Goal: Task Accomplishment & Management: Complete application form

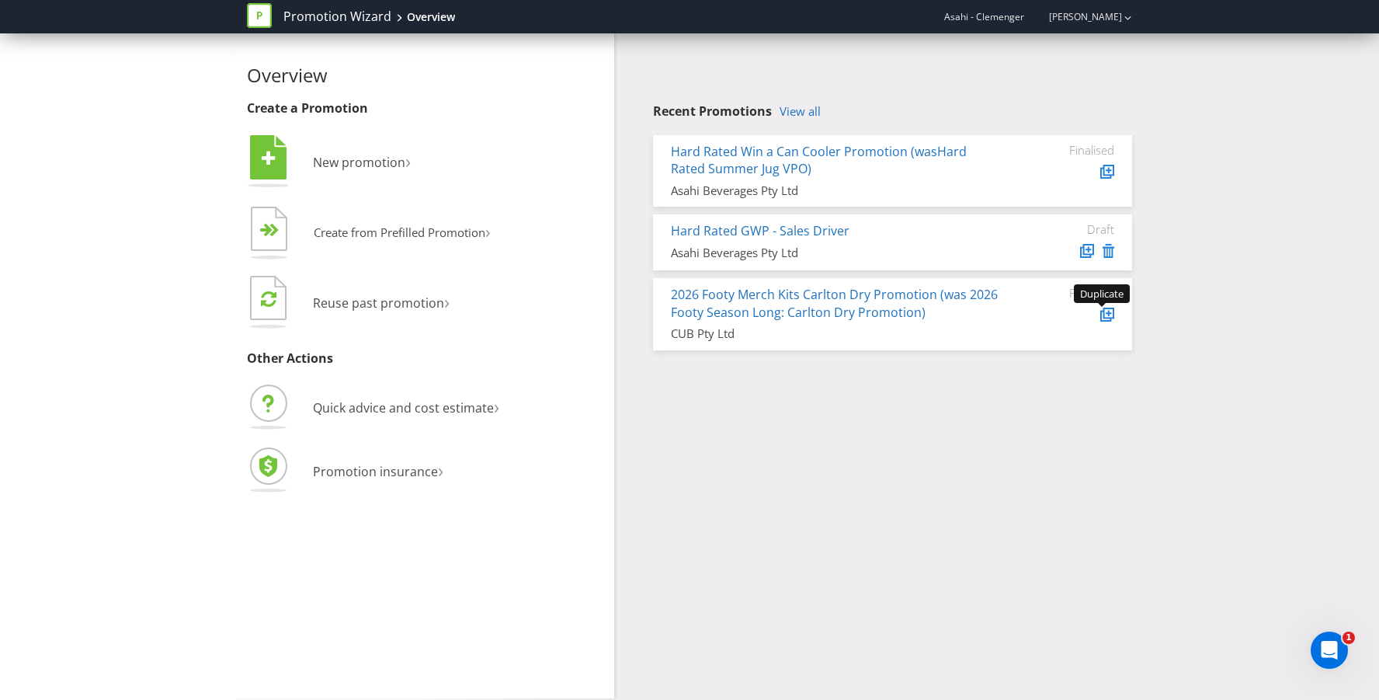
click at [1100, 312] on icon at bounding box center [1105, 316] width 11 height 11
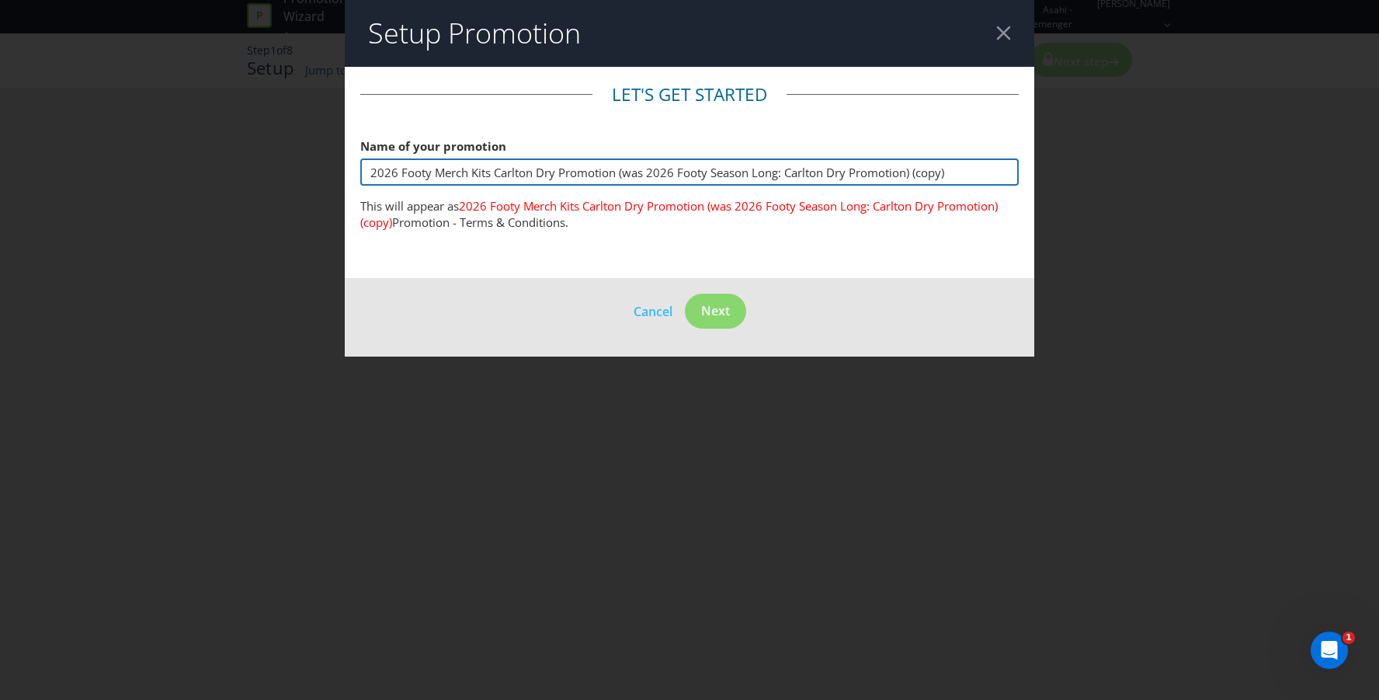
drag, startPoint x: 494, startPoint y: 169, endPoint x: 1173, endPoint y: 185, distance: 679.7
click at [1173, 185] on div "Setup Promotion Let's get started Name of your promotion 2026 Footy Merch Kits …" at bounding box center [689, 350] width 1379 height 700
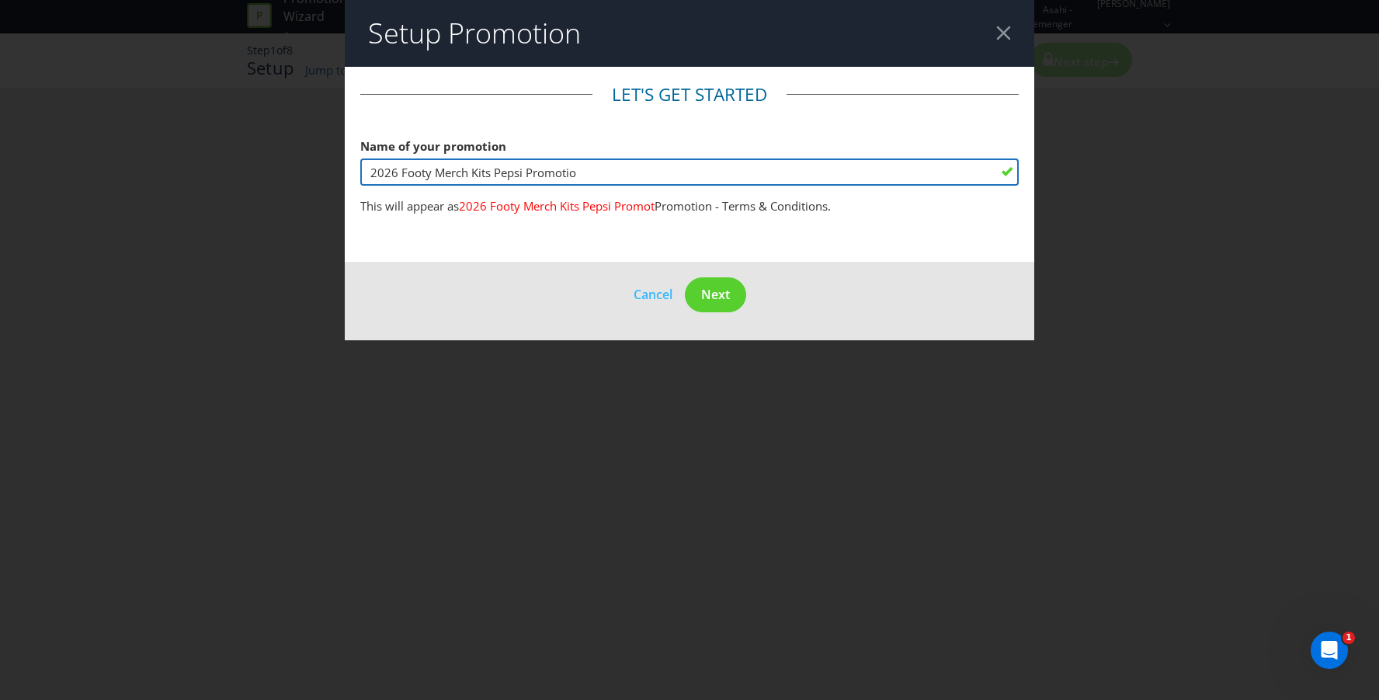
type input "2026 Footy Merch Kits Pepsi Promotion"
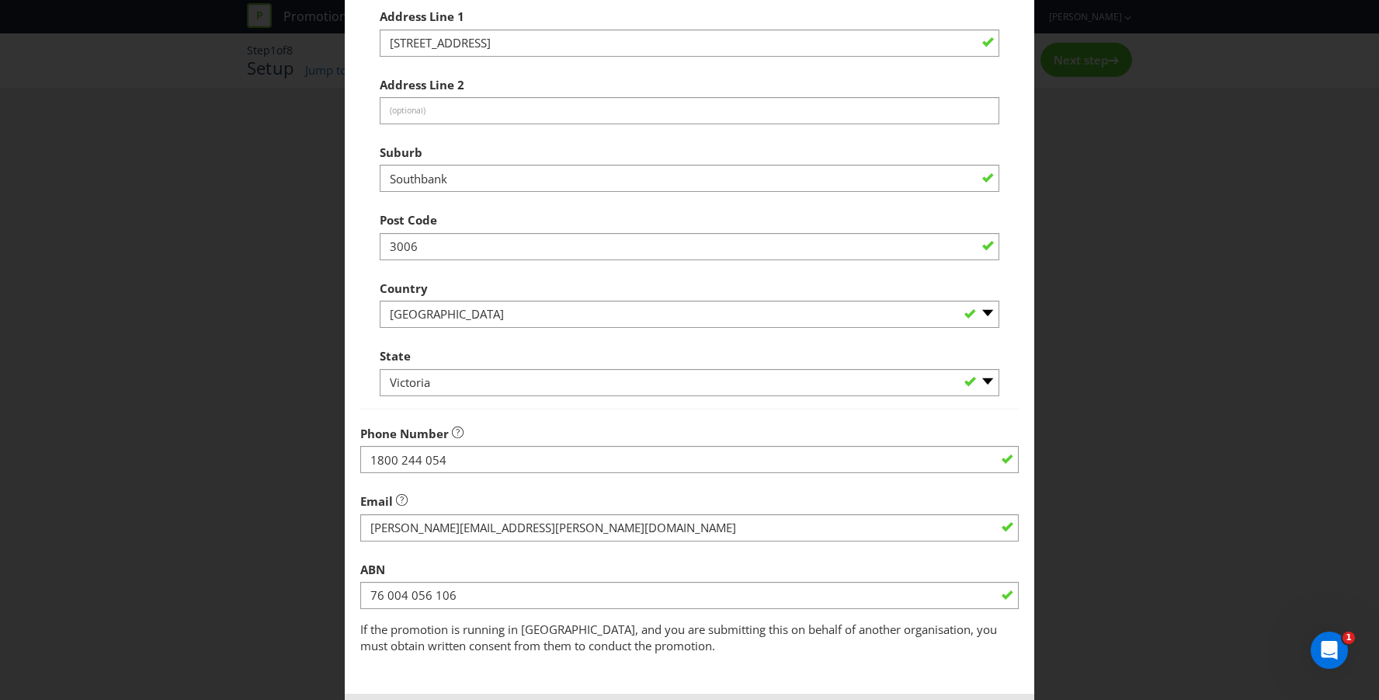
scroll to position [513, 0]
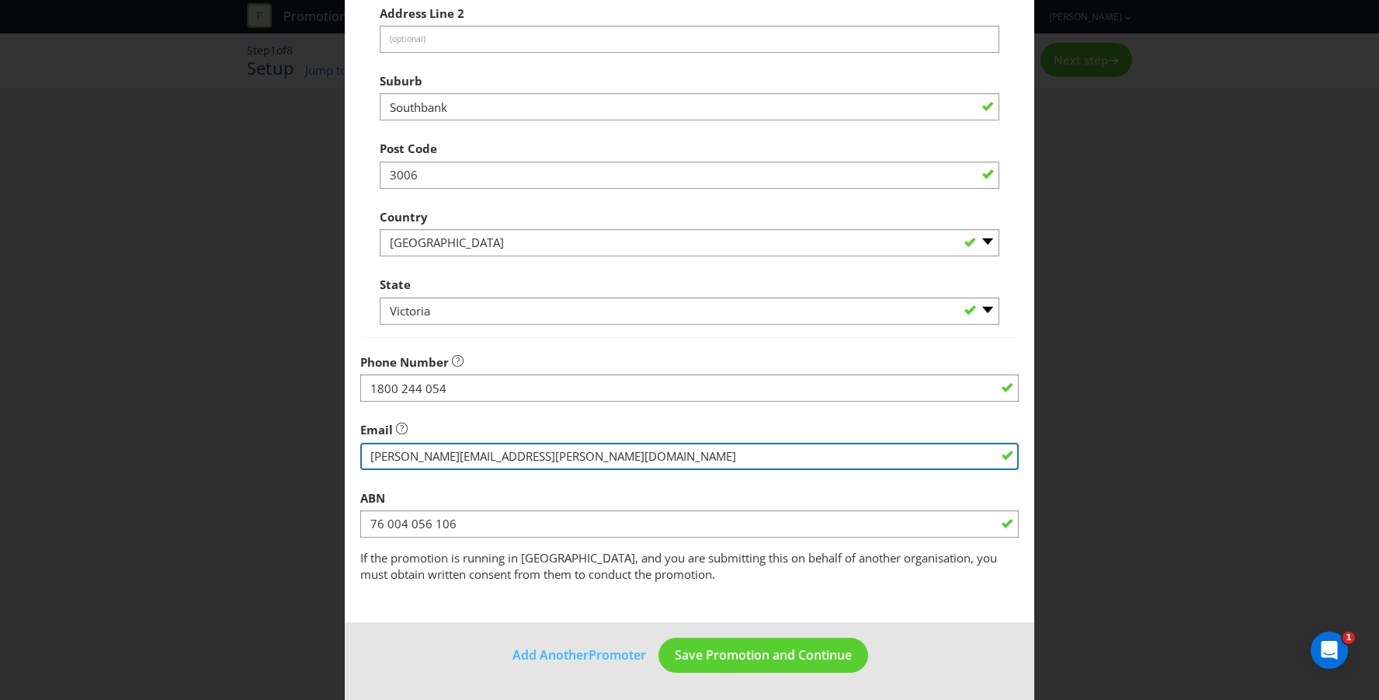
drag, startPoint x: 616, startPoint y: 457, endPoint x: 330, endPoint y: 457, distance: 285.8
click at [330, 457] on div "Edit Promoter Promoter Information Promoters on file for Asahi - Clemenger : As…" at bounding box center [689, 350] width 1379 height 700
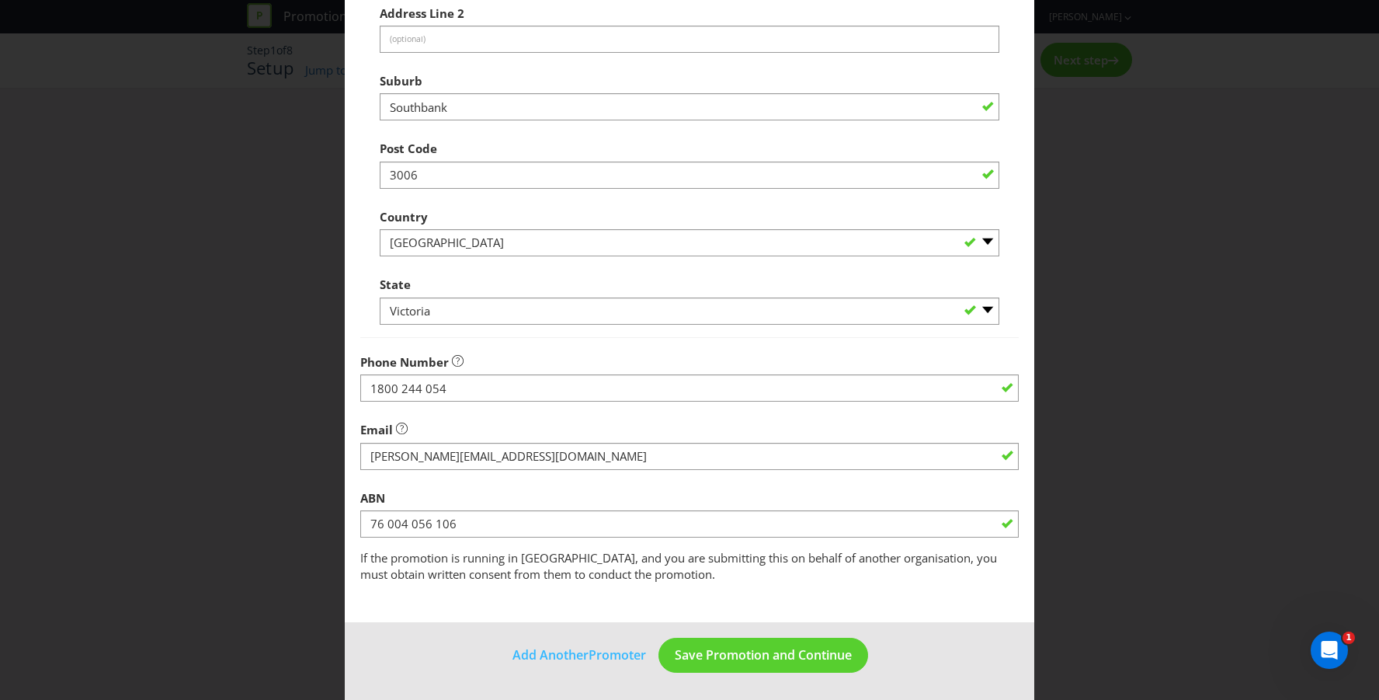
click at [572, 433] on div "Email" at bounding box center [689, 442] width 659 height 56
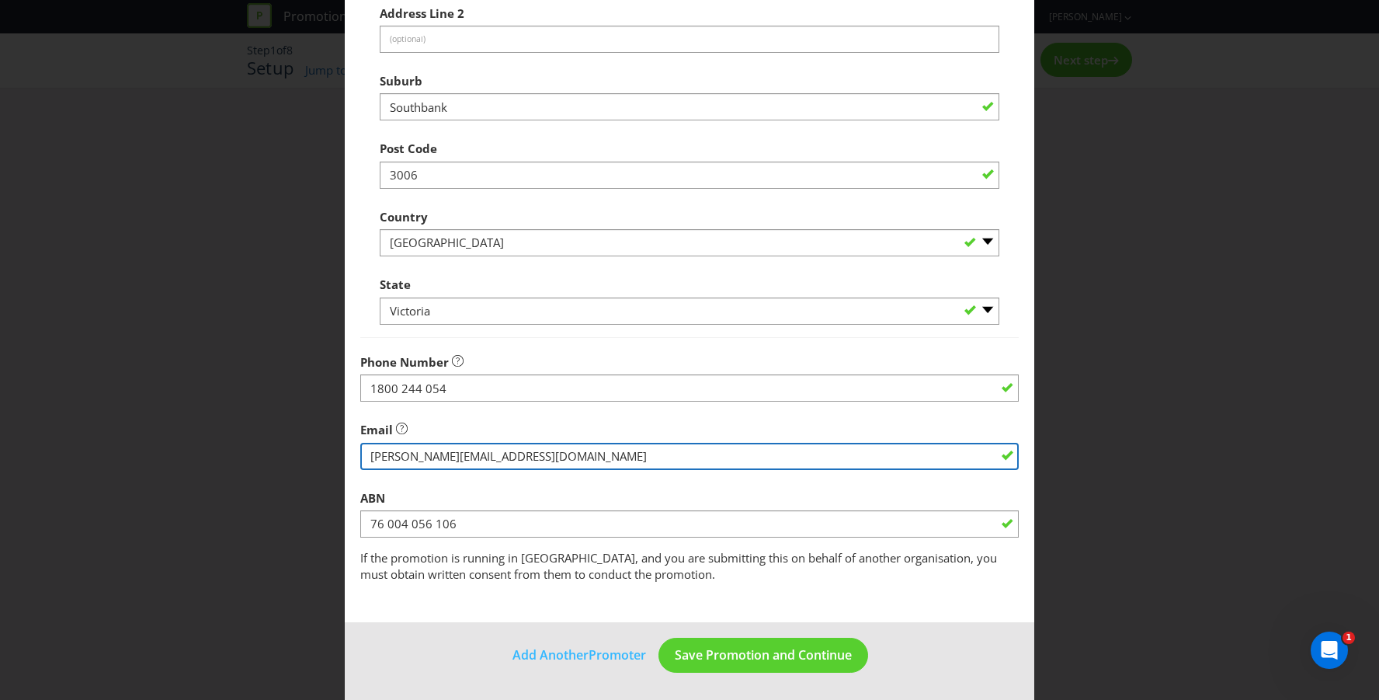
drag, startPoint x: 594, startPoint y: 450, endPoint x: 363, endPoint y: 450, distance: 231.4
click at [363, 450] on input "string" at bounding box center [689, 456] width 659 height 27
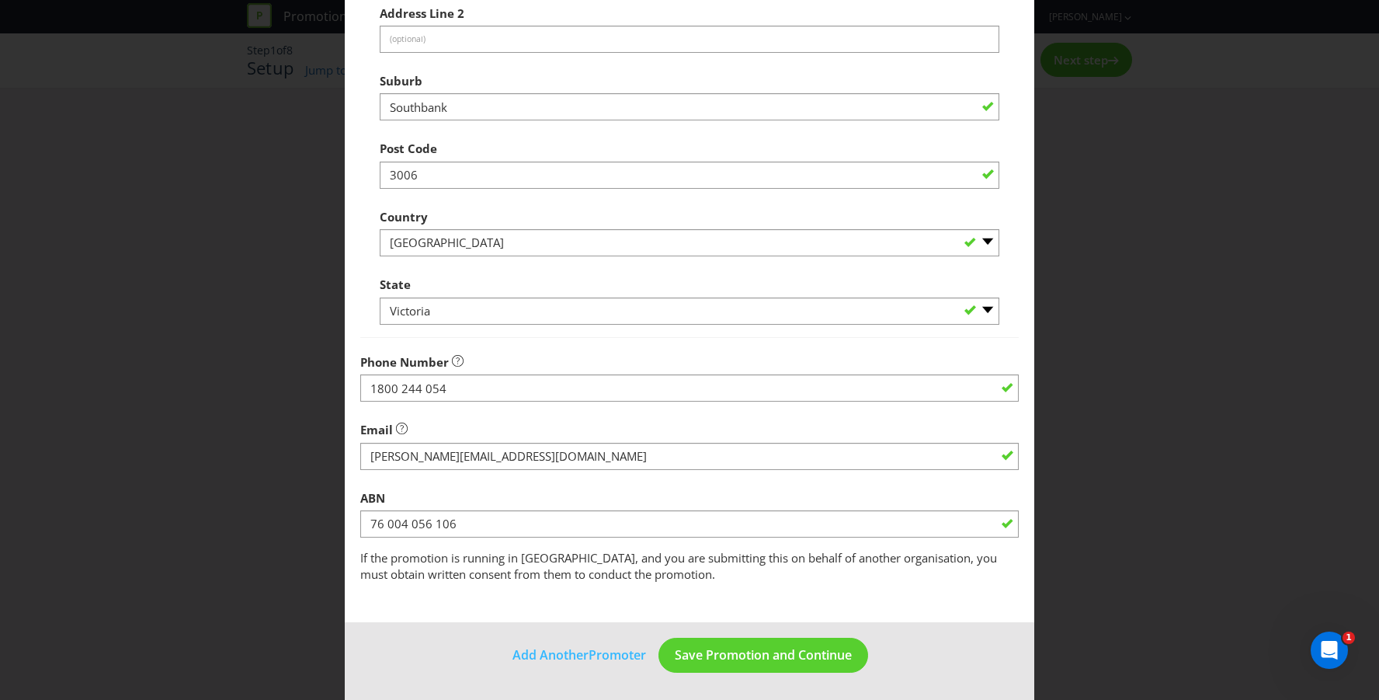
click at [720, 426] on div "Email" at bounding box center [689, 442] width 659 height 56
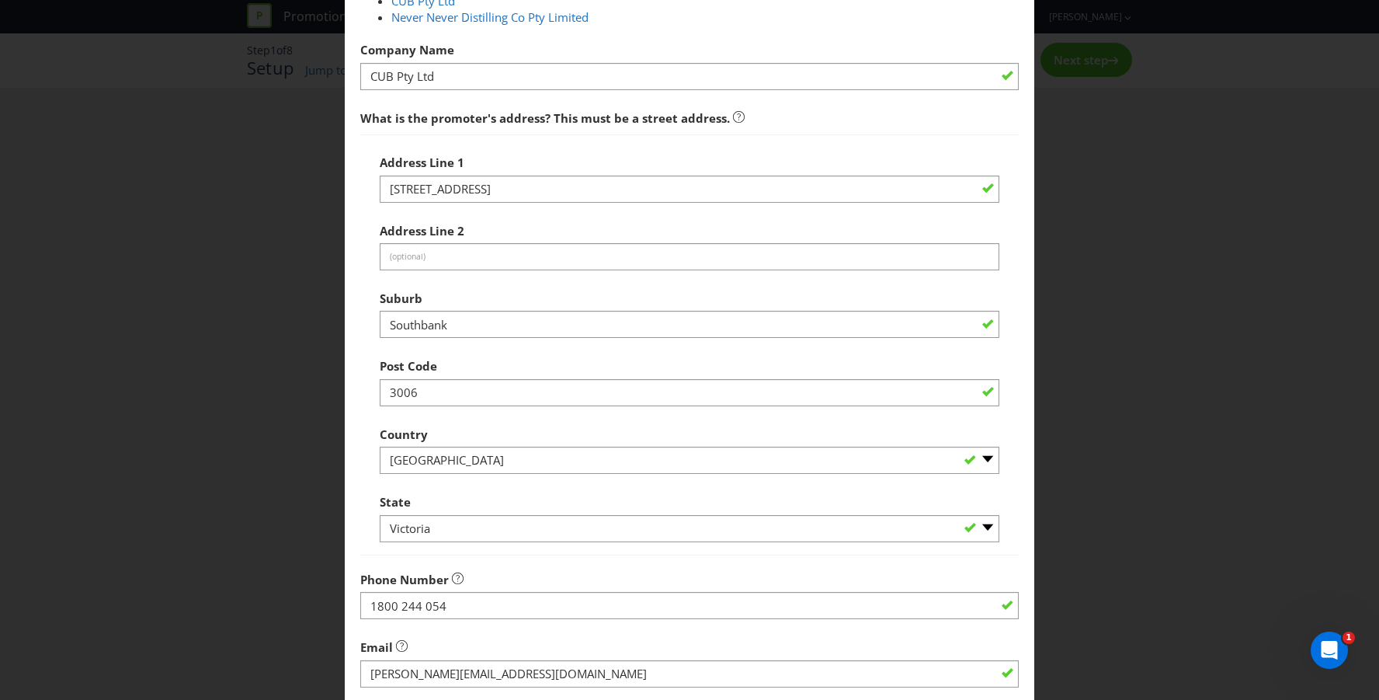
scroll to position [478, 0]
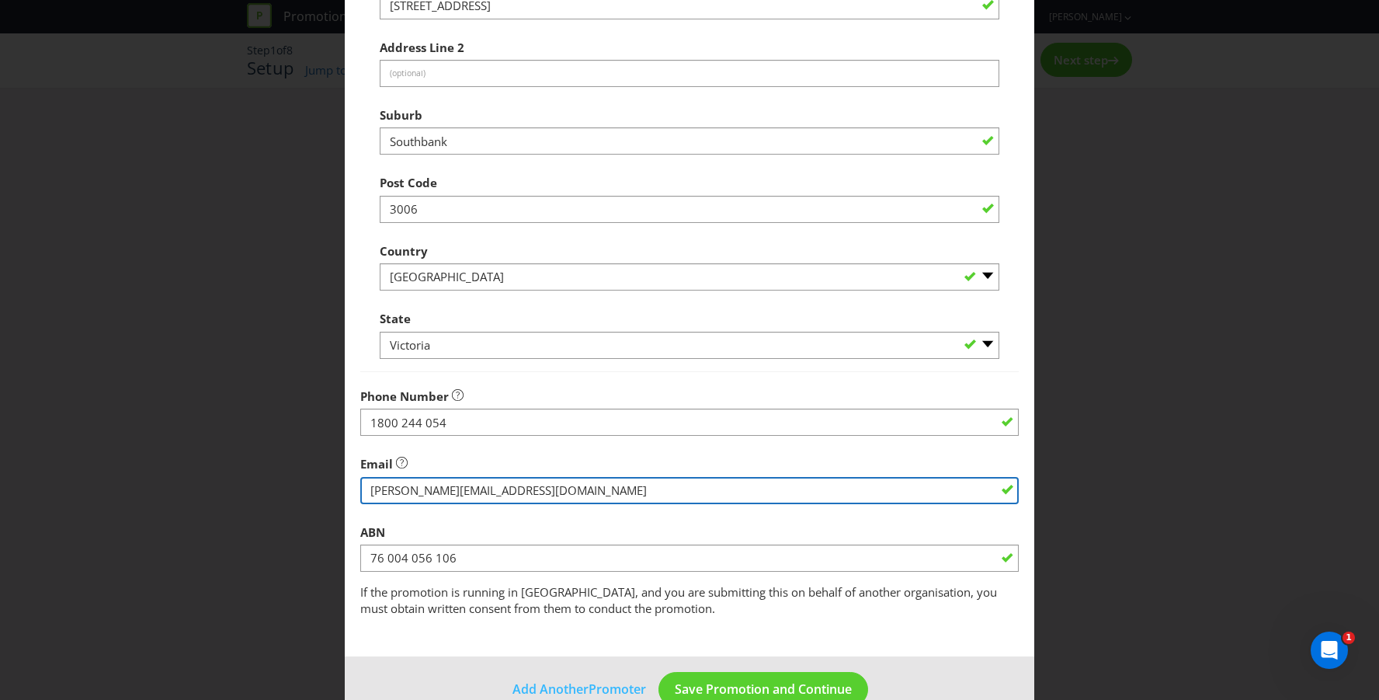
drag, startPoint x: 534, startPoint y: 494, endPoint x: 448, endPoint y: 493, distance: 85.4
click at [448, 493] on input "string" at bounding box center [689, 490] width 659 height 27
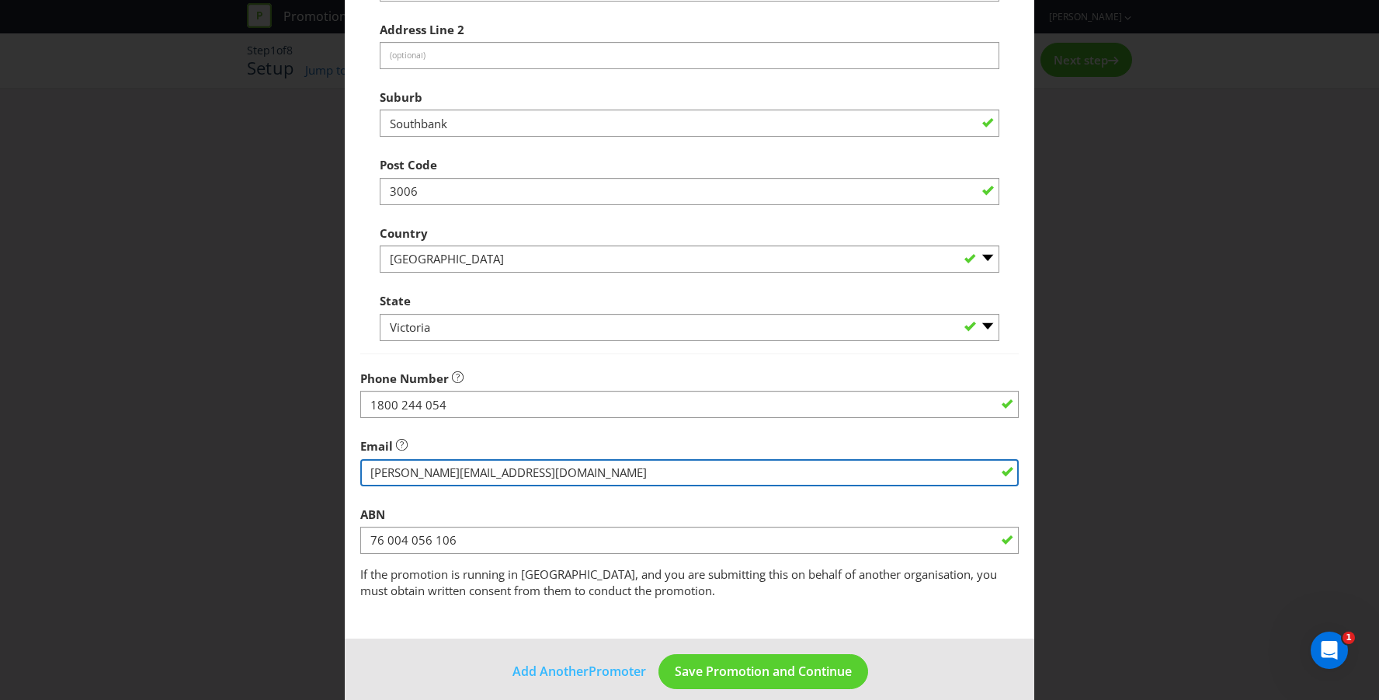
scroll to position [513, 0]
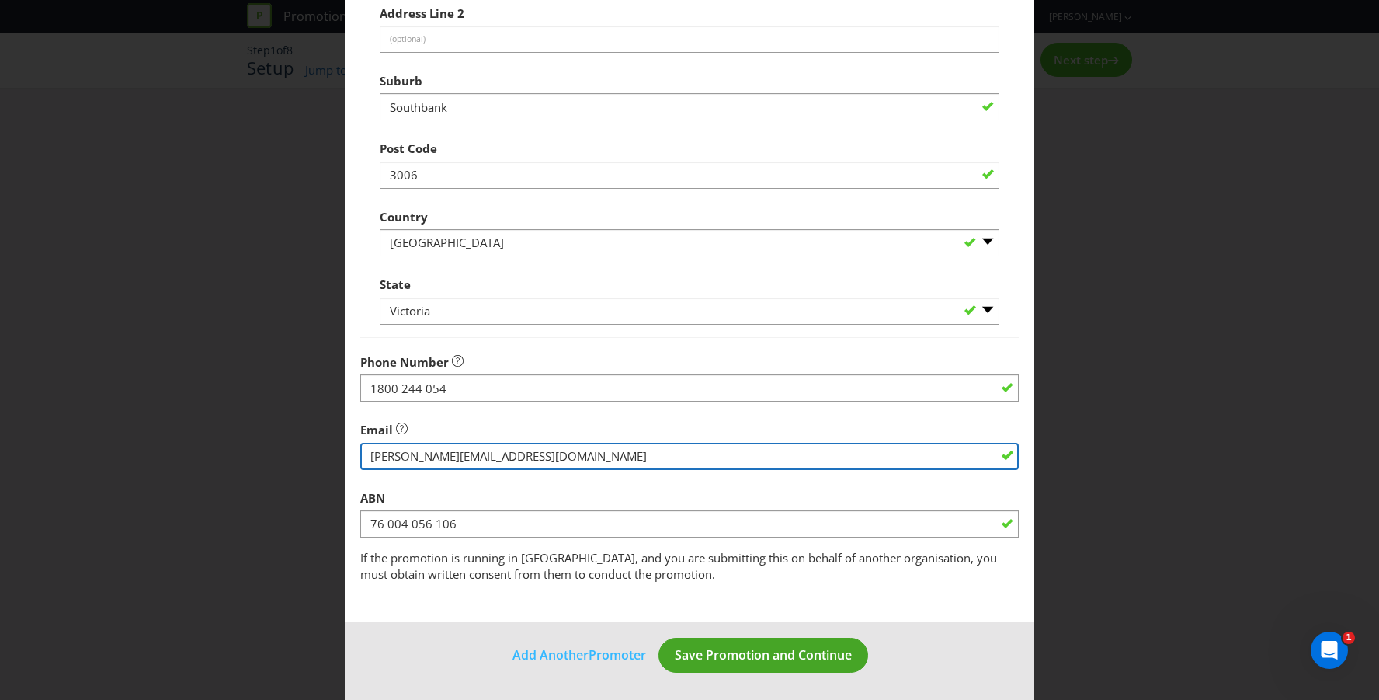
type input "[PERSON_NAME][EMAIL_ADDRESS][DOMAIN_NAME]"
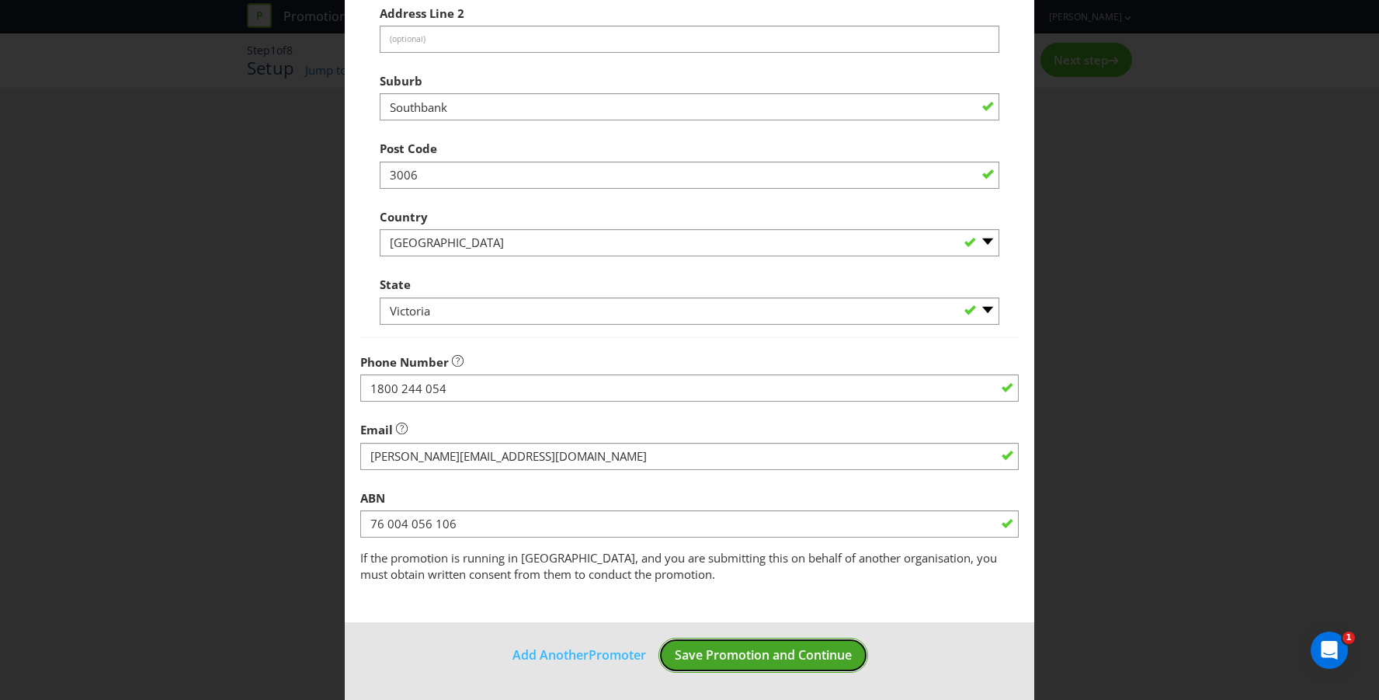
click at [788, 662] on span "Save Promotion and Continue" at bounding box center [763, 654] width 177 height 17
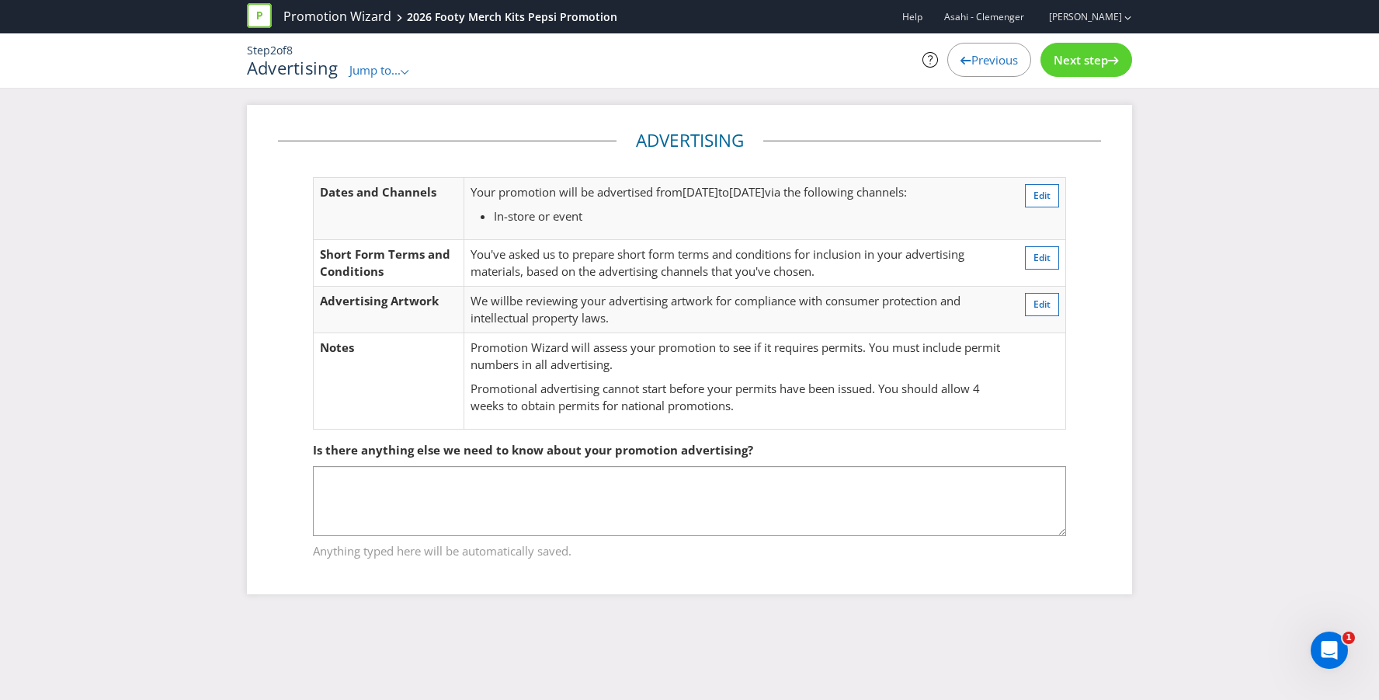
click at [1061, 71] on div "Next step" at bounding box center [1087, 60] width 92 height 34
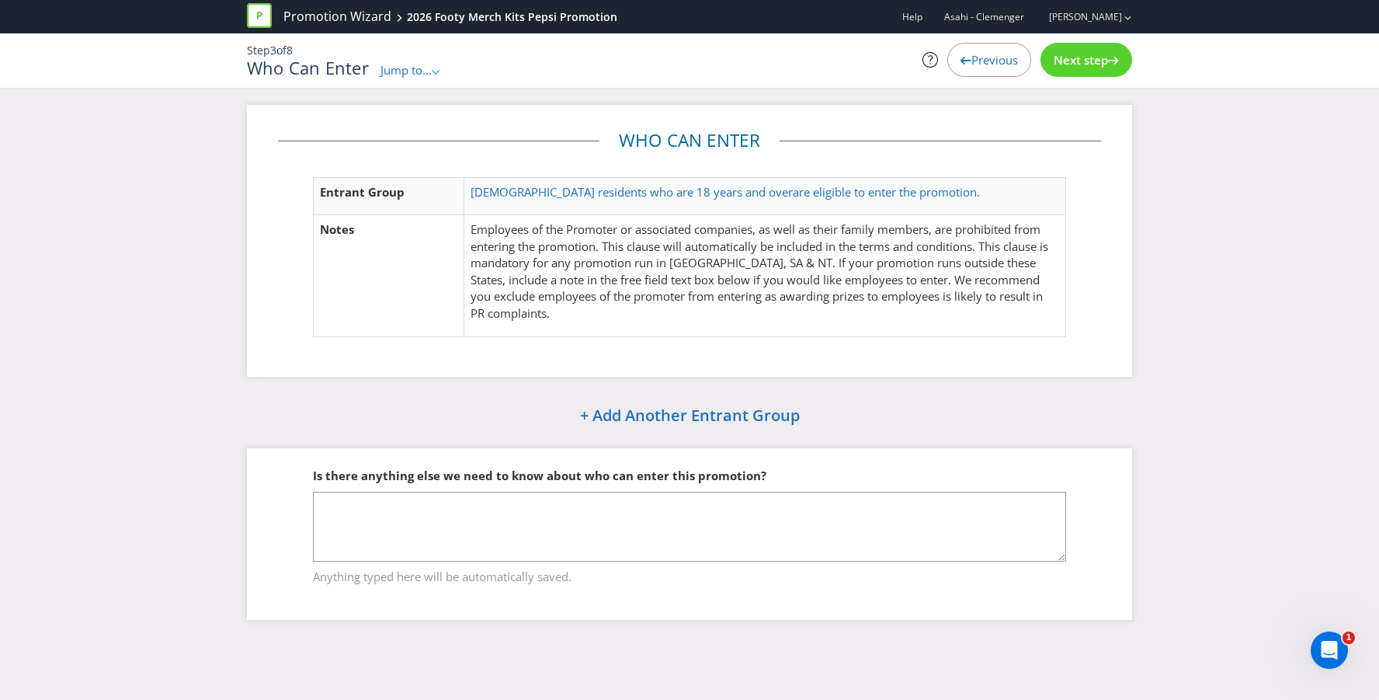
click at [1062, 70] on div "Next step" at bounding box center [1087, 60] width 92 height 34
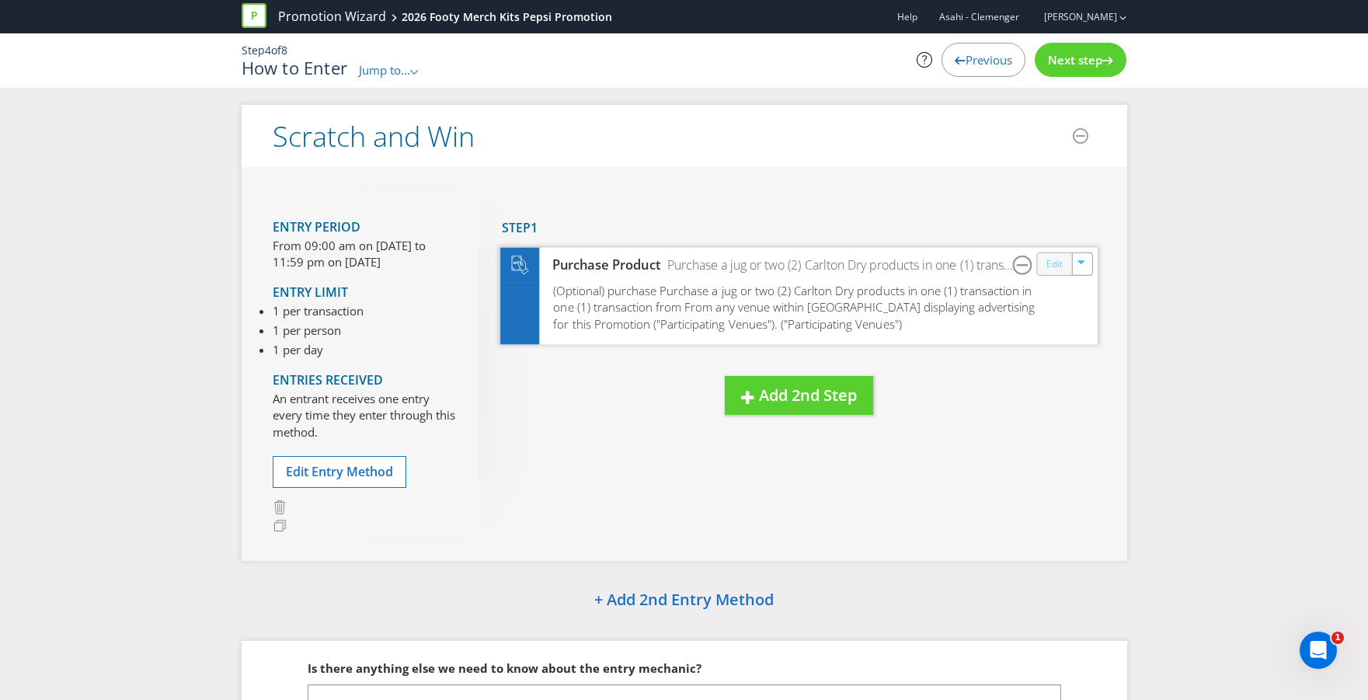
click at [1048, 266] on link "Edit" at bounding box center [1053, 264] width 16 height 18
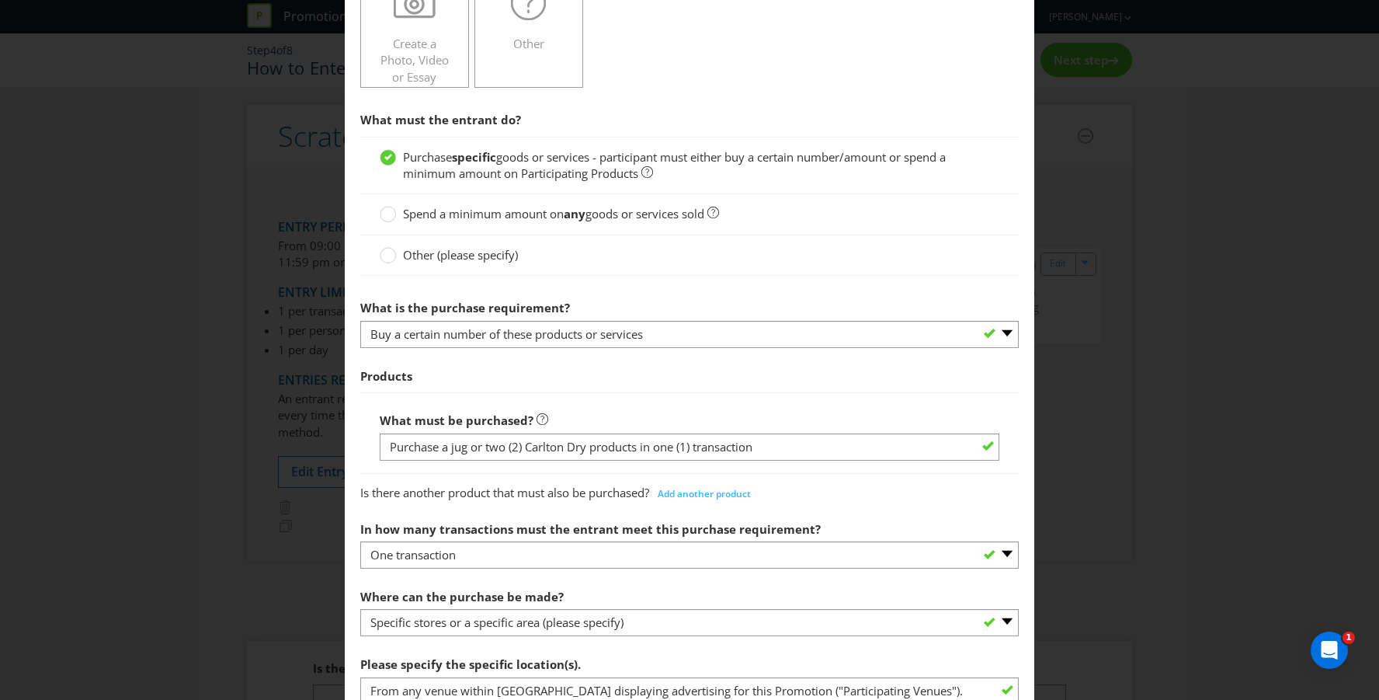
scroll to position [452, 0]
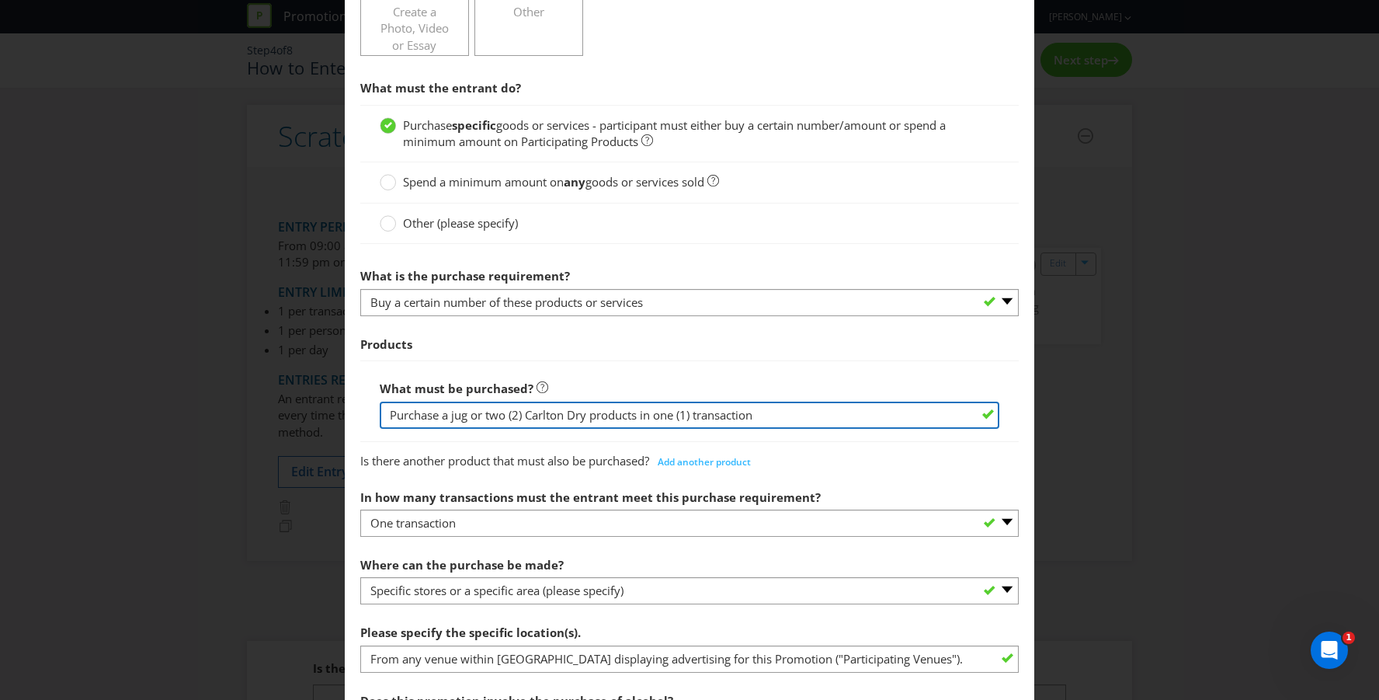
click at [561, 420] on input "Purchase a jug or two (2) Carlton Dry products in one (1) transaction" at bounding box center [690, 415] width 620 height 27
drag, startPoint x: 525, startPoint y: 417, endPoint x: 589, endPoint y: 417, distance: 63.7
click at [589, 417] on input "Purchase a jug or two (2) Carlton Dry products in one (1) transaction" at bounding box center [690, 415] width 620 height 27
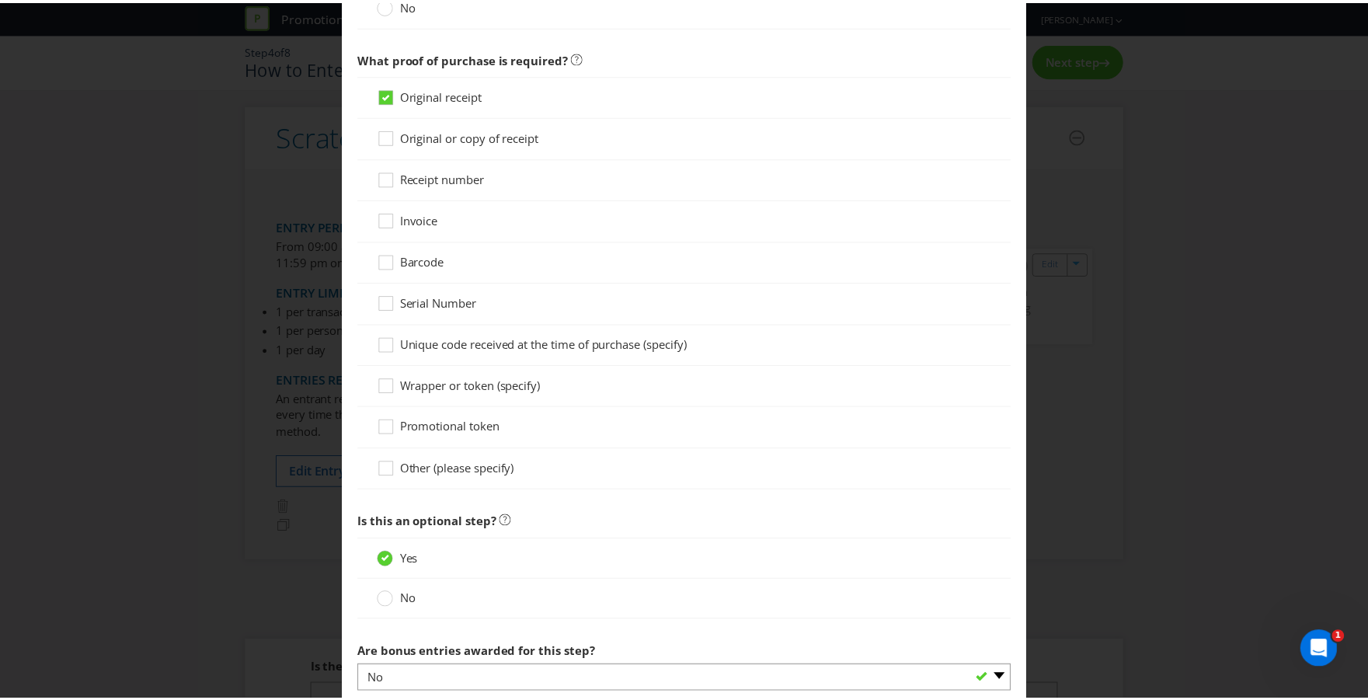
scroll to position [1566, 0]
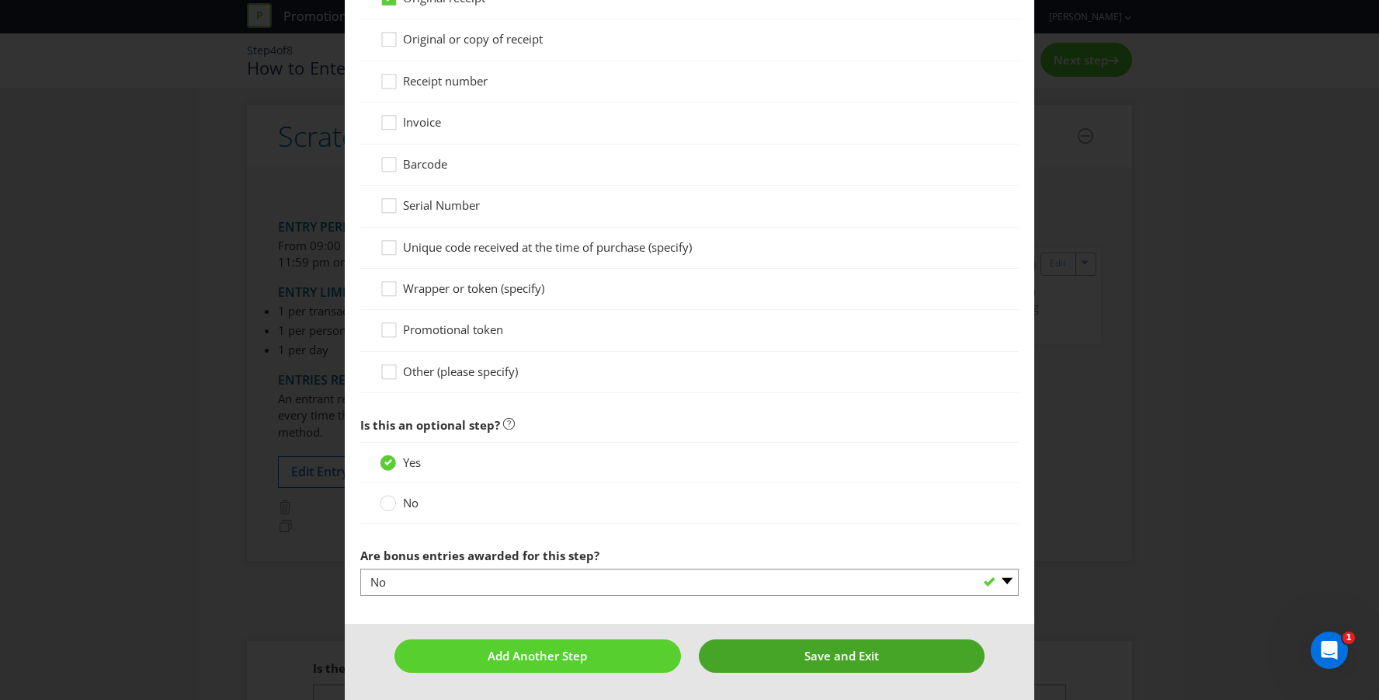
type input "Purchase a jug or two (2) Pepsi products in one (1) transaction"
click at [805, 653] on span "Save and Exit" at bounding box center [842, 656] width 75 height 16
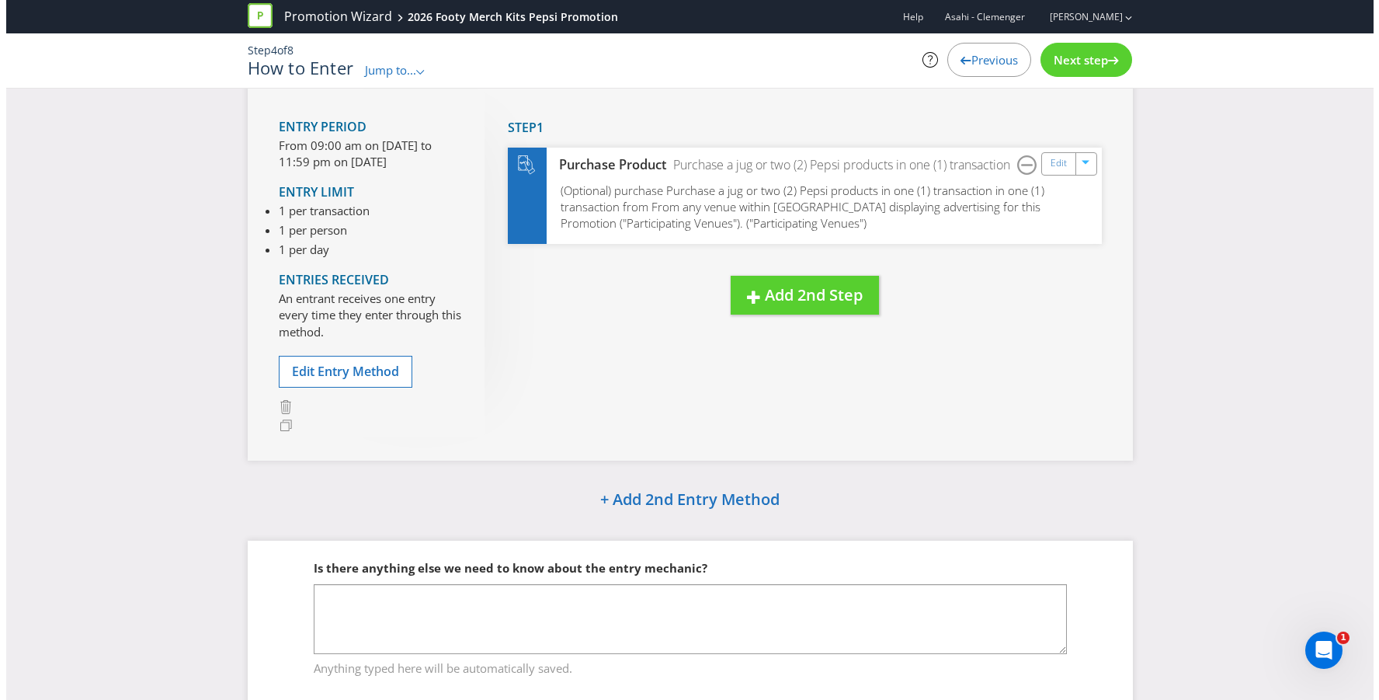
scroll to position [80, 0]
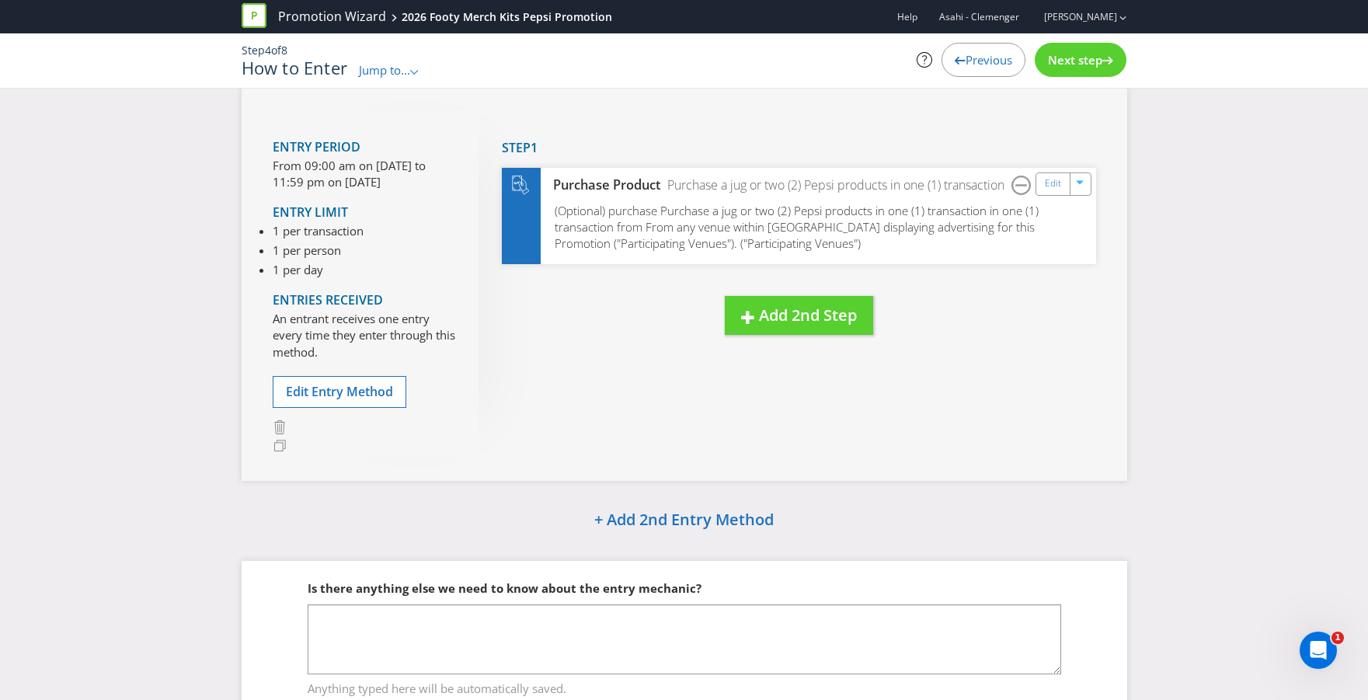
click at [1107, 68] on div "Next step" at bounding box center [1080, 60] width 92 height 34
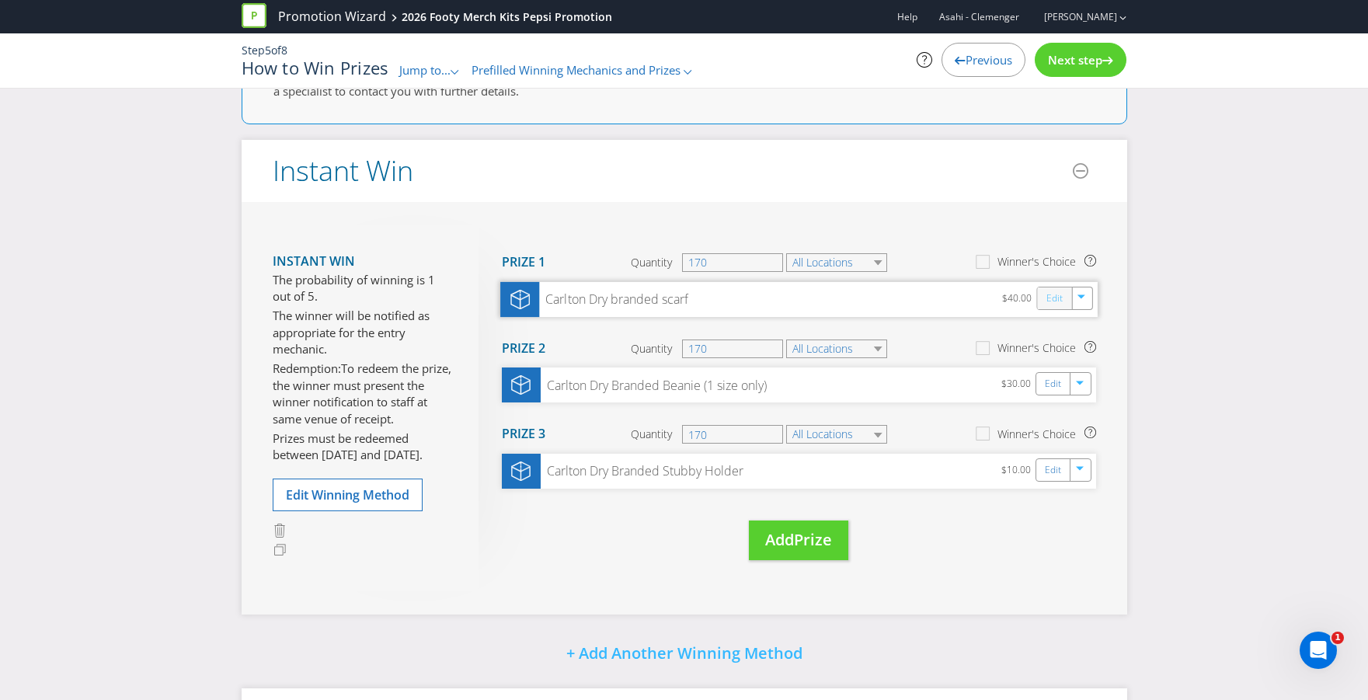
click at [1048, 294] on link "Edit" at bounding box center [1053, 298] width 16 height 18
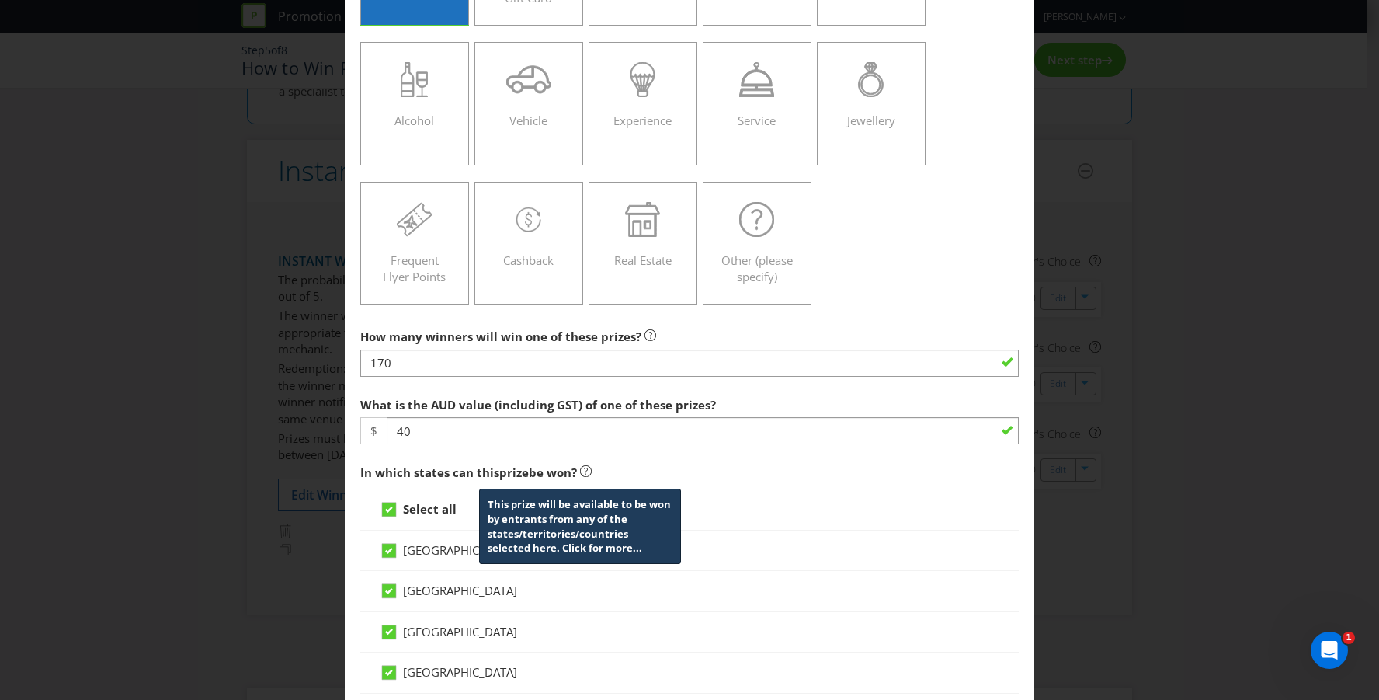
scroll to position [204, 0]
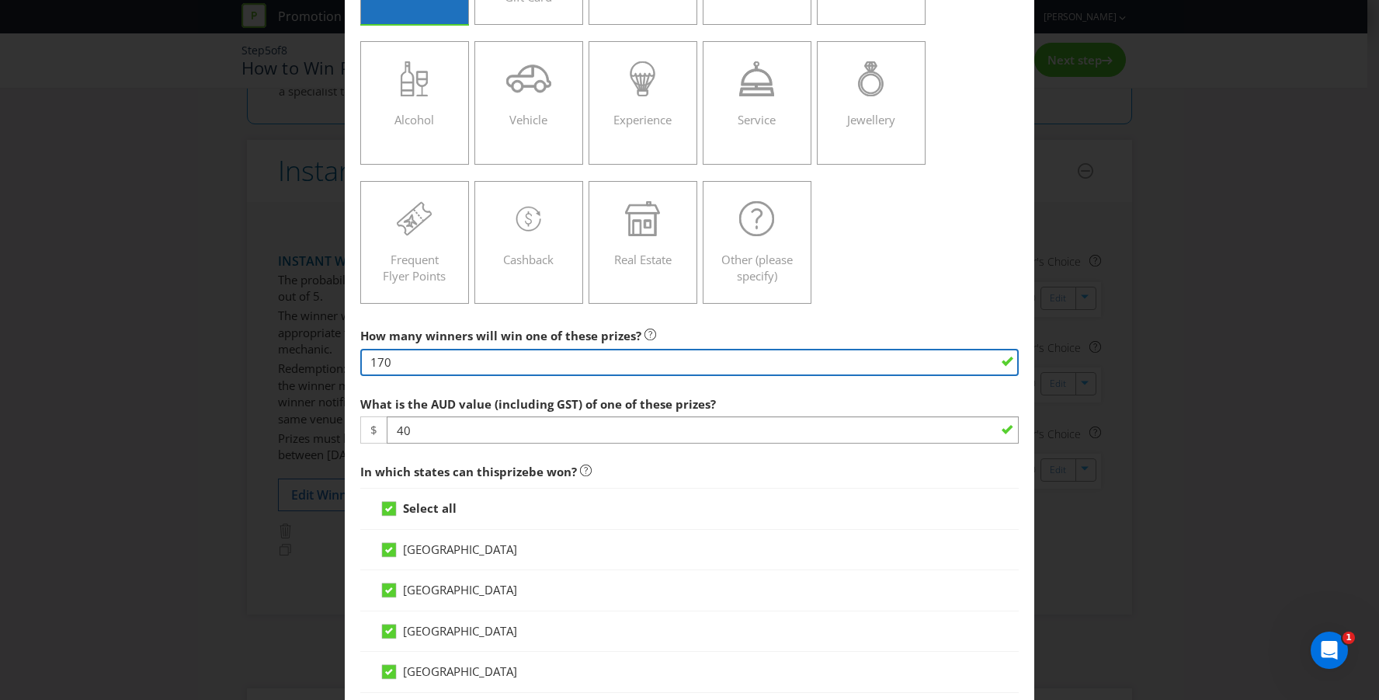
drag, startPoint x: 478, startPoint y: 354, endPoint x: 294, endPoint y: 351, distance: 184.1
click at [294, 351] on div "Edit Prize [GEOGRAPHIC_DATA] [GEOGRAPHIC_DATA] [GEOGRAPHIC_DATA] [GEOGRAPHIC_DA…" at bounding box center [689, 350] width 1379 height 700
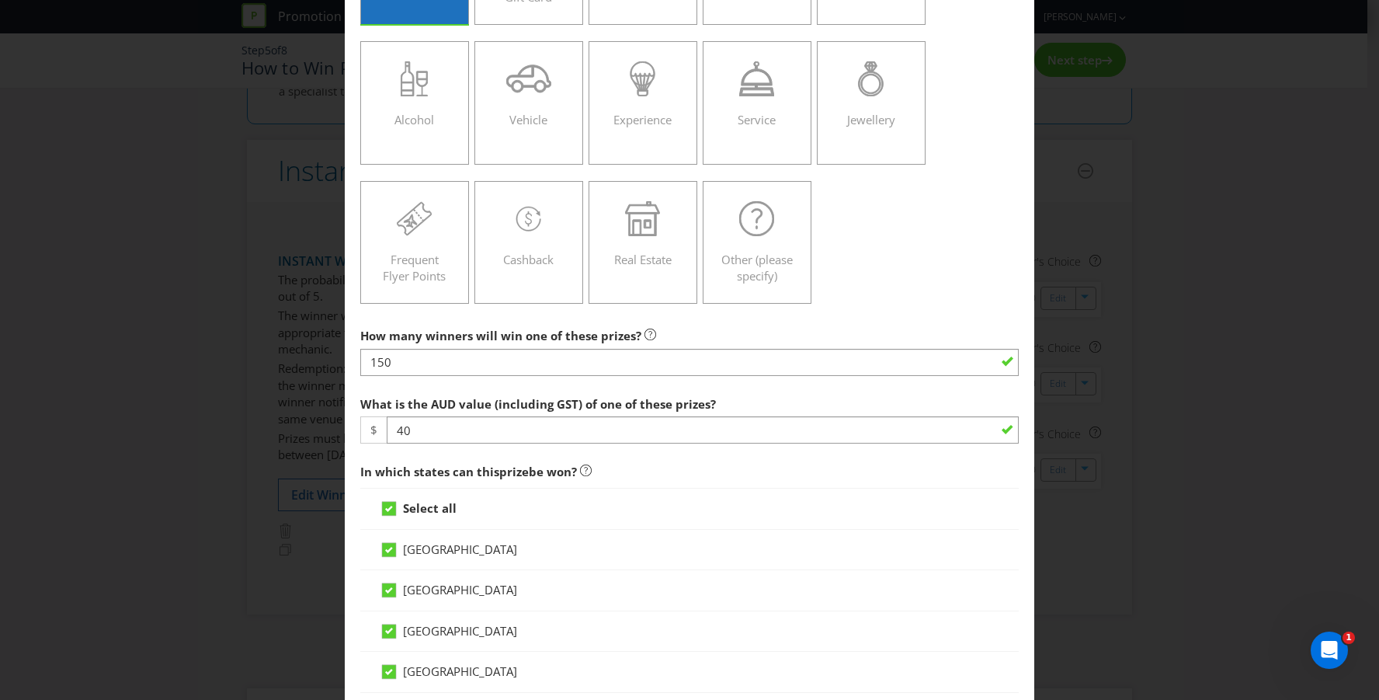
click at [731, 335] on div "How many winners will win one of these prizes? 150" at bounding box center [689, 348] width 659 height 56
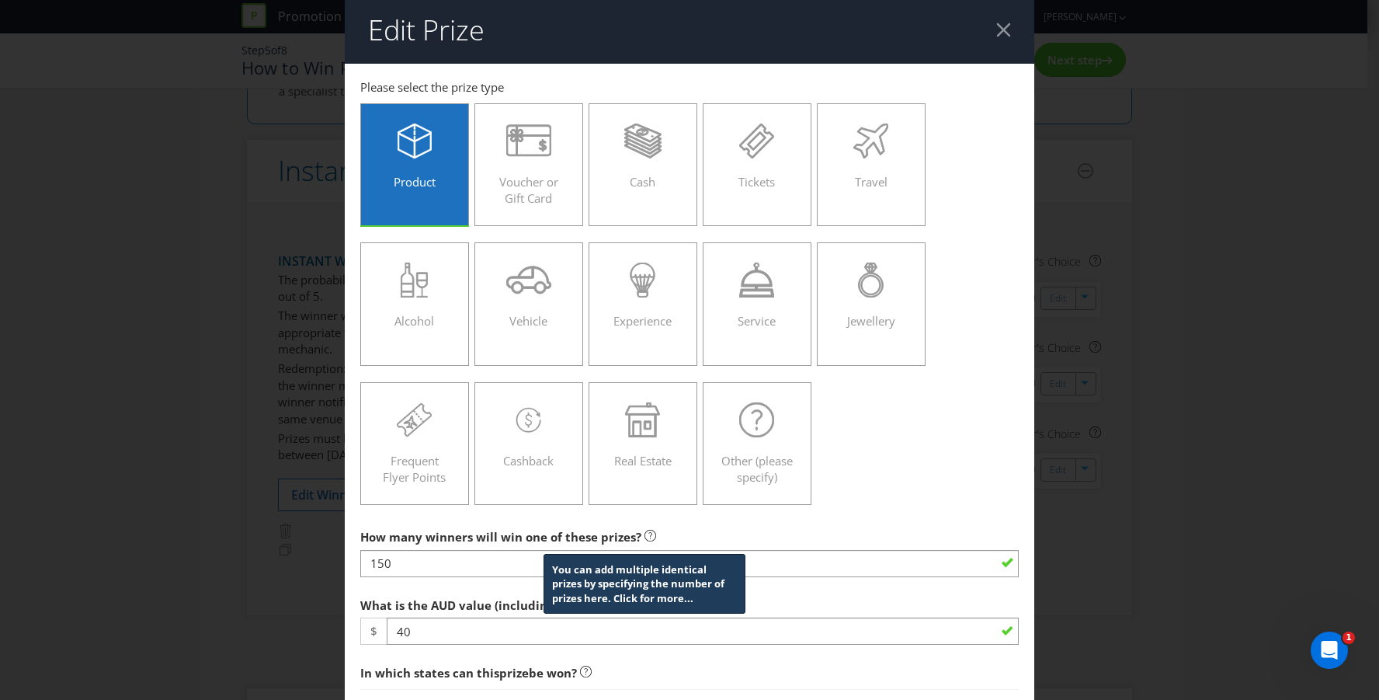
click at [645, 537] on icon at bounding box center [651, 536] width 12 height 12
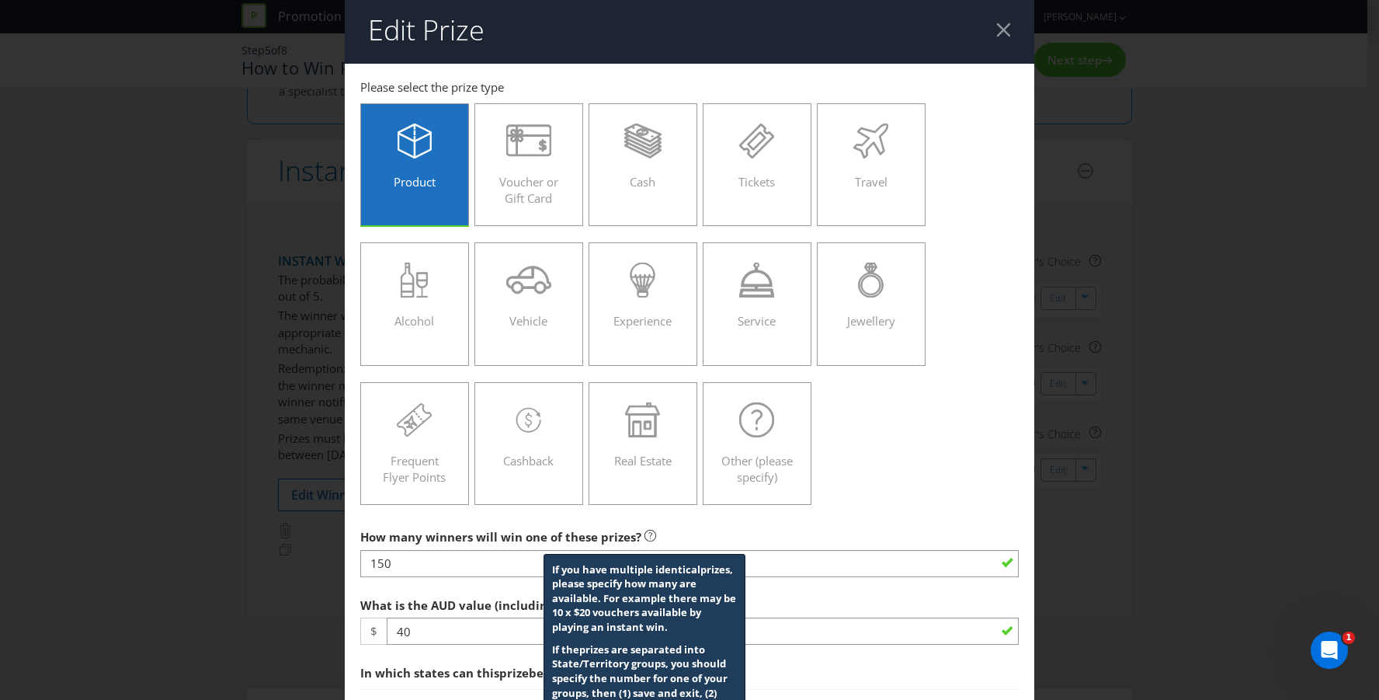
click at [734, 531] on div "How many winners will win one of these prizes? If you have multiple identical p…" at bounding box center [689, 549] width 659 height 56
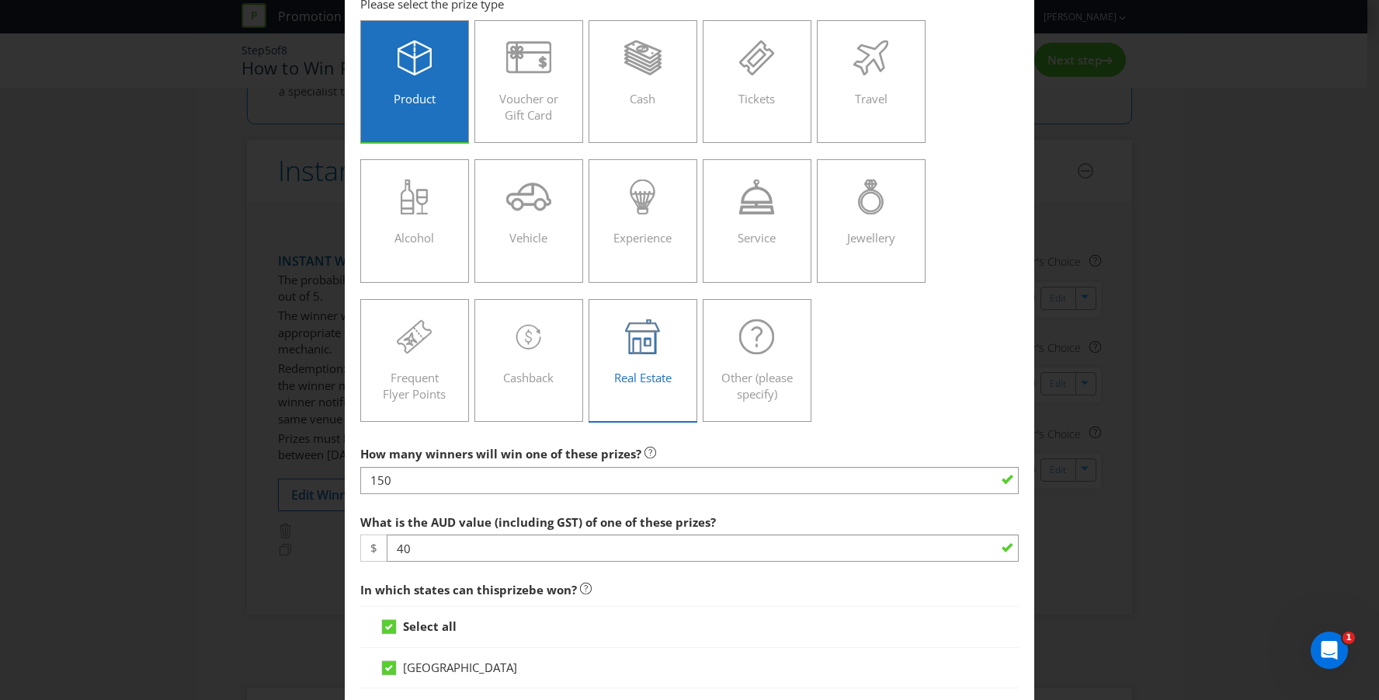
scroll to position [46, 0]
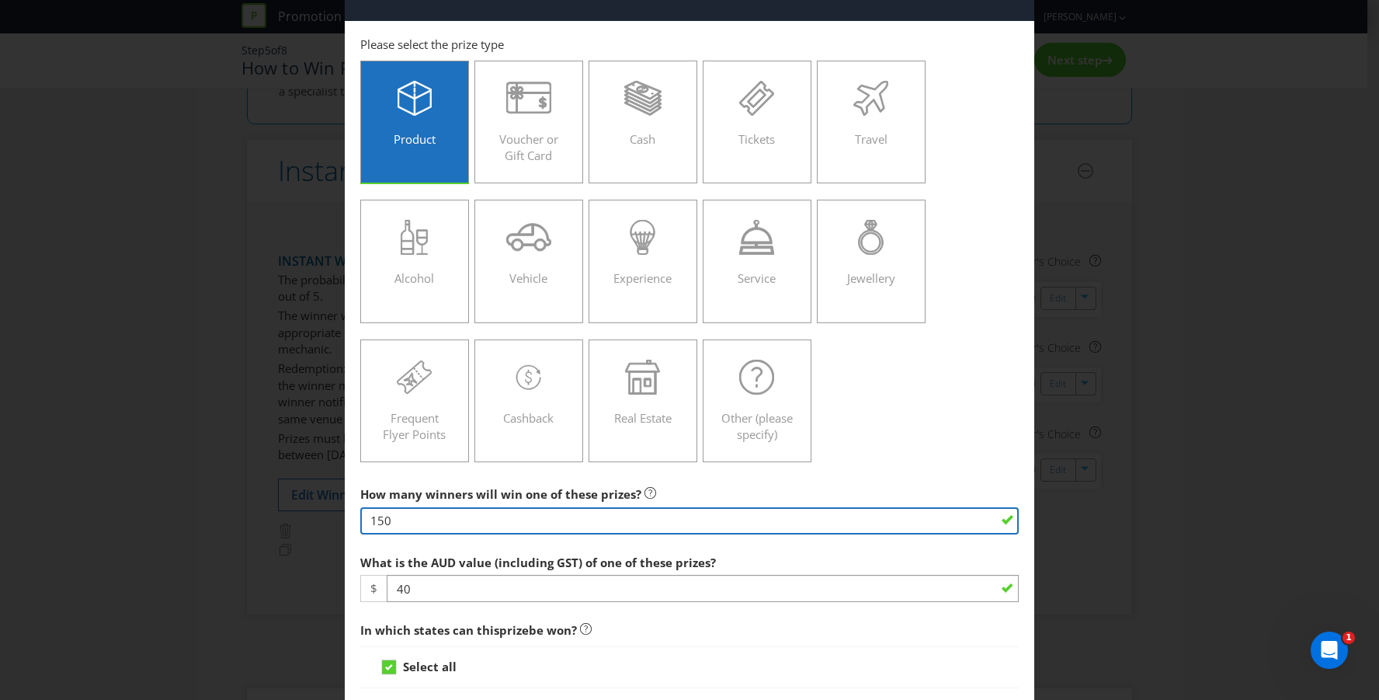
drag, startPoint x: 454, startPoint y: 527, endPoint x: 262, endPoint y: 521, distance: 191.9
click at [262, 521] on div "Edit Prize [GEOGRAPHIC_DATA] [GEOGRAPHIC_DATA] [GEOGRAPHIC_DATA] [GEOGRAPHIC_DA…" at bounding box center [689, 350] width 1379 height 700
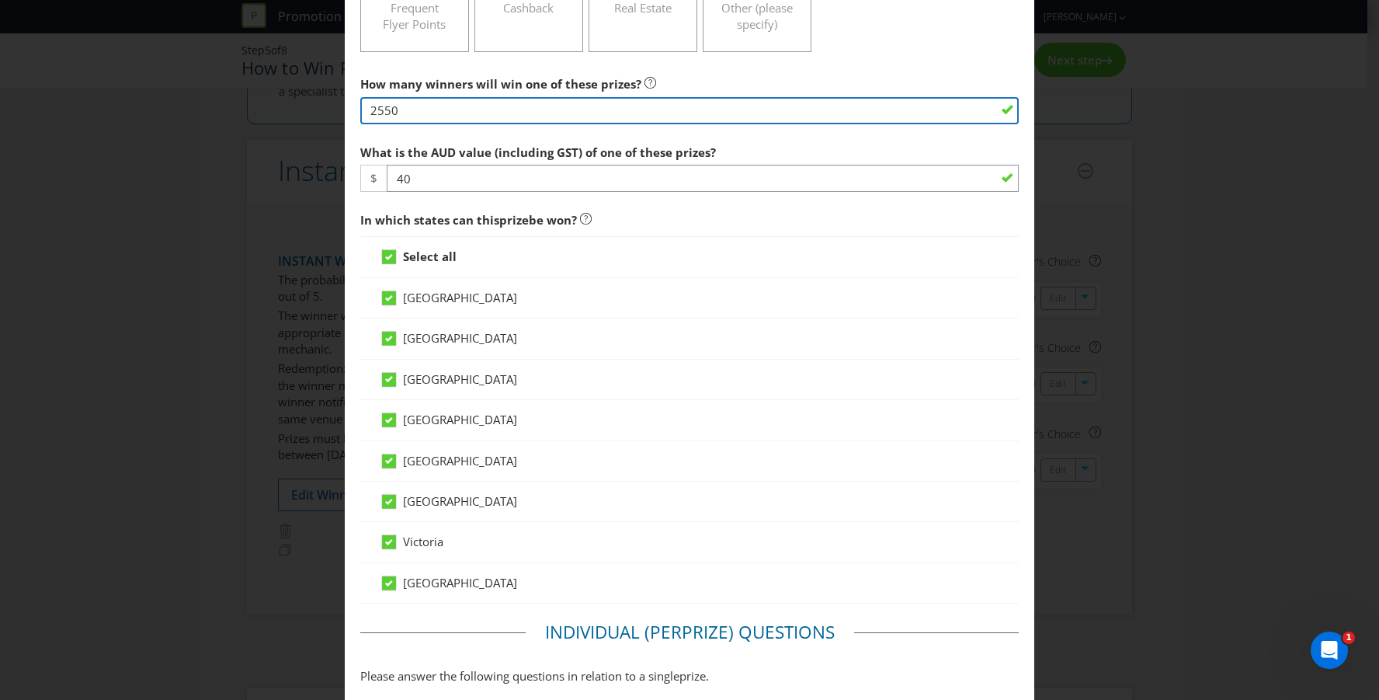
scroll to position [887, 0]
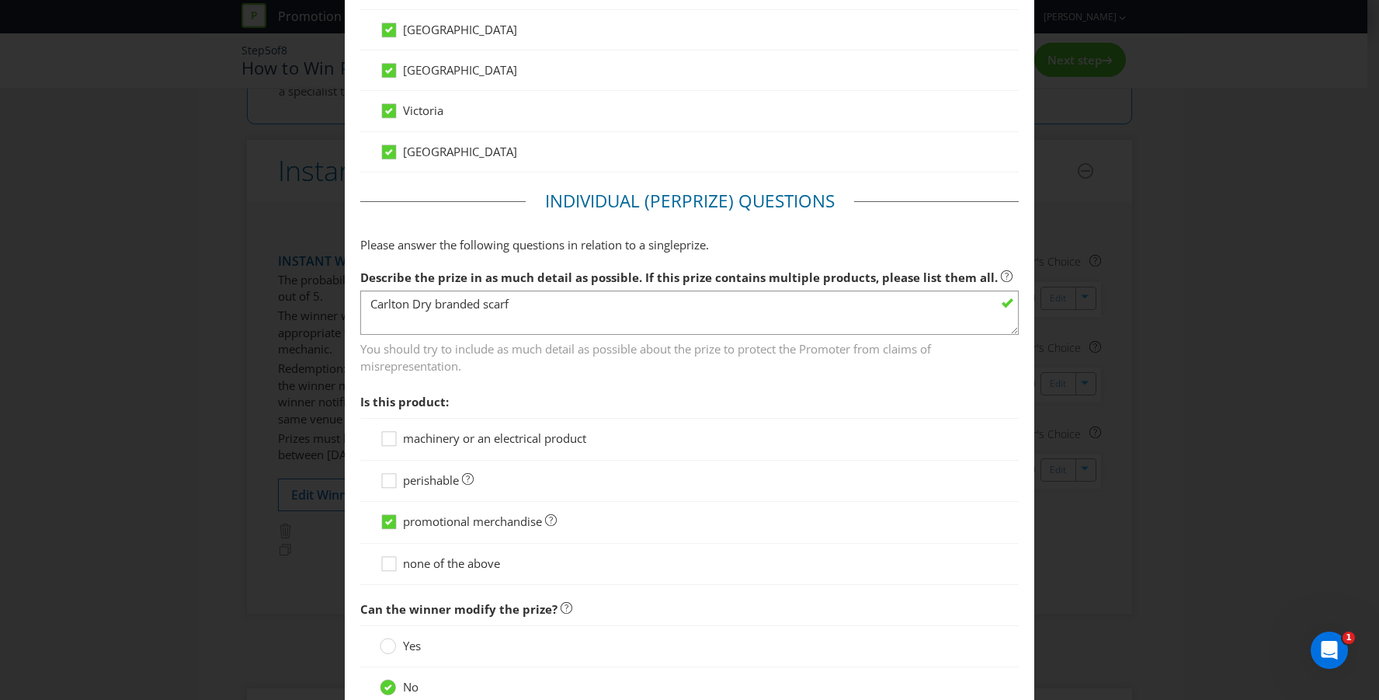
type input "2550"
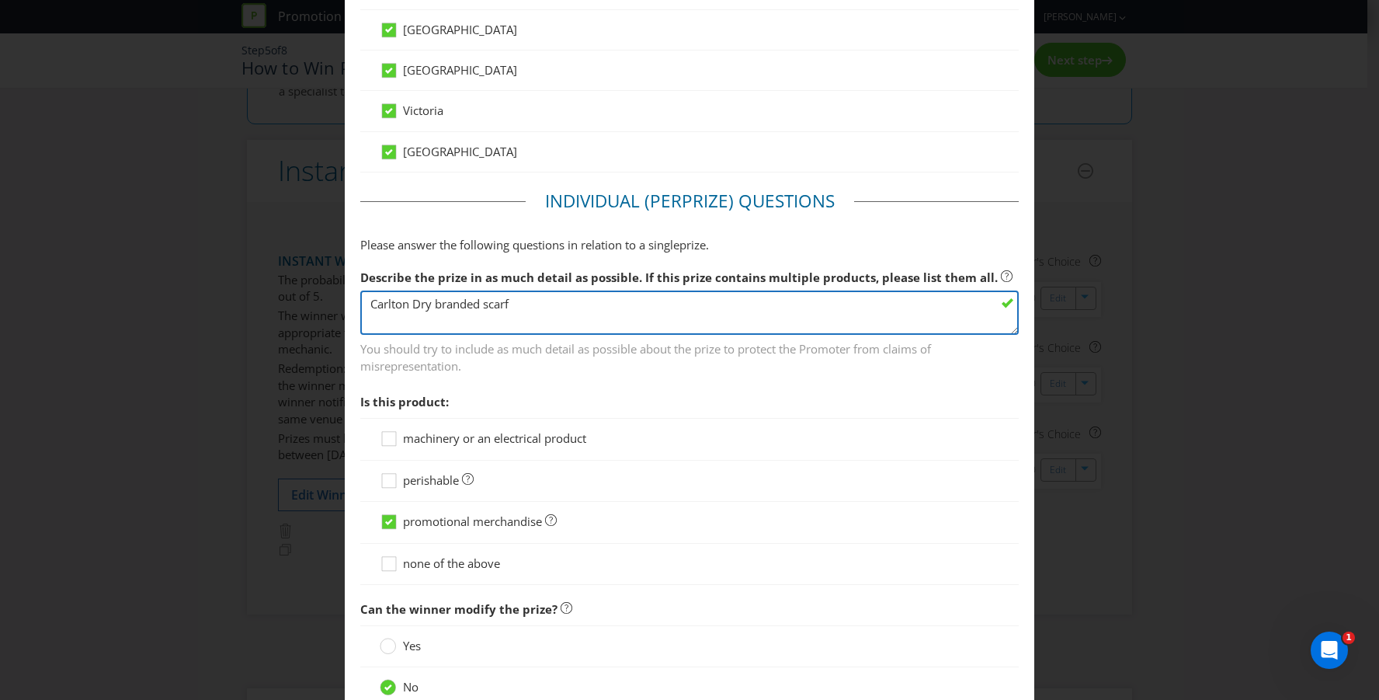
drag, startPoint x: 427, startPoint y: 304, endPoint x: 289, endPoint y: 311, distance: 138.4
click at [297, 313] on div "Edit Prize [GEOGRAPHIC_DATA] [GEOGRAPHIC_DATA] [GEOGRAPHIC_DATA] [GEOGRAPHIC_DA…" at bounding box center [689, 350] width 1379 height 700
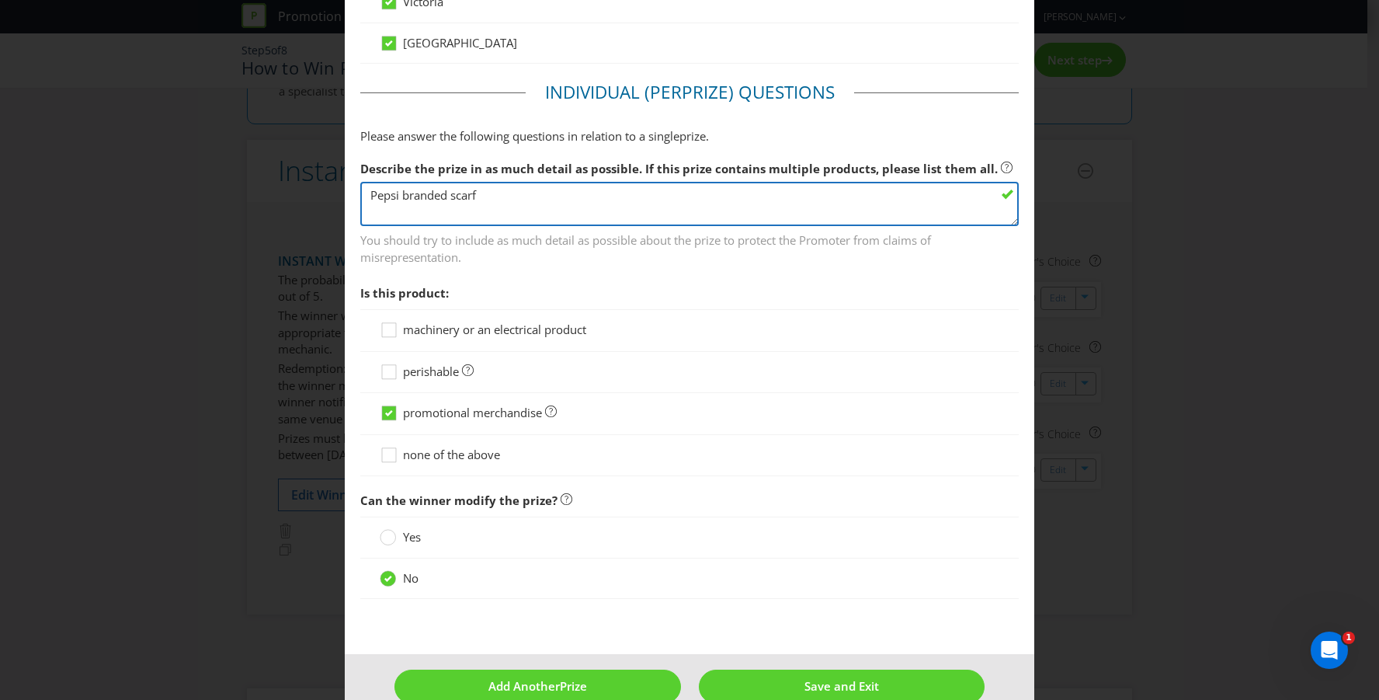
scroll to position [1026, 0]
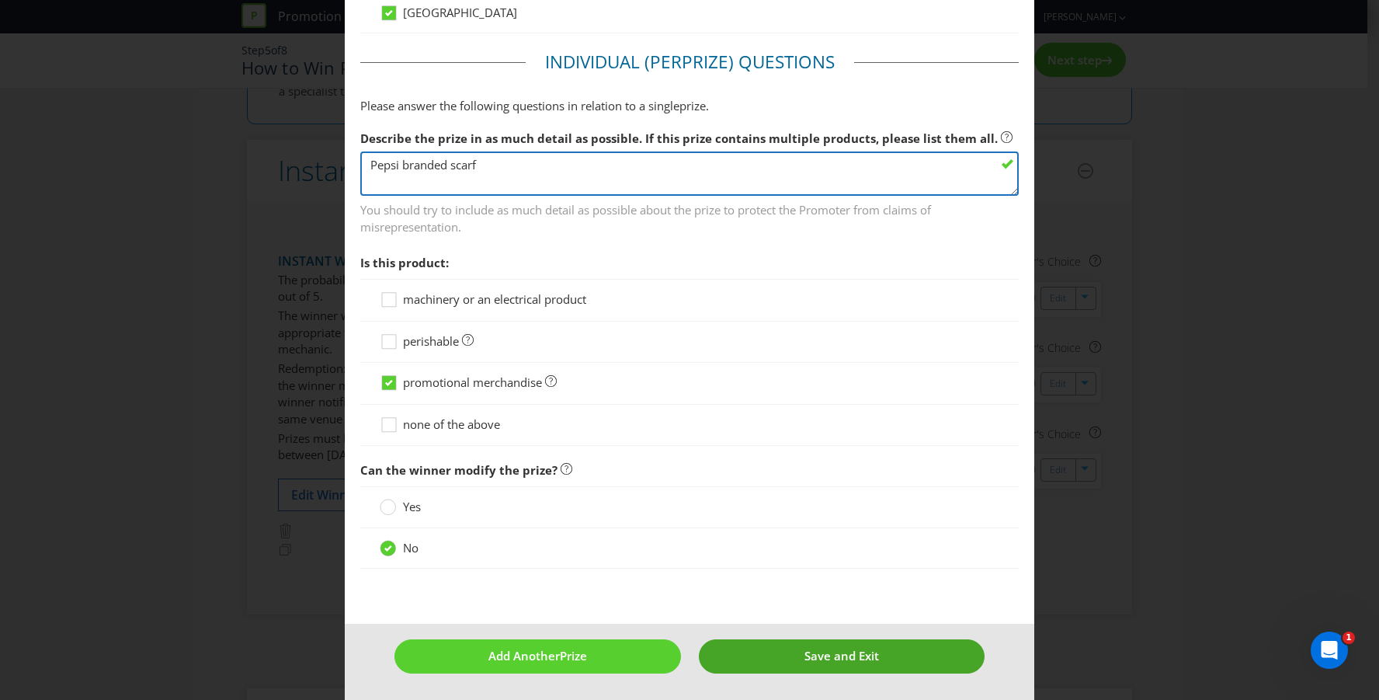
type textarea "Pepsi branded scarf"
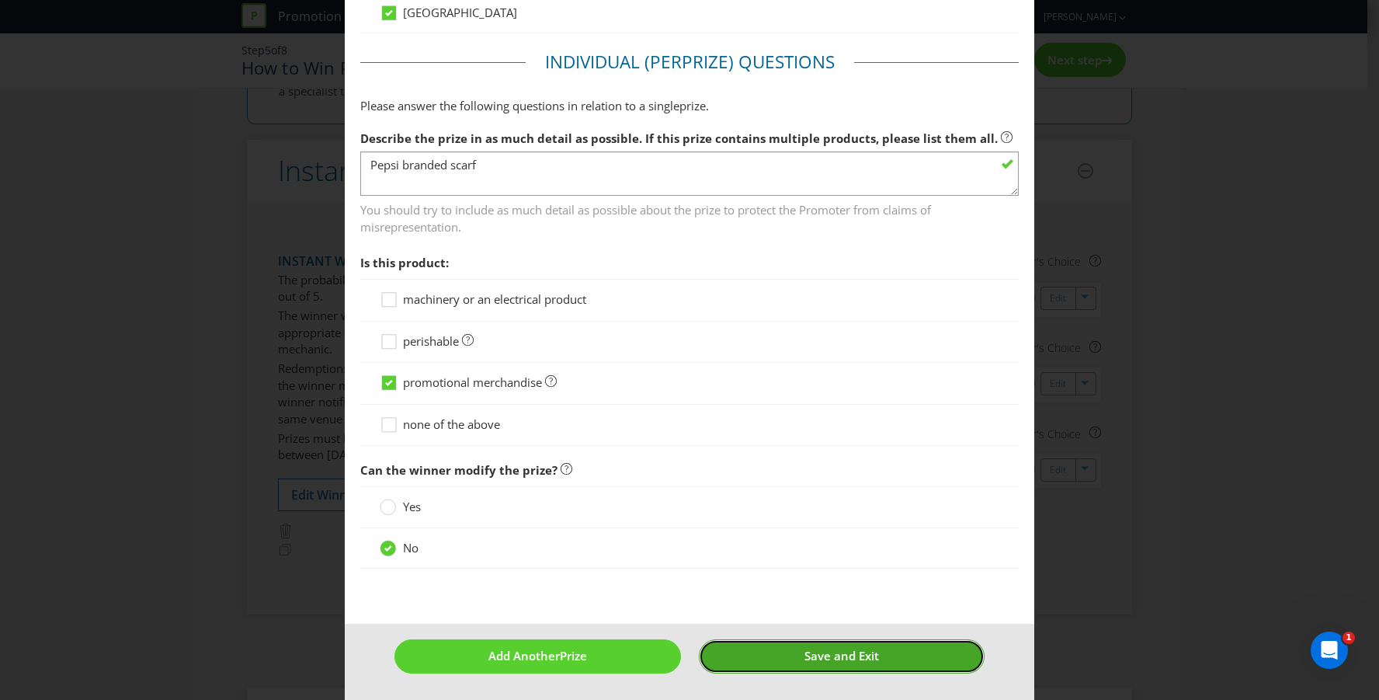
click at [752, 659] on button "Save and Exit" at bounding box center [842, 655] width 286 height 33
type input "2550"
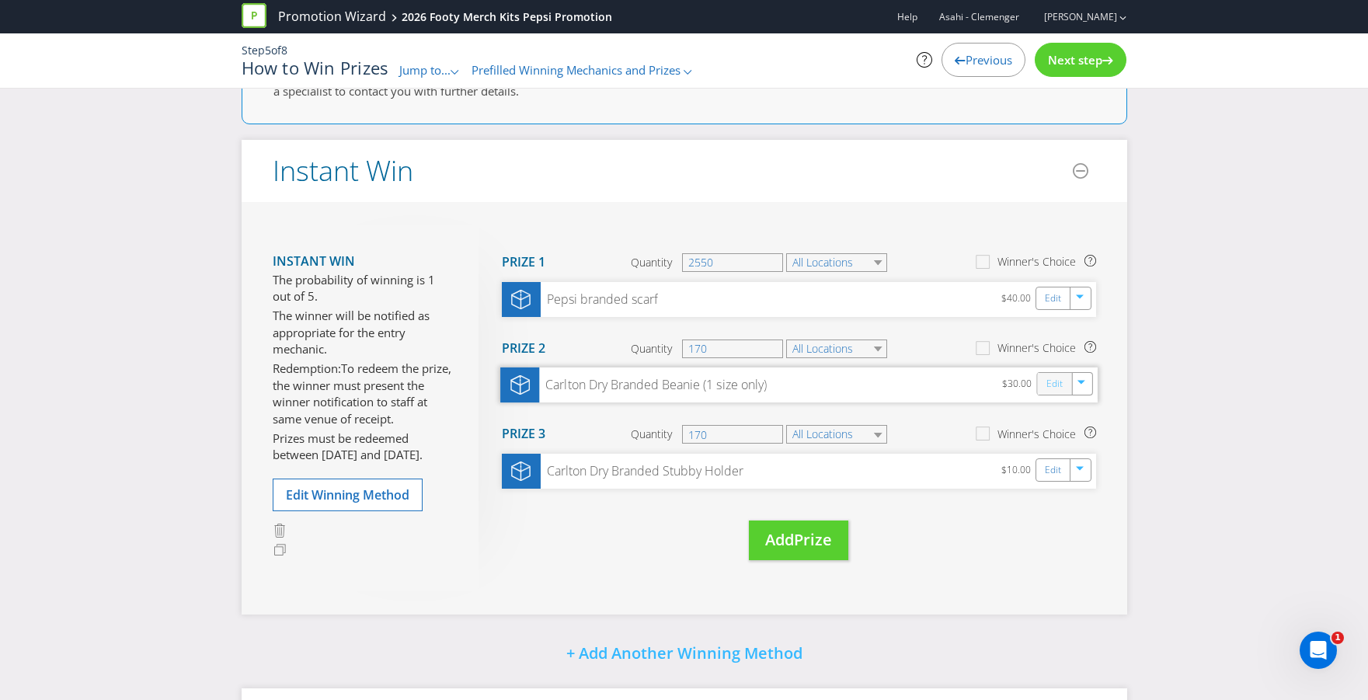
click at [1055, 381] on link "Edit" at bounding box center [1053, 384] width 16 height 18
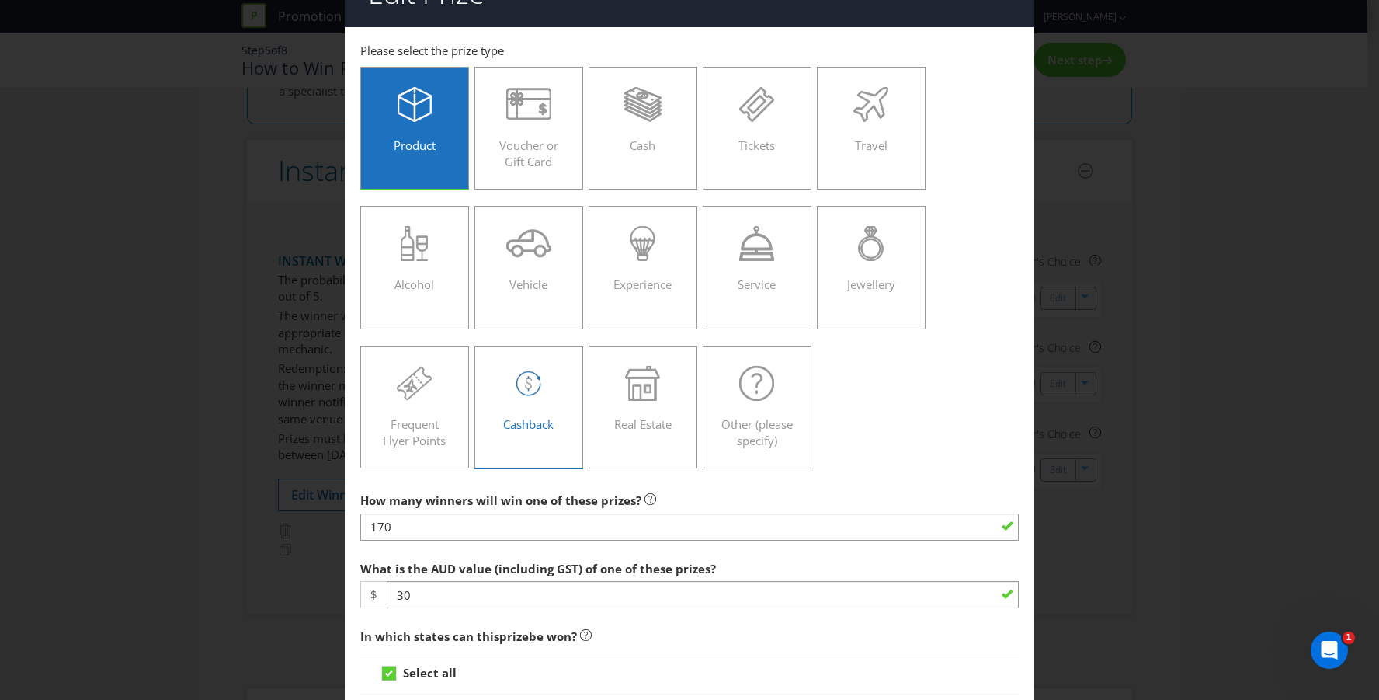
scroll to position [74, 0]
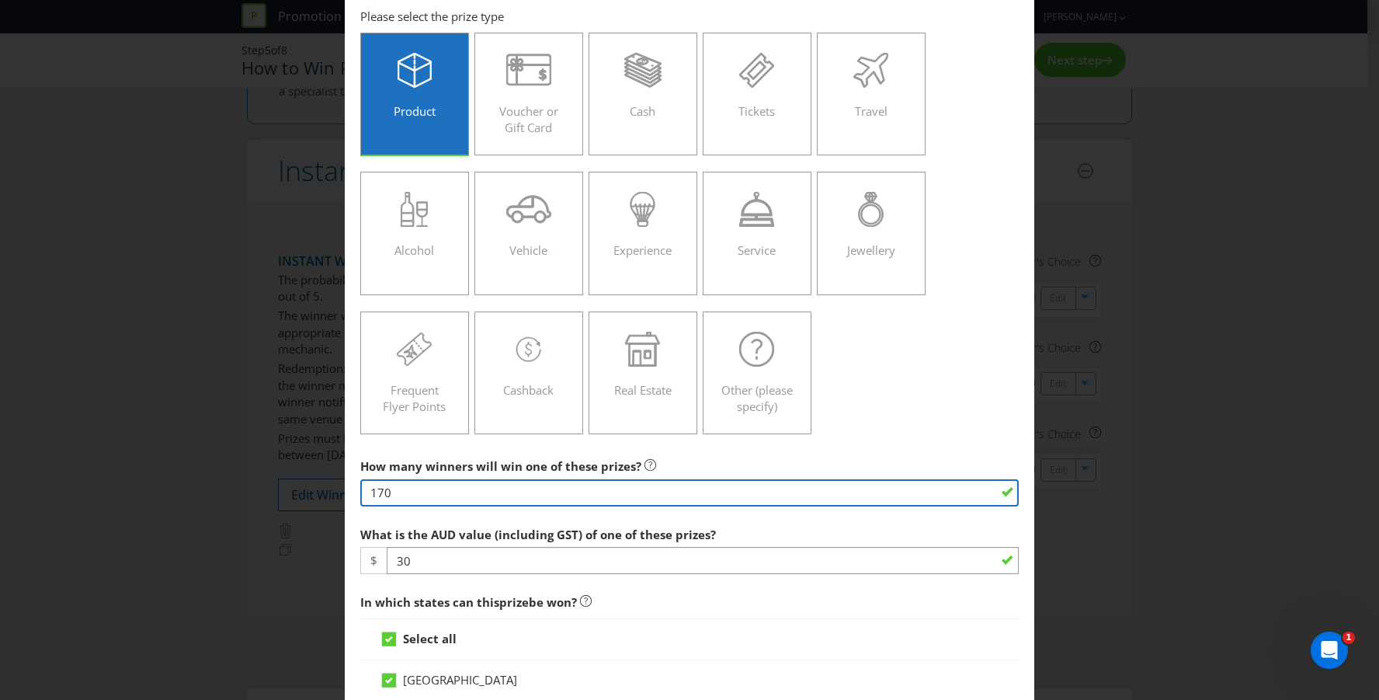
drag, startPoint x: 506, startPoint y: 488, endPoint x: 353, endPoint y: 490, distance: 152.2
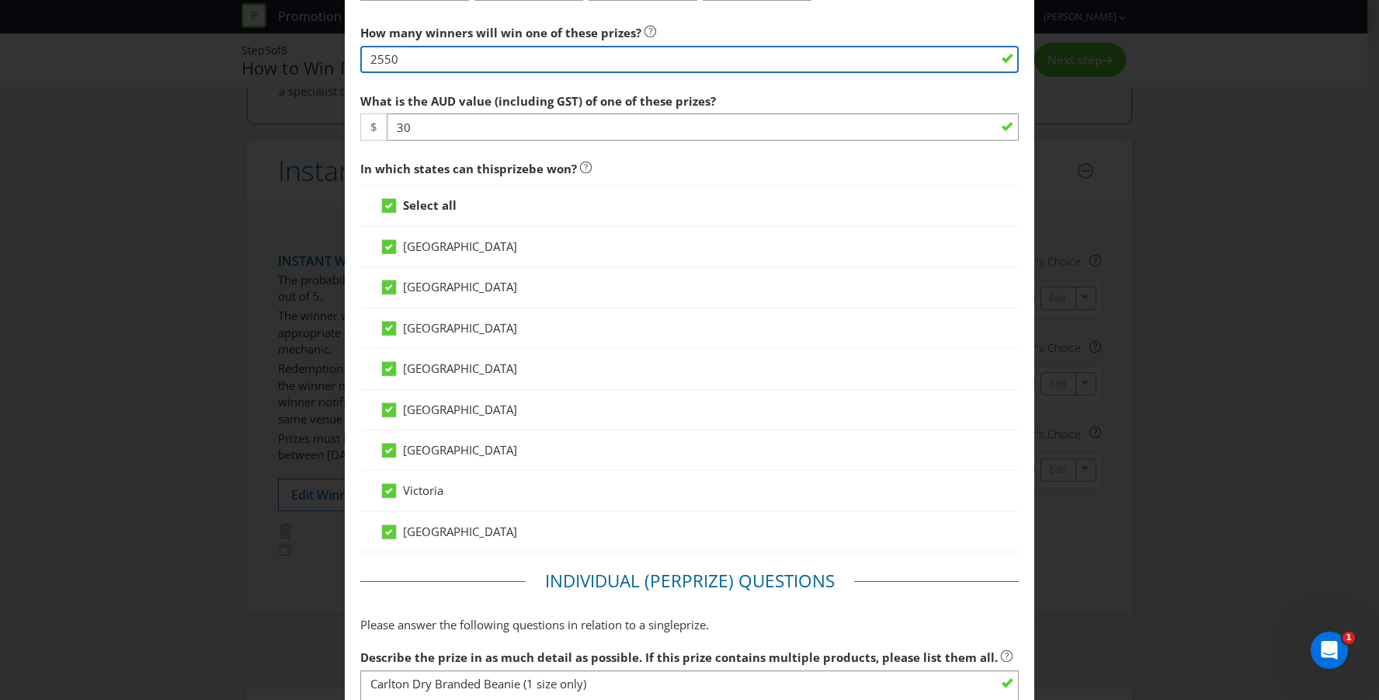
scroll to position [956, 0]
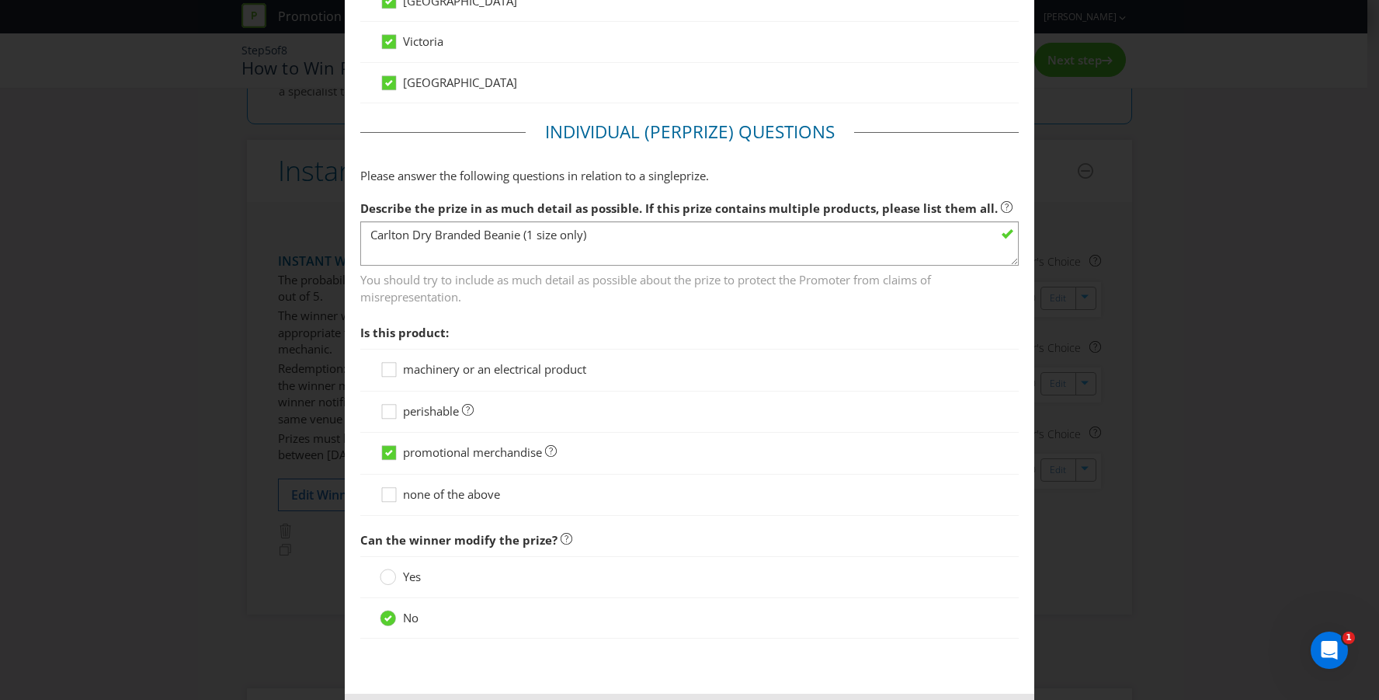
type input "2550"
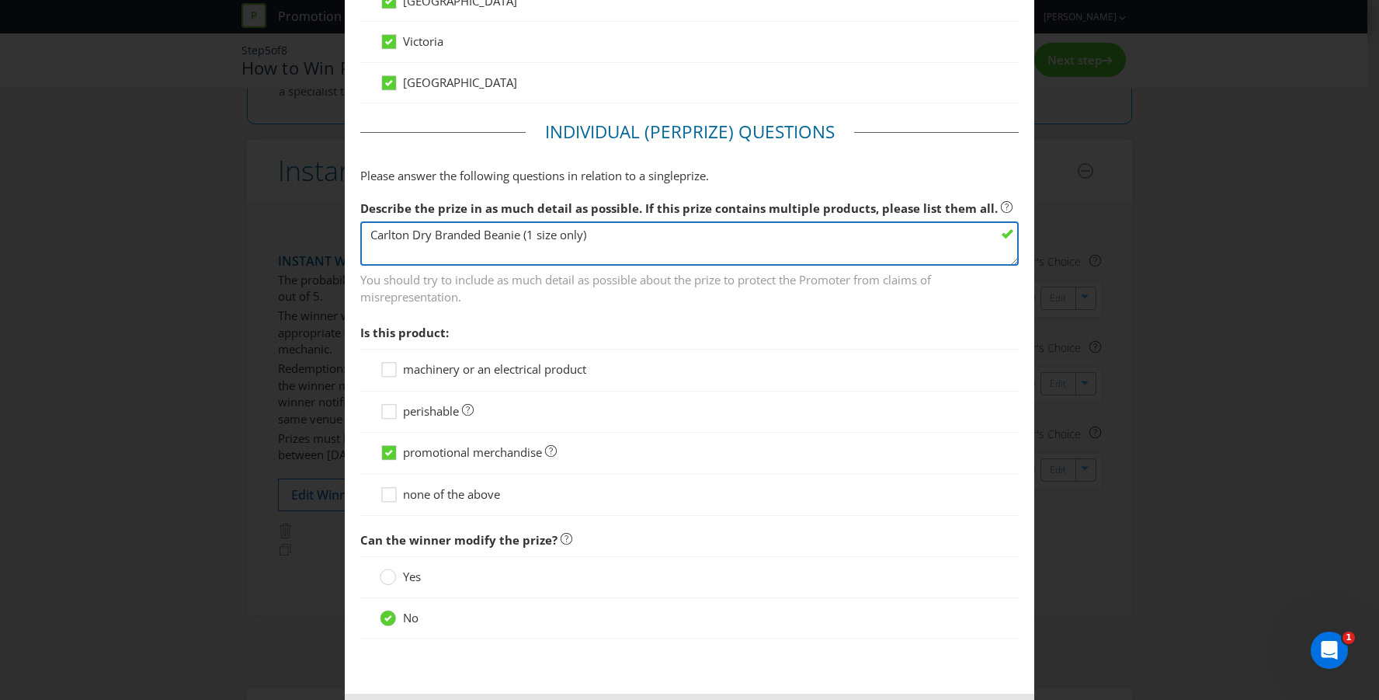
drag, startPoint x: 429, startPoint y: 229, endPoint x: 258, endPoint y: 251, distance: 172.2
click at [258, 251] on div "Edit Prize [GEOGRAPHIC_DATA] [GEOGRAPHIC_DATA] [GEOGRAPHIC_DATA] [GEOGRAPHIC_DA…" at bounding box center [689, 350] width 1379 height 700
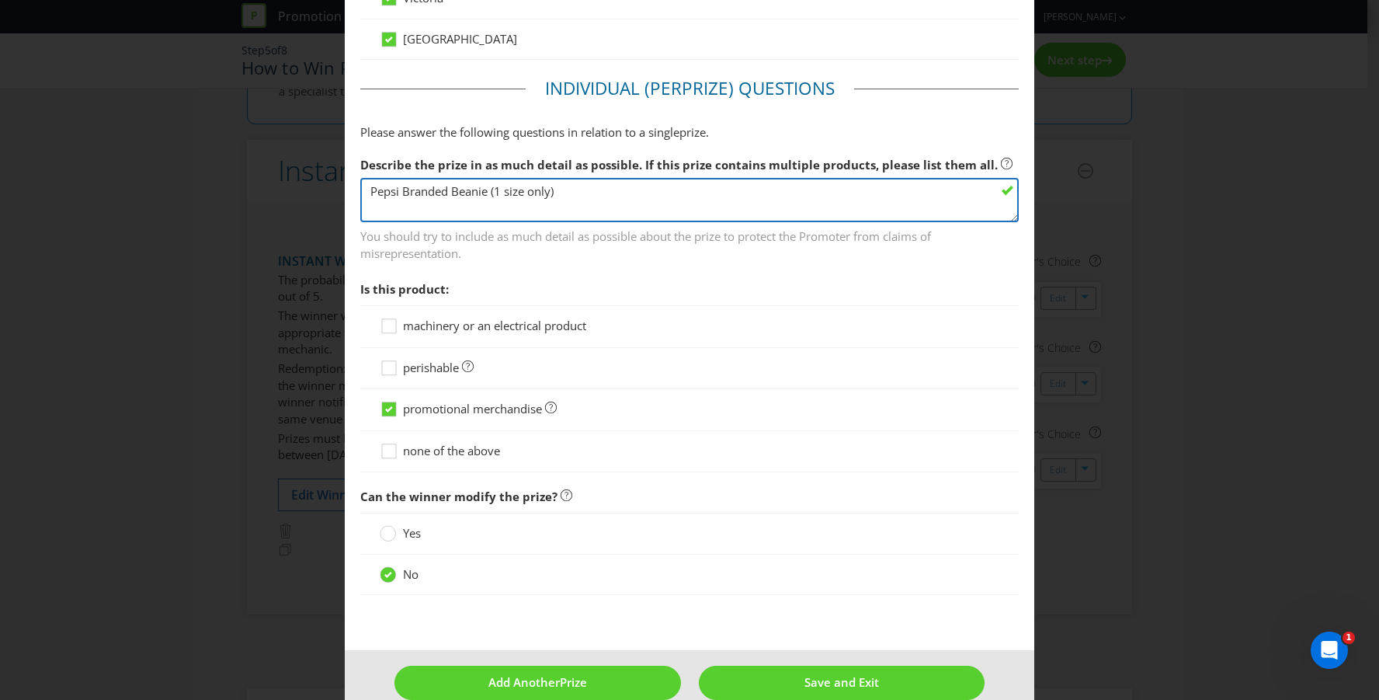
scroll to position [1026, 0]
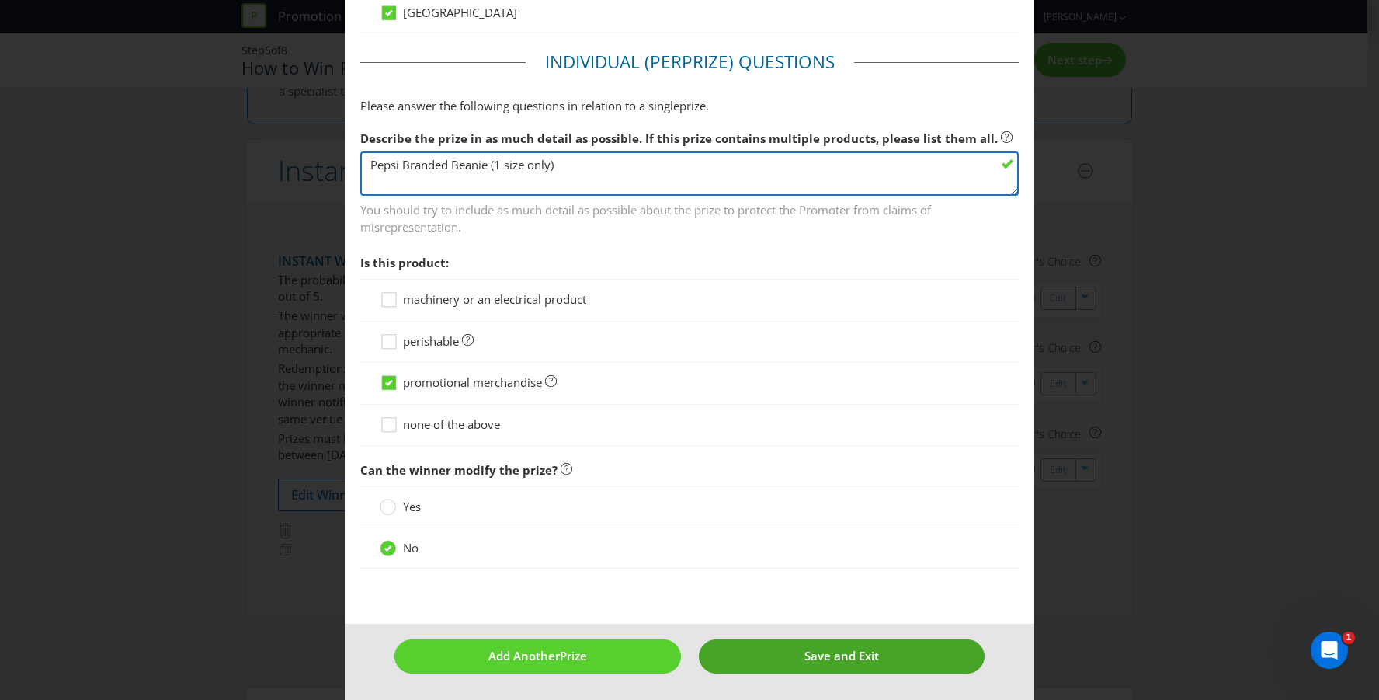
type textarea "Pepsi Branded Beanie (1 size only)"
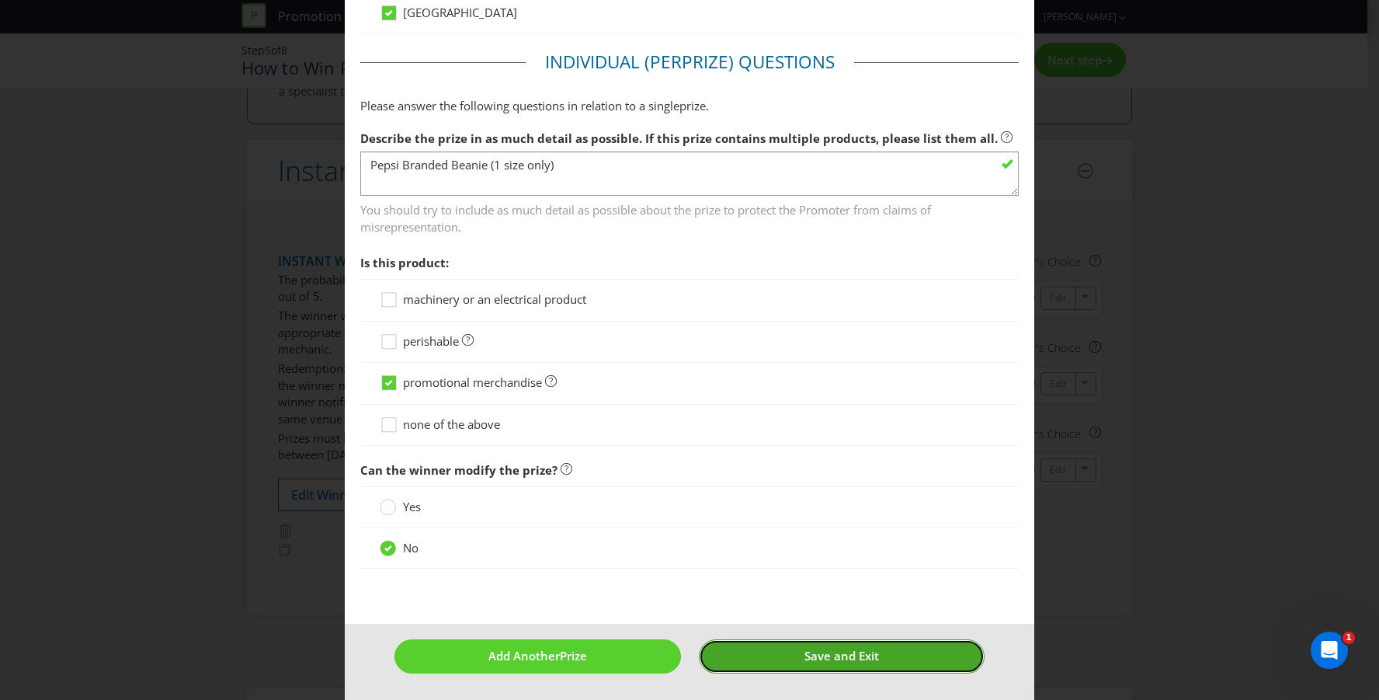
click at [788, 653] on button "Save and Exit" at bounding box center [842, 655] width 286 height 33
type input "2550"
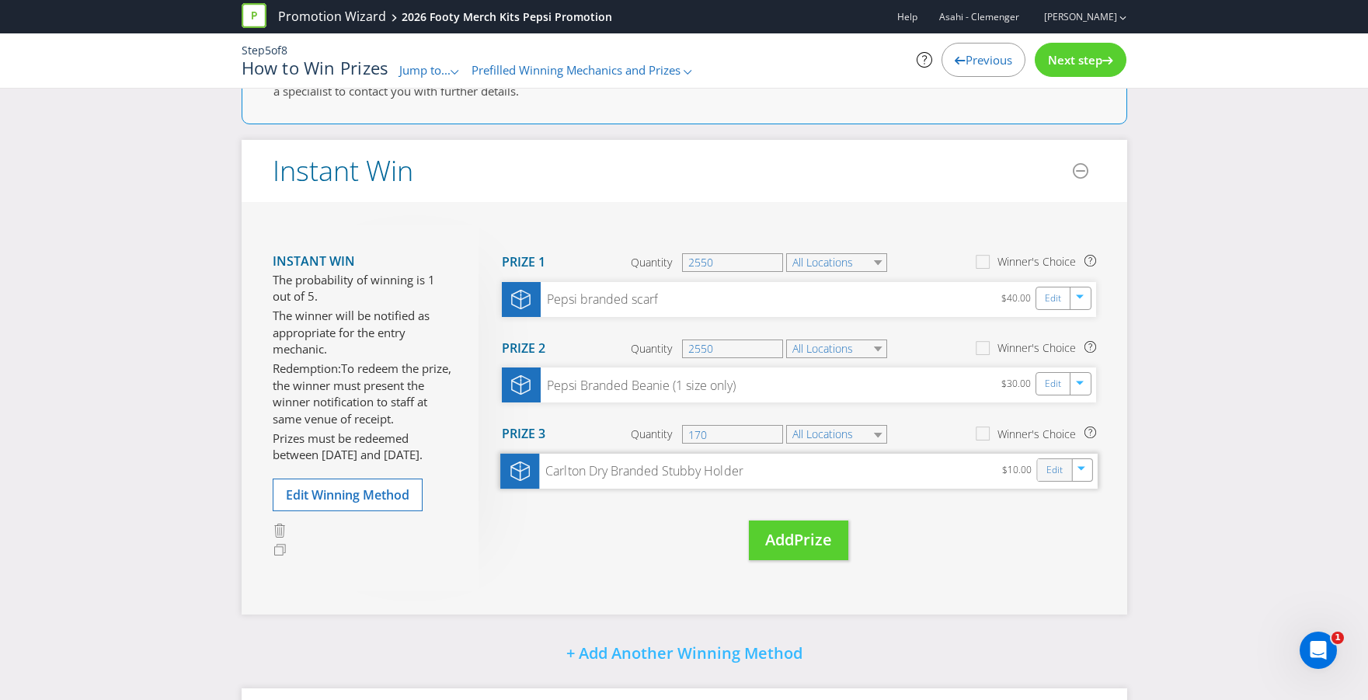
click at [1038, 467] on div "Edit" at bounding box center [1054, 470] width 35 height 22
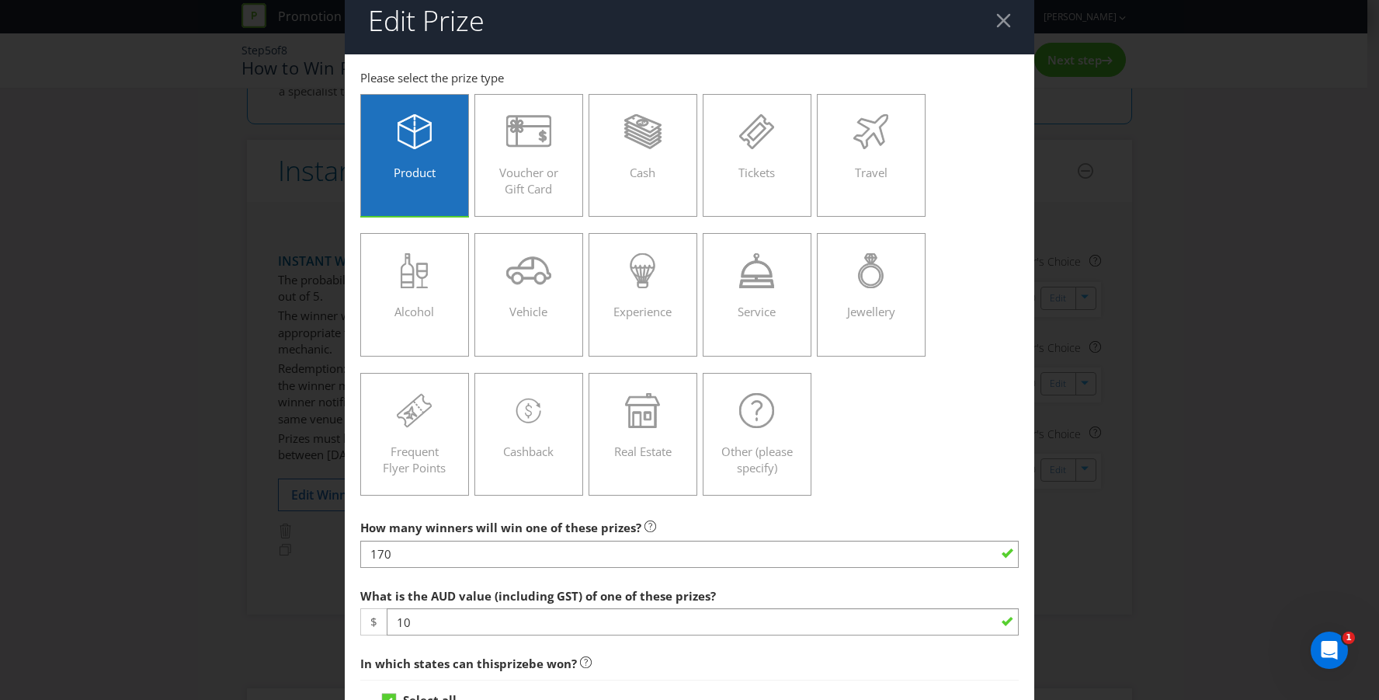
scroll to position [31, 0]
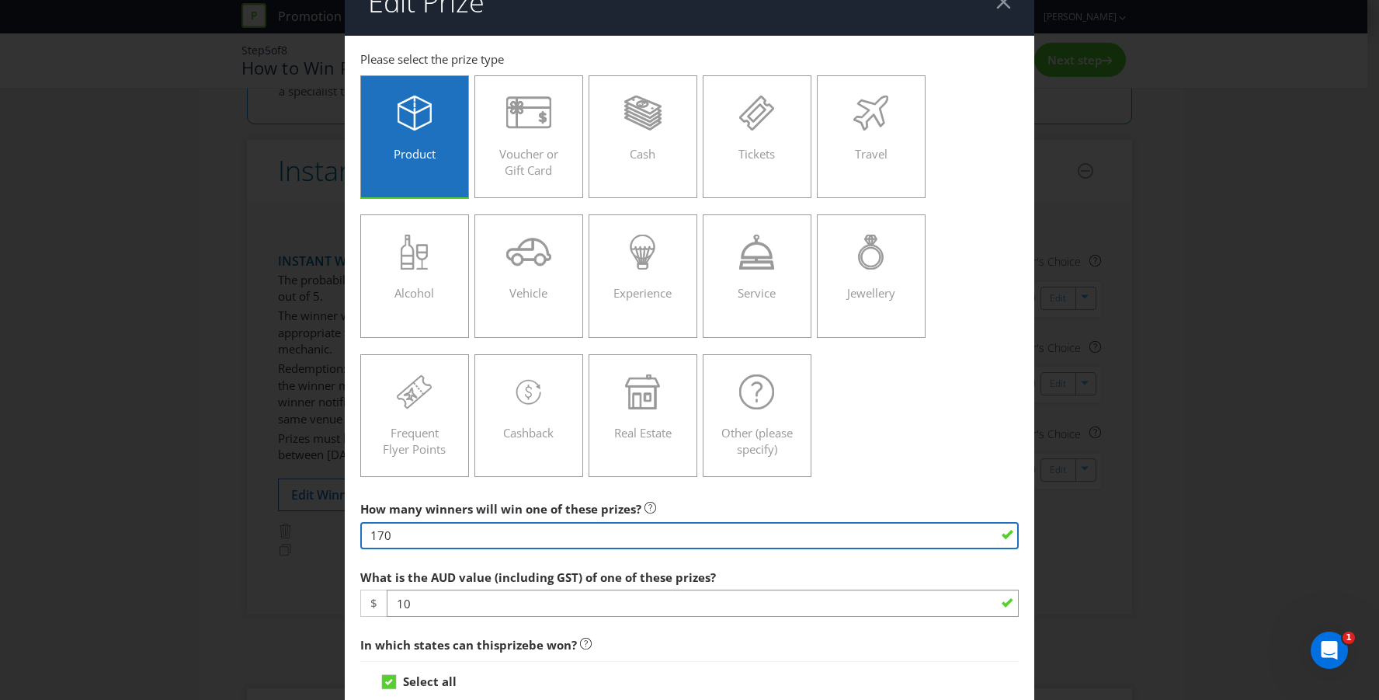
drag, startPoint x: 514, startPoint y: 529, endPoint x: 297, endPoint y: 529, distance: 217.5
click at [297, 529] on div "Edit Prize [GEOGRAPHIC_DATA] [GEOGRAPHIC_DATA] [GEOGRAPHIC_DATA] [GEOGRAPHIC_DA…" at bounding box center [689, 350] width 1379 height 700
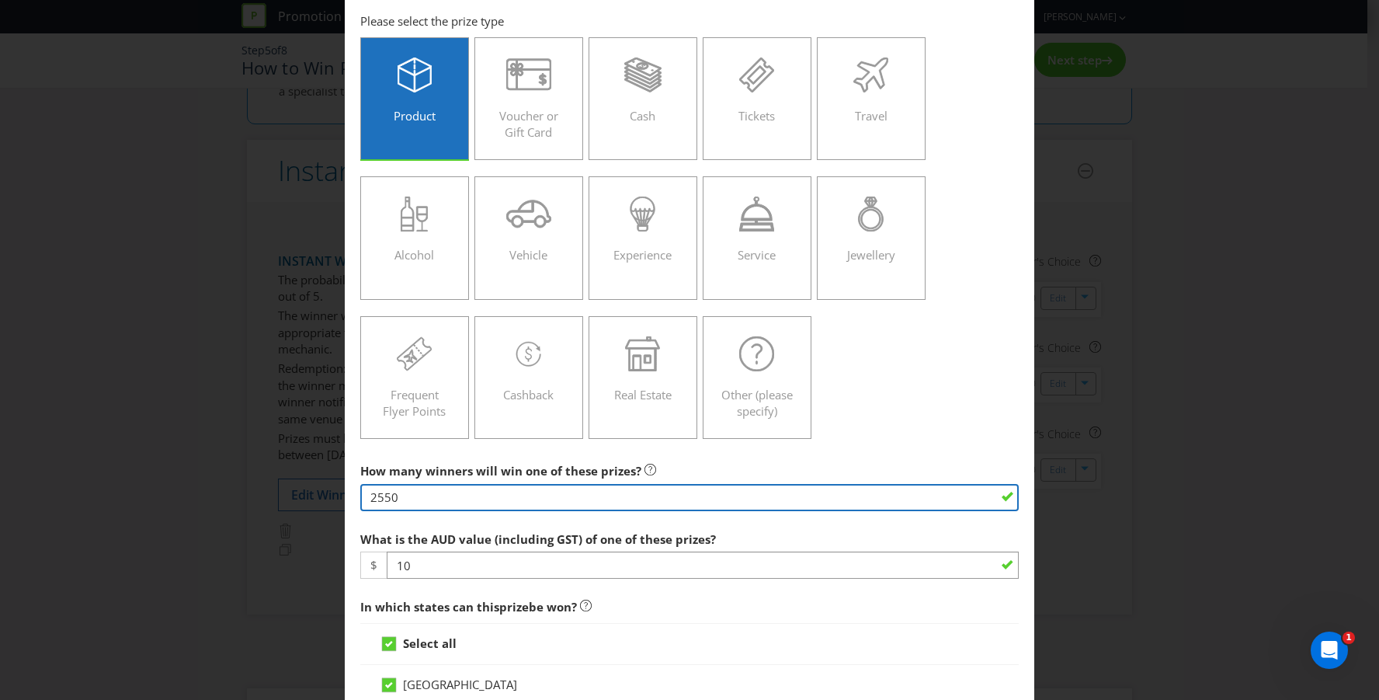
scroll to position [106, 0]
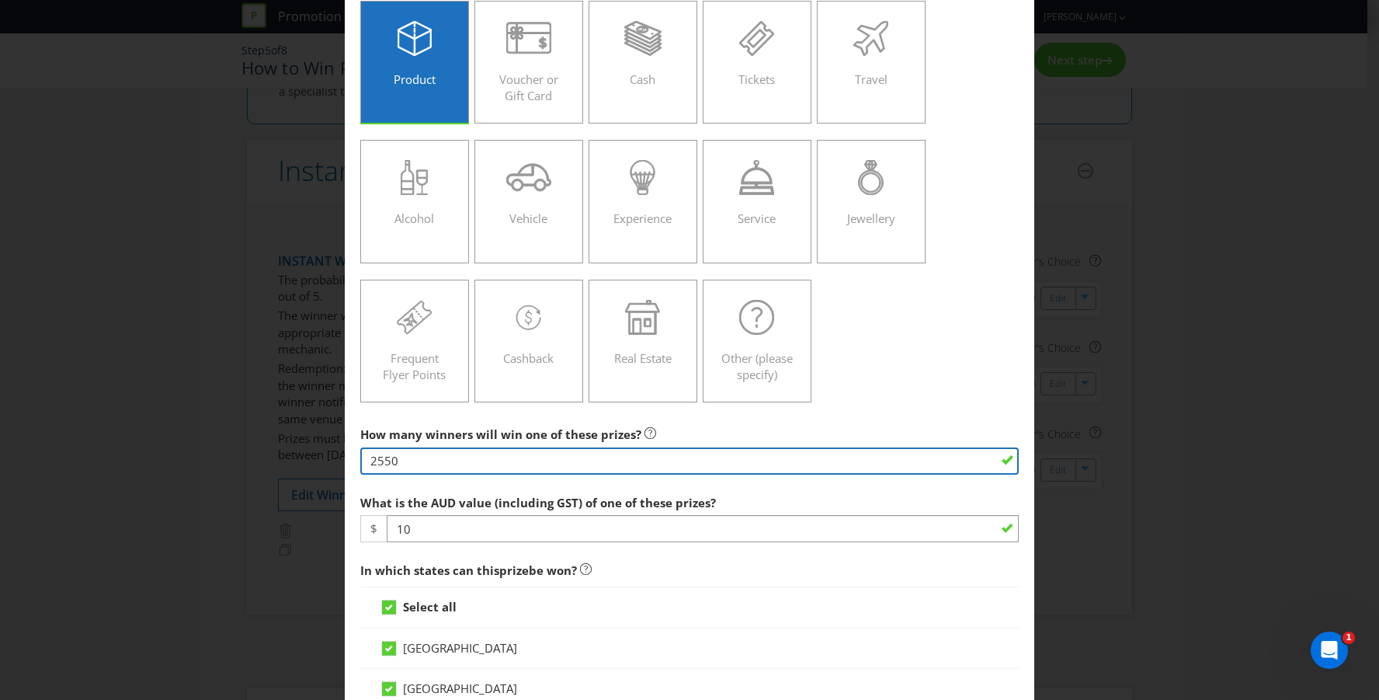
type input "2550"
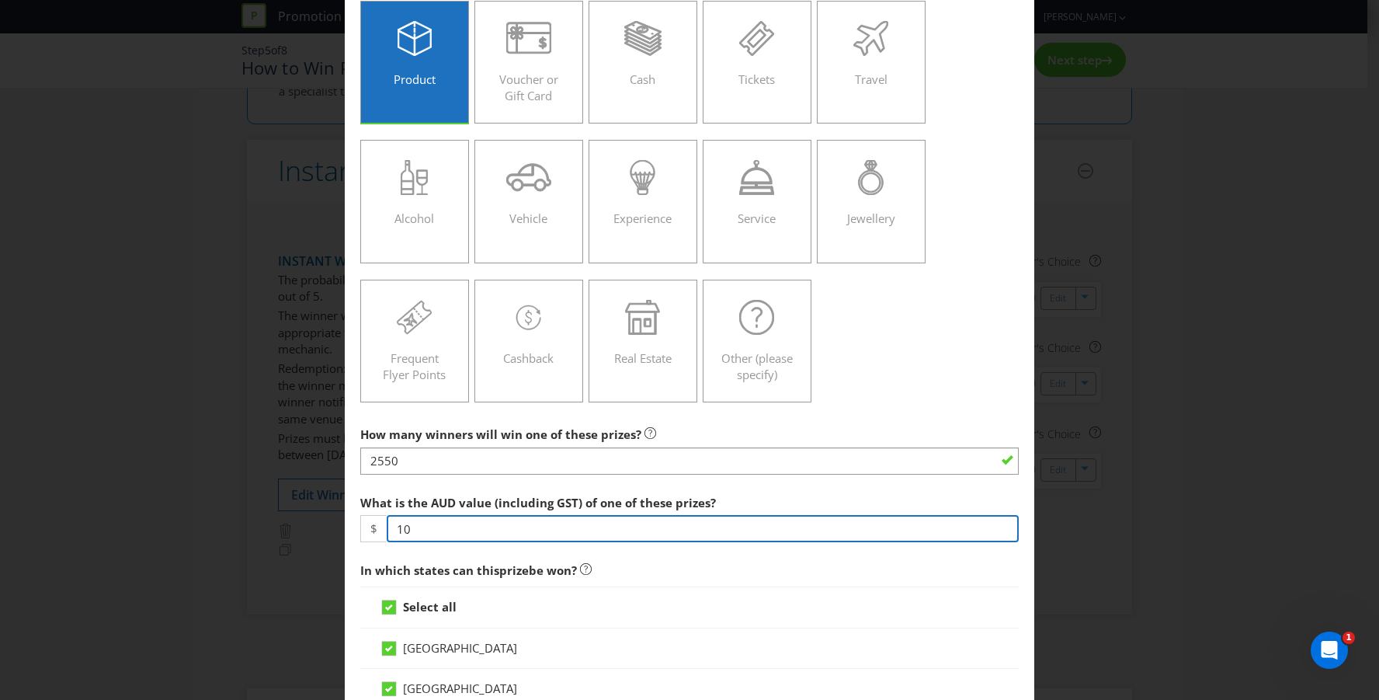
drag, startPoint x: 478, startPoint y: 531, endPoint x: 356, endPoint y: 532, distance: 121.9
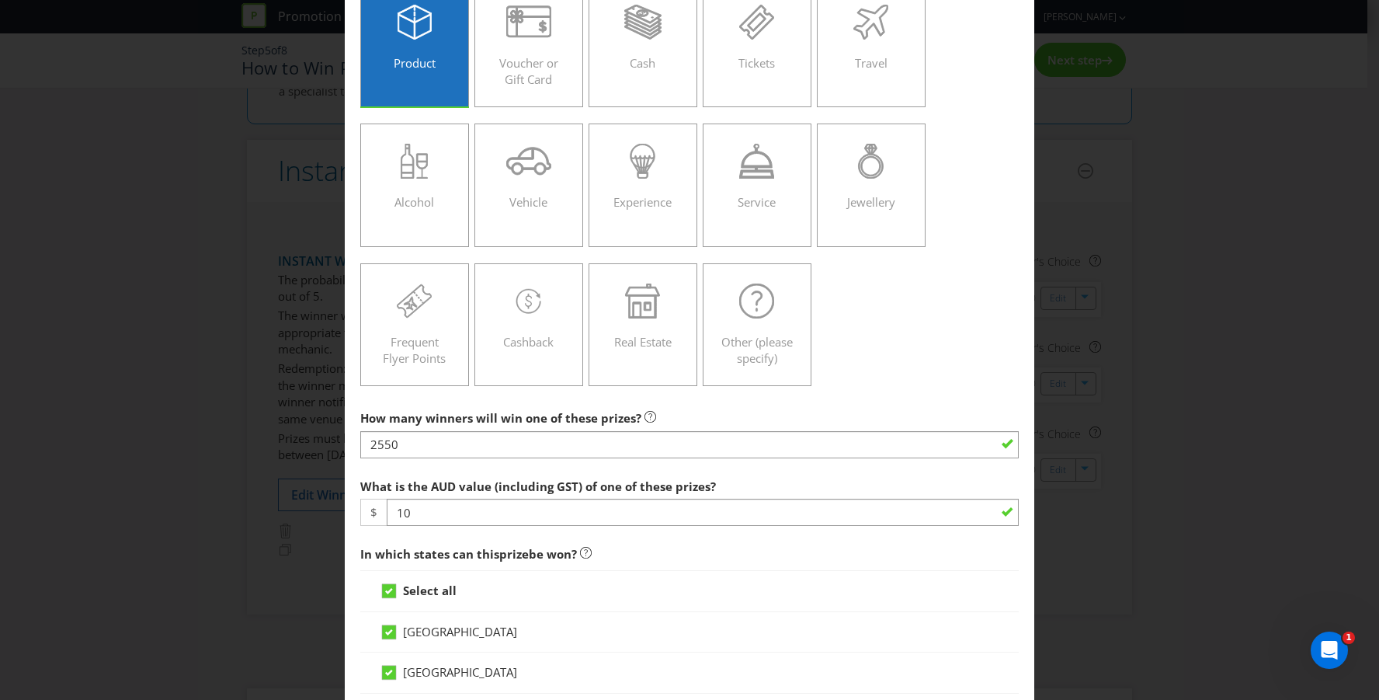
scroll to position [140, 0]
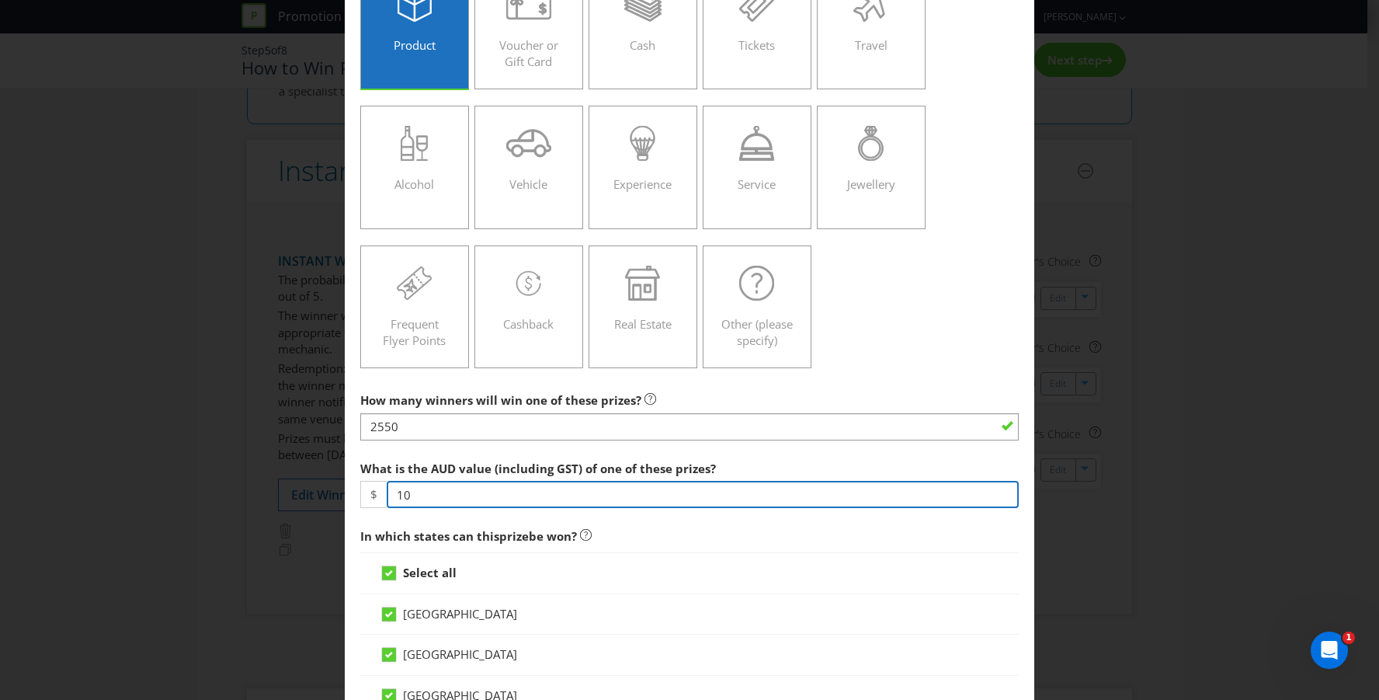
drag, startPoint x: 504, startPoint y: 499, endPoint x: 297, endPoint y: 485, distance: 207.0
click at [299, 485] on div "Edit Prize [GEOGRAPHIC_DATA] [GEOGRAPHIC_DATA] [GEOGRAPHIC_DATA] [GEOGRAPHIC_DA…" at bounding box center [689, 350] width 1379 height 700
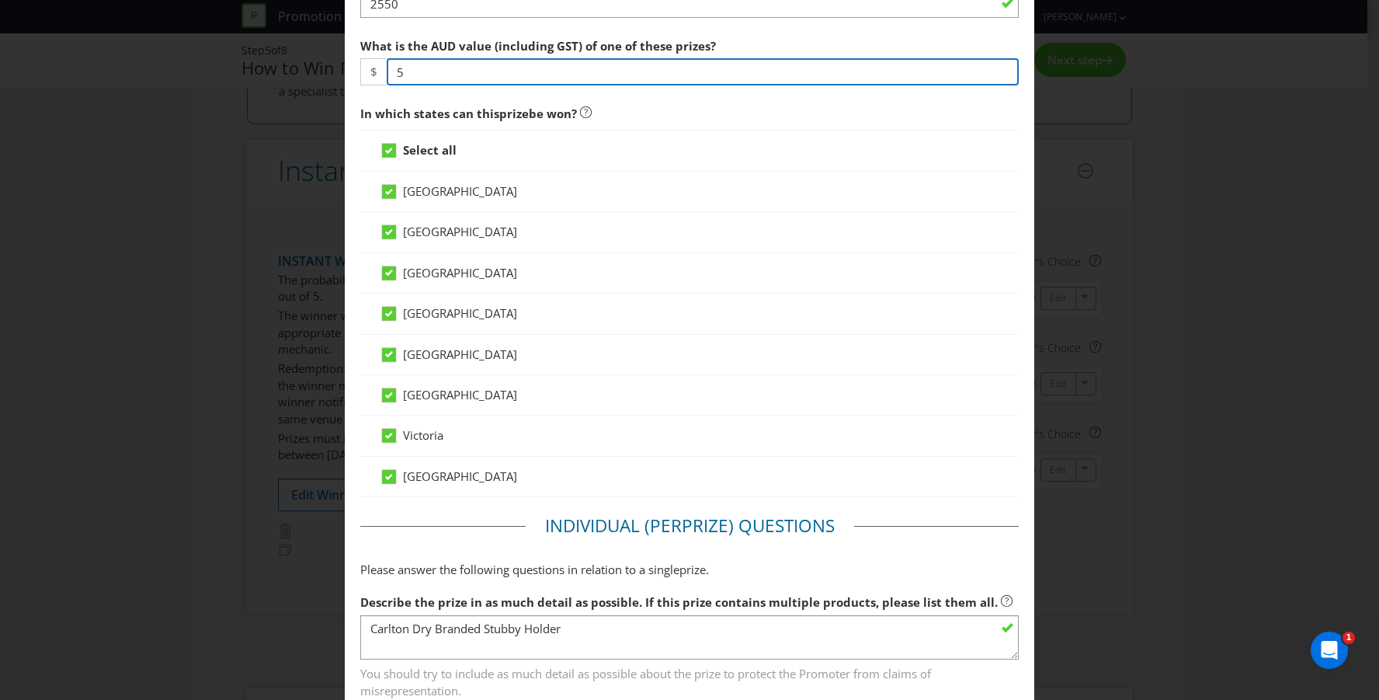
scroll to position [989, 0]
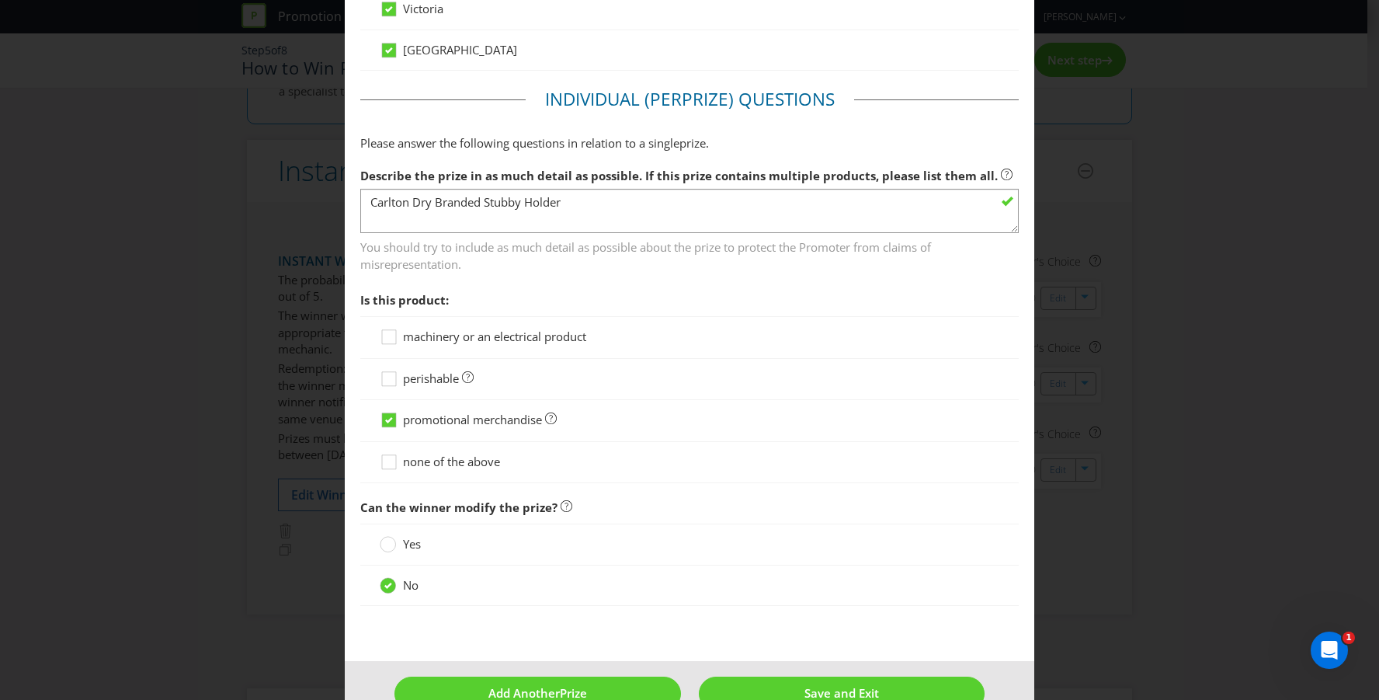
type input "5"
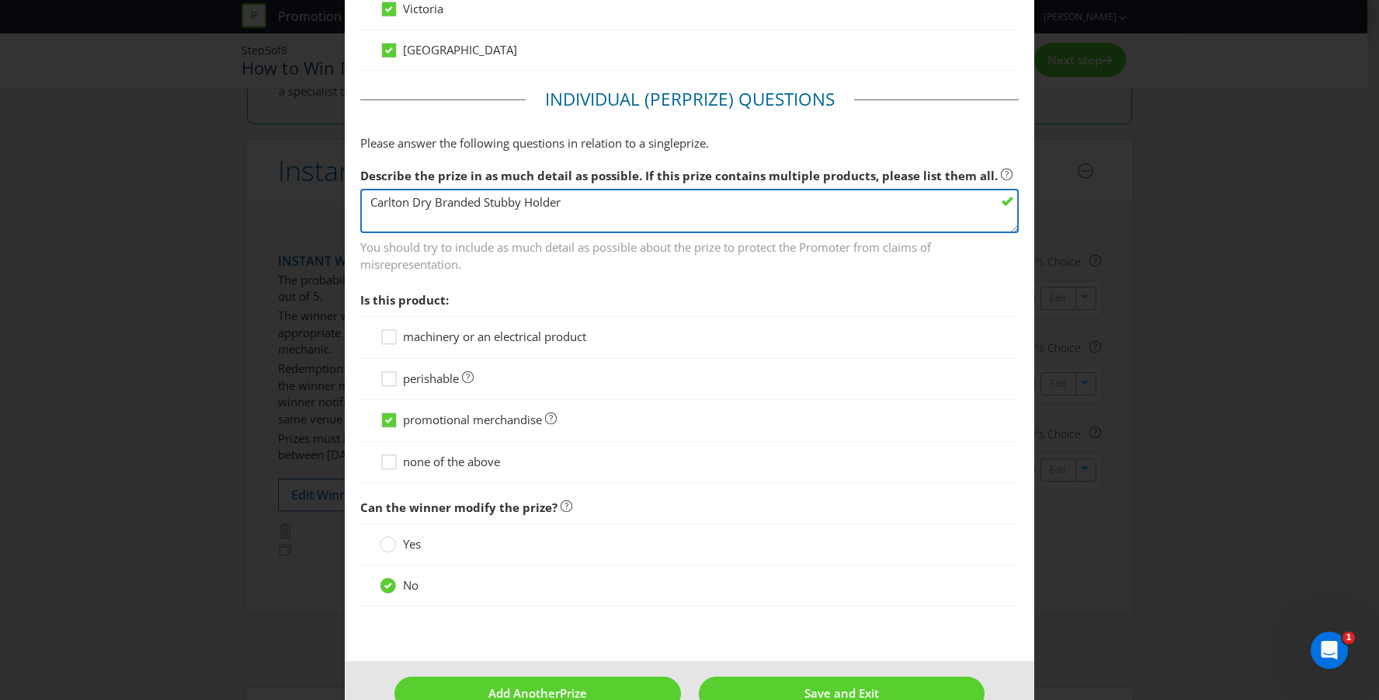
click at [568, 218] on textarea "Carlton Dry Branded Stubby Holder" at bounding box center [689, 211] width 659 height 44
drag, startPoint x: 574, startPoint y: 199, endPoint x: 145, endPoint y: 177, distance: 429.2
click at [145, 177] on div "Edit Prize [GEOGRAPHIC_DATA] [GEOGRAPHIC_DATA] [GEOGRAPHIC_DATA] [GEOGRAPHIC_DA…" at bounding box center [689, 350] width 1379 height 700
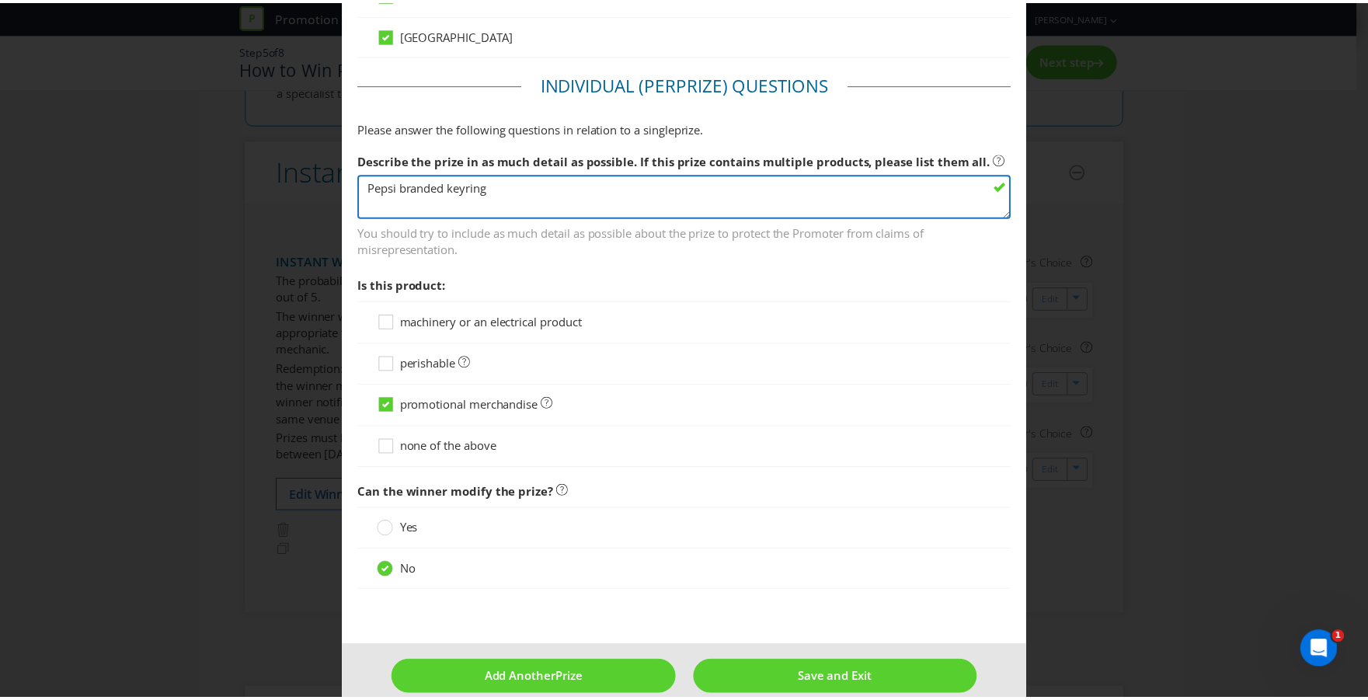
scroll to position [1026, 0]
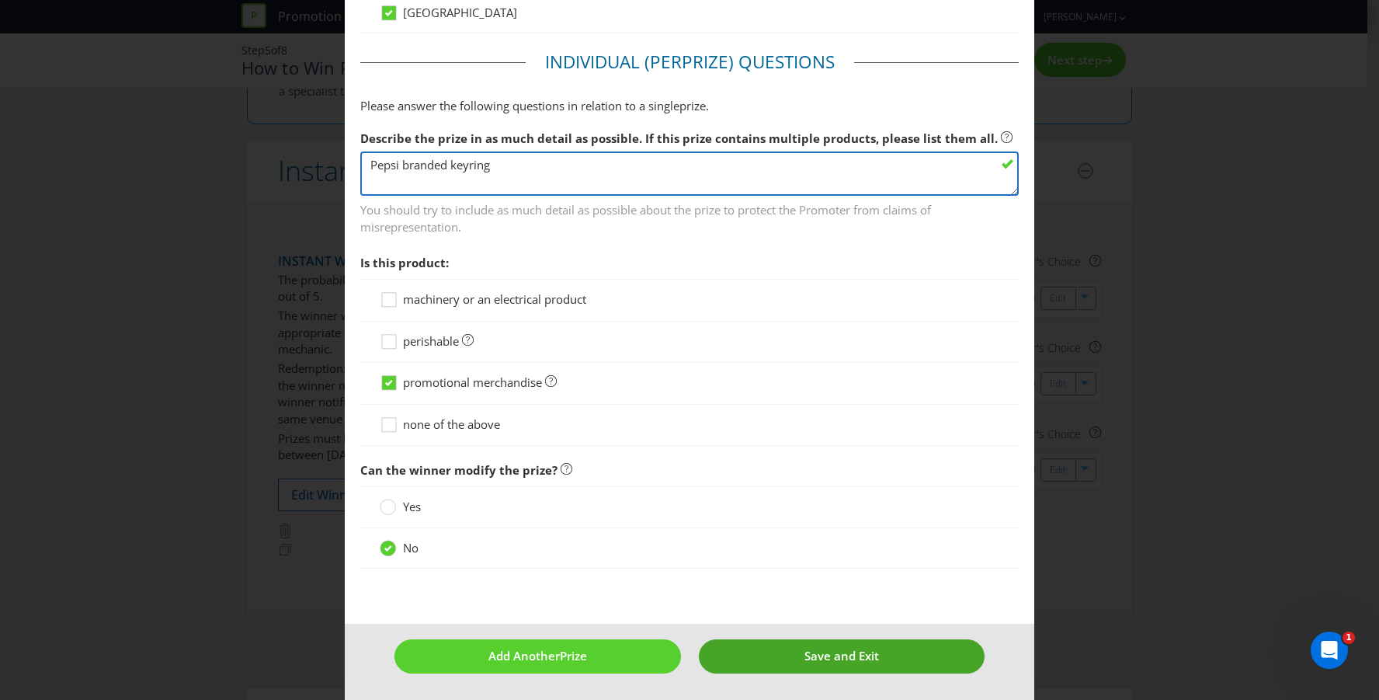
type textarea "Pepsi branded keyring"
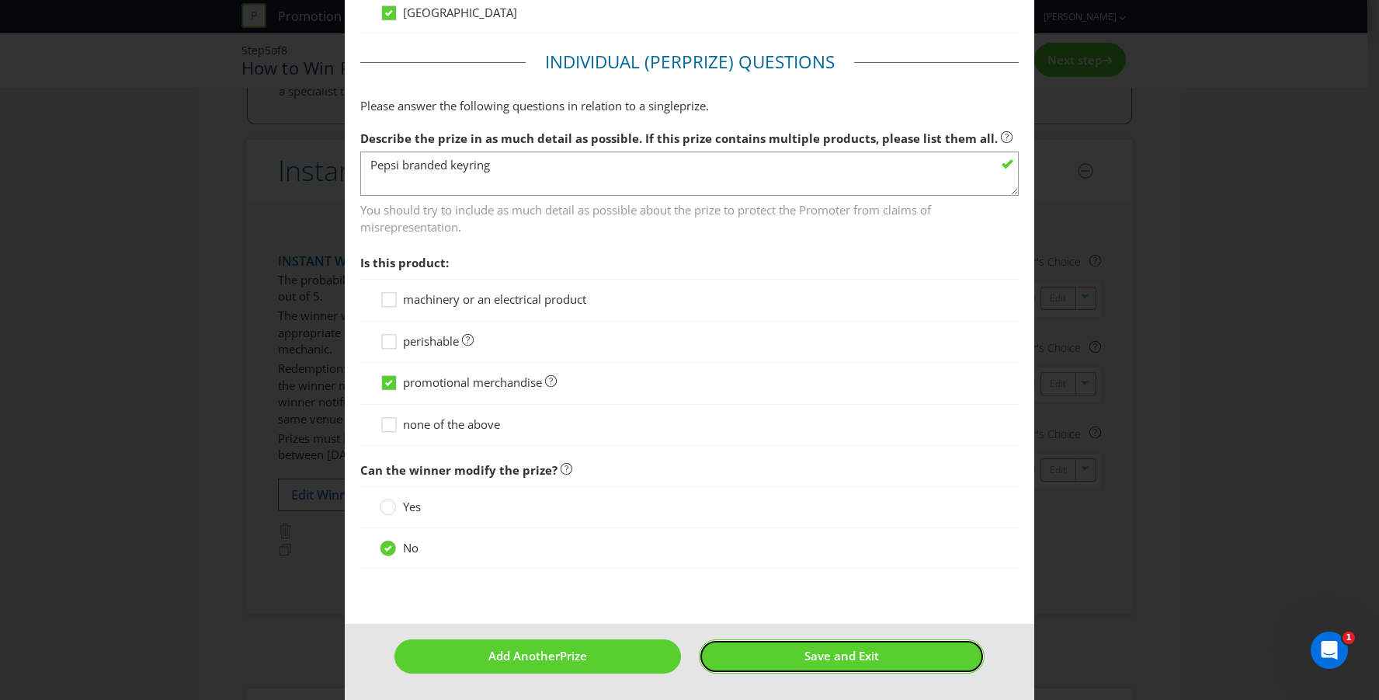
click at [793, 647] on button "Save and Exit" at bounding box center [842, 655] width 286 height 33
type input "2550"
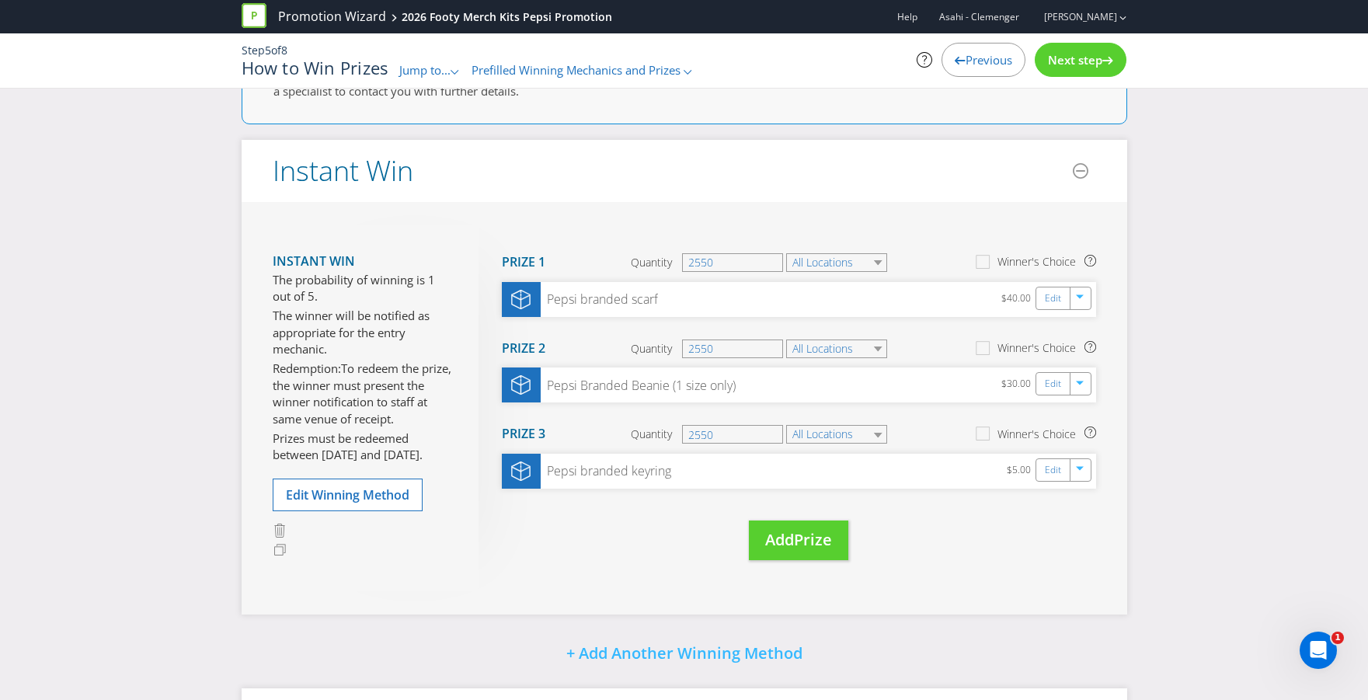
click at [1072, 64] on span "Next step" at bounding box center [1075, 60] width 54 height 16
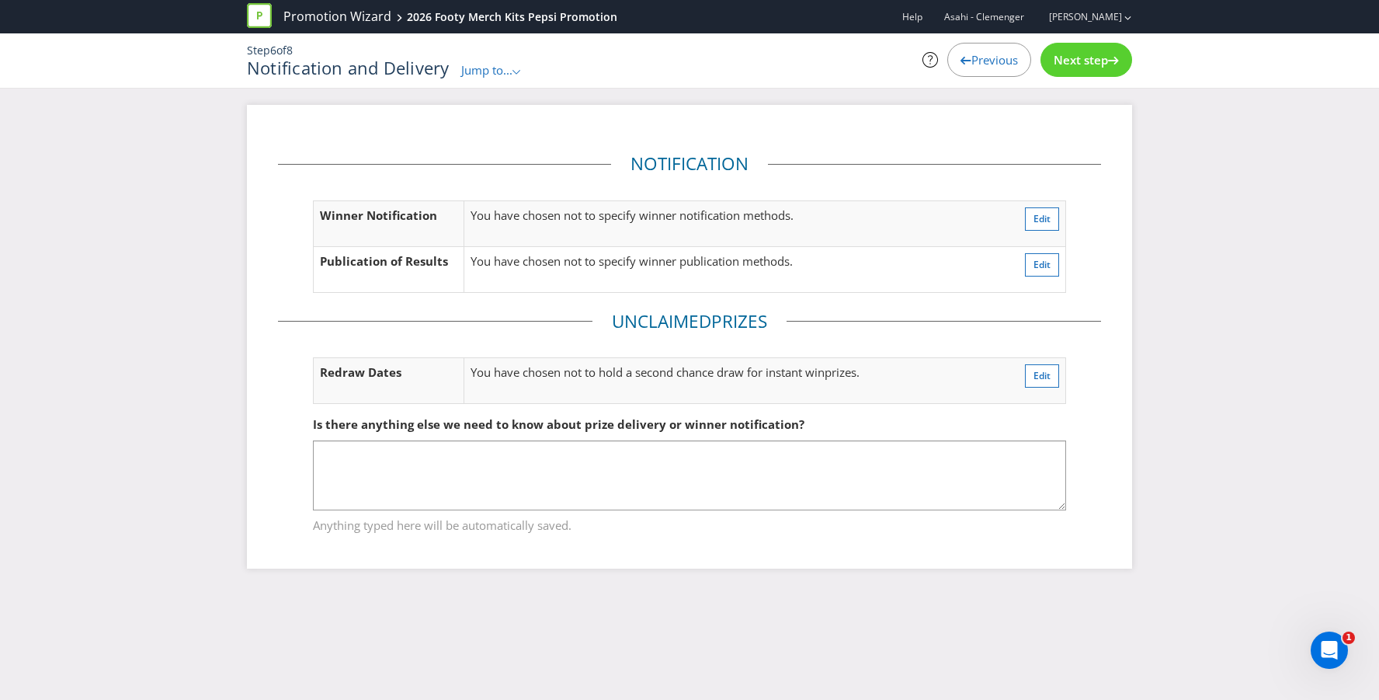
click at [1080, 71] on div "Next step" at bounding box center [1087, 60] width 92 height 34
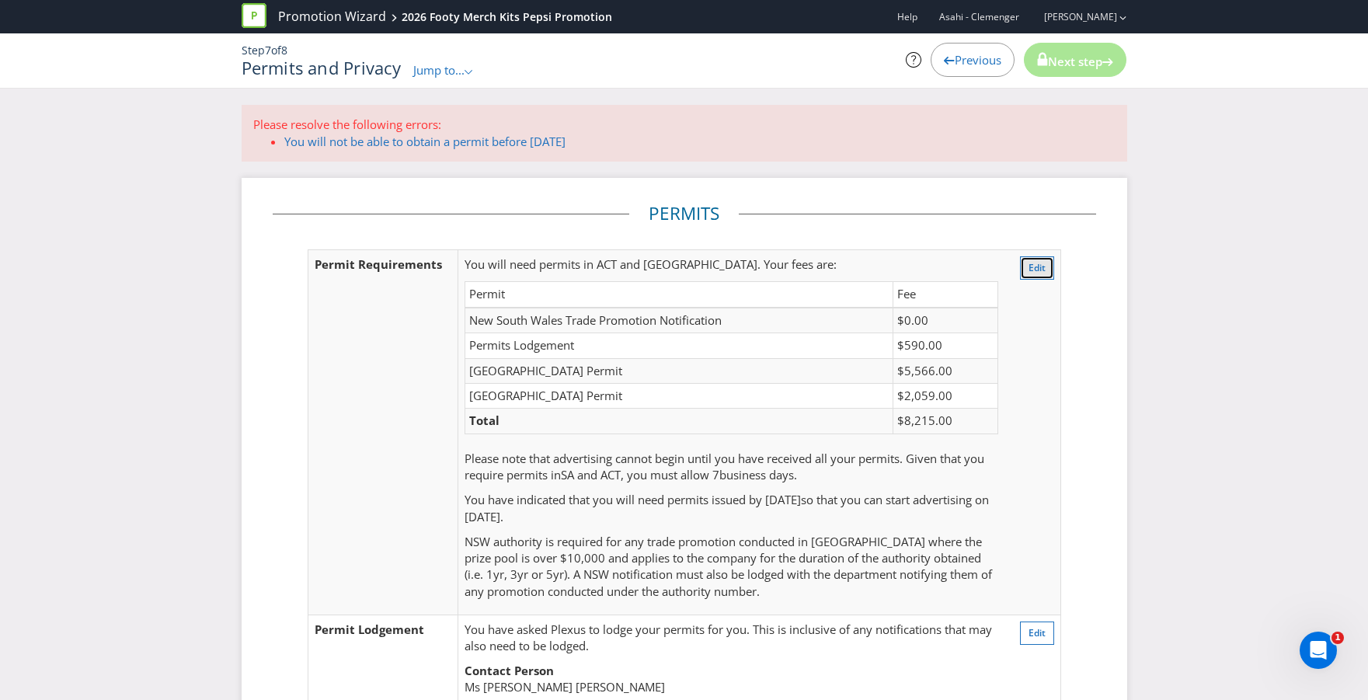
click at [1026, 272] on button "Edit" at bounding box center [1037, 267] width 34 height 23
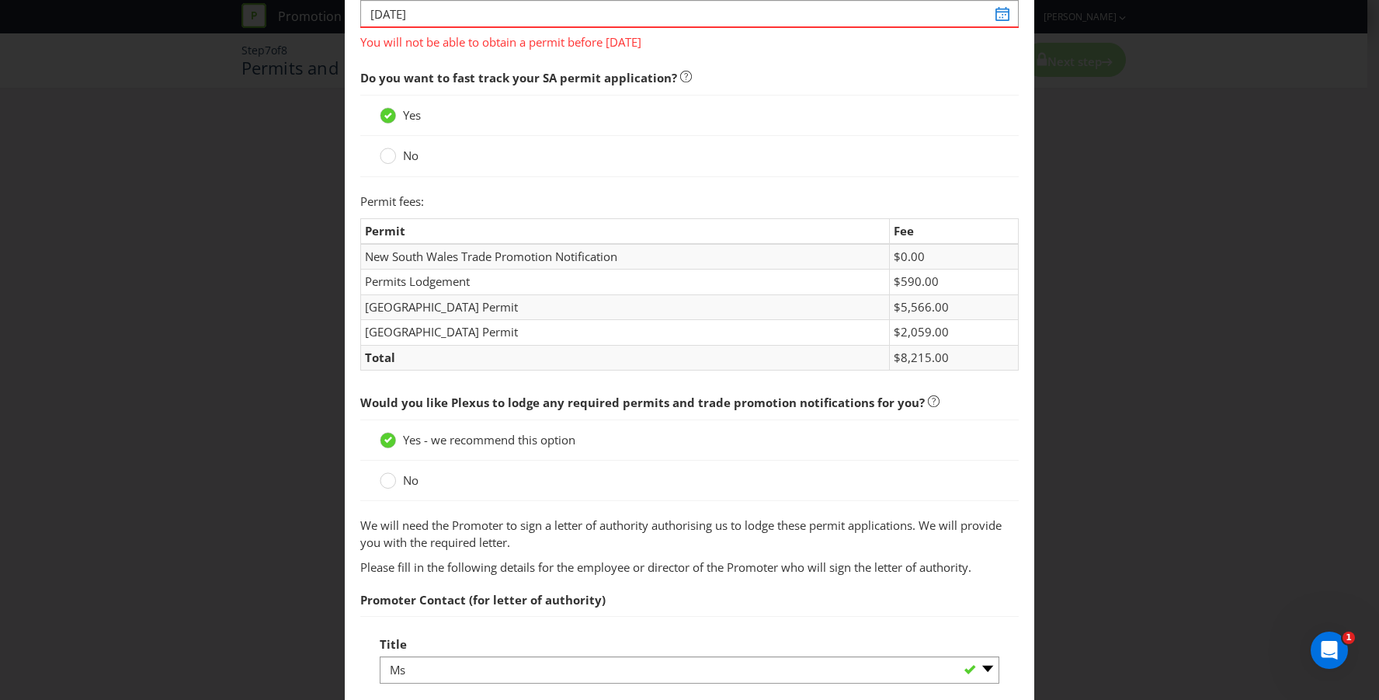
scroll to position [82, 0]
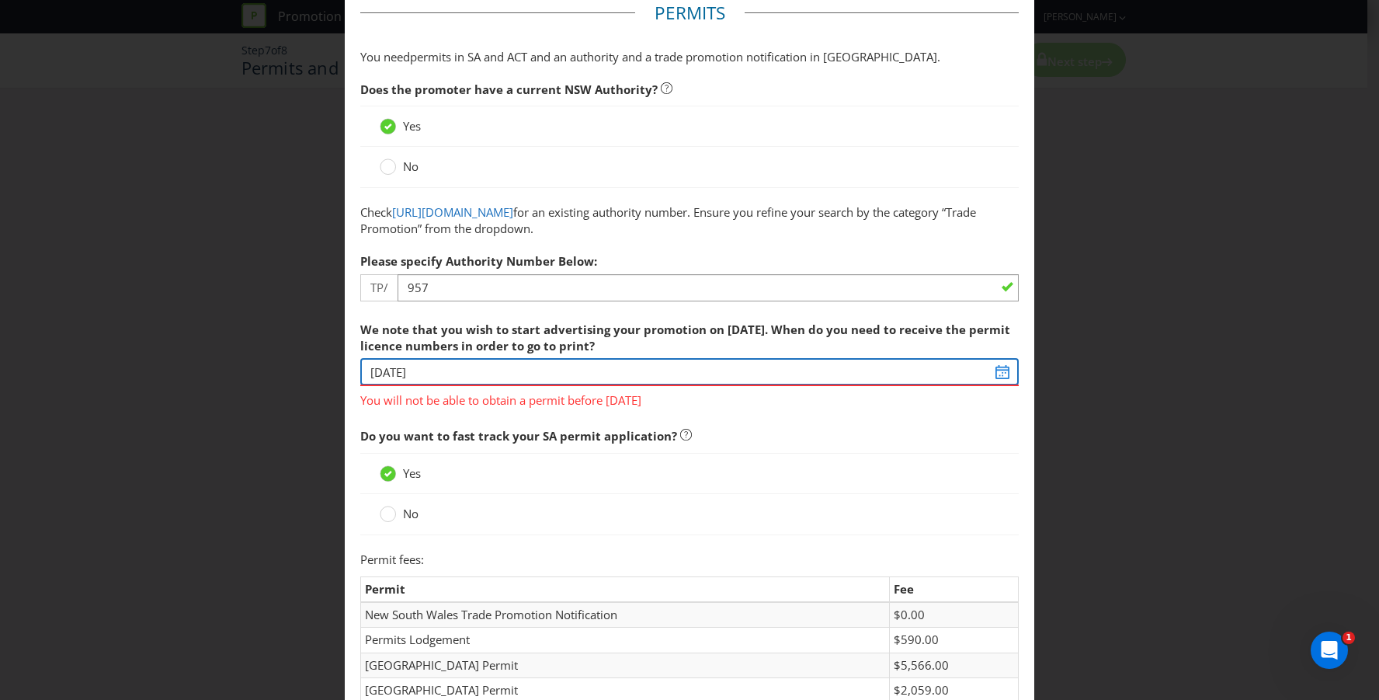
click at [796, 359] on input "[DATE]" at bounding box center [689, 371] width 659 height 27
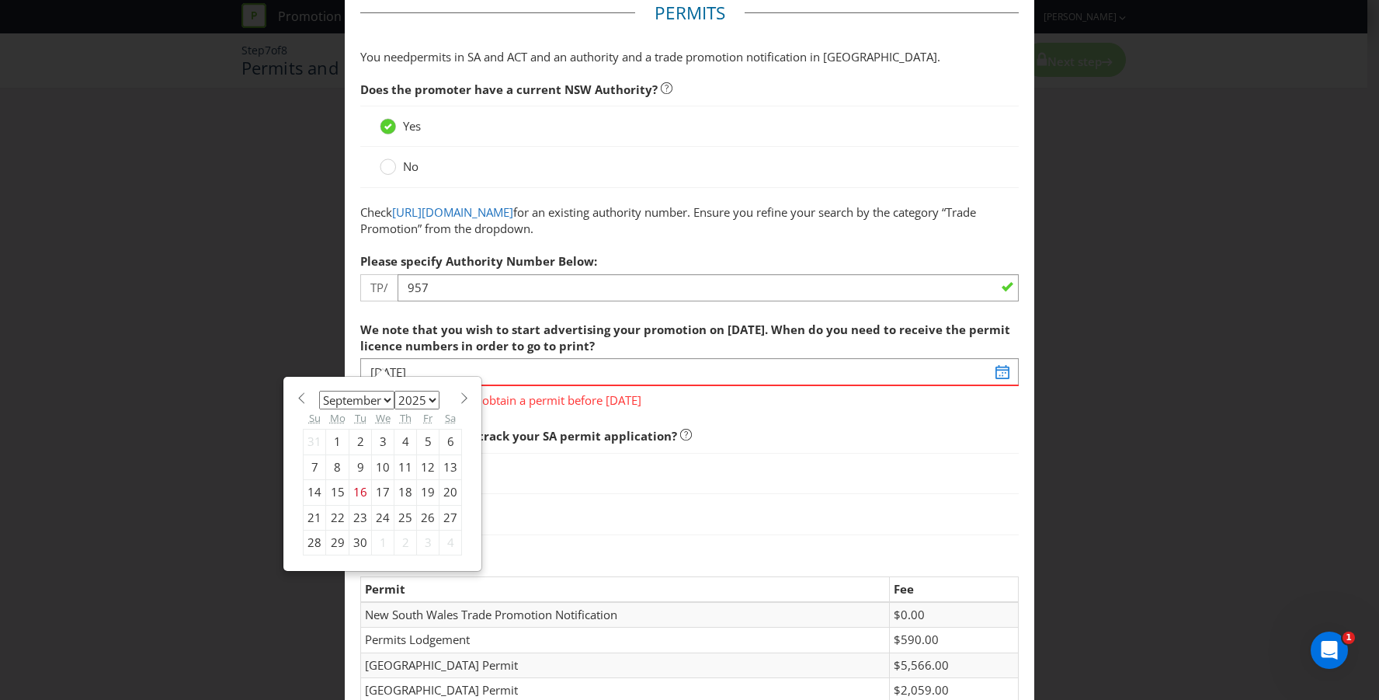
click at [384, 395] on select "January February March April May June July August September October November De…" at bounding box center [356, 400] width 75 height 19
select select "9"
click at [319, 391] on select "January February March April May June July August September October November De…" at bounding box center [356, 400] width 75 height 19
click at [378, 447] on div "1" at bounding box center [383, 441] width 23 height 25
type input "[DATE]"
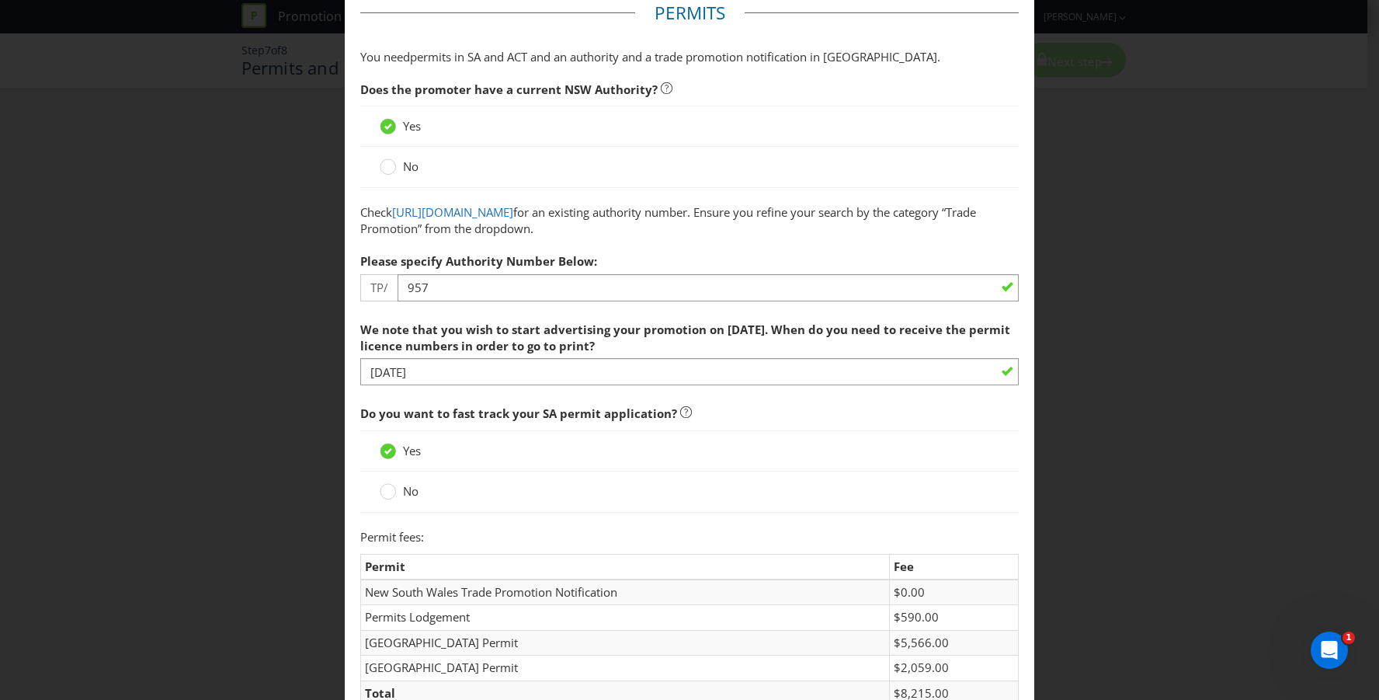
click at [395, 489] on label "No" at bounding box center [401, 491] width 42 height 16
click at [0, 0] on input "No" at bounding box center [0, 0] width 0 height 0
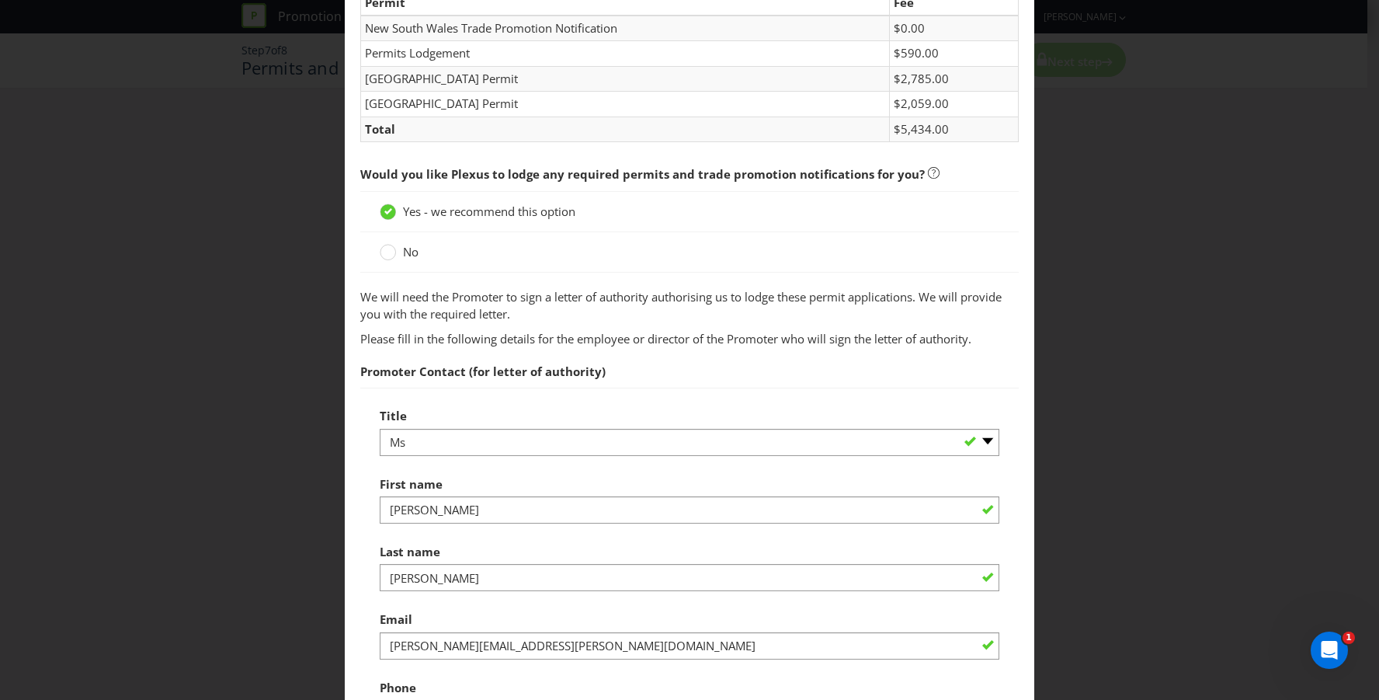
scroll to position [826, 0]
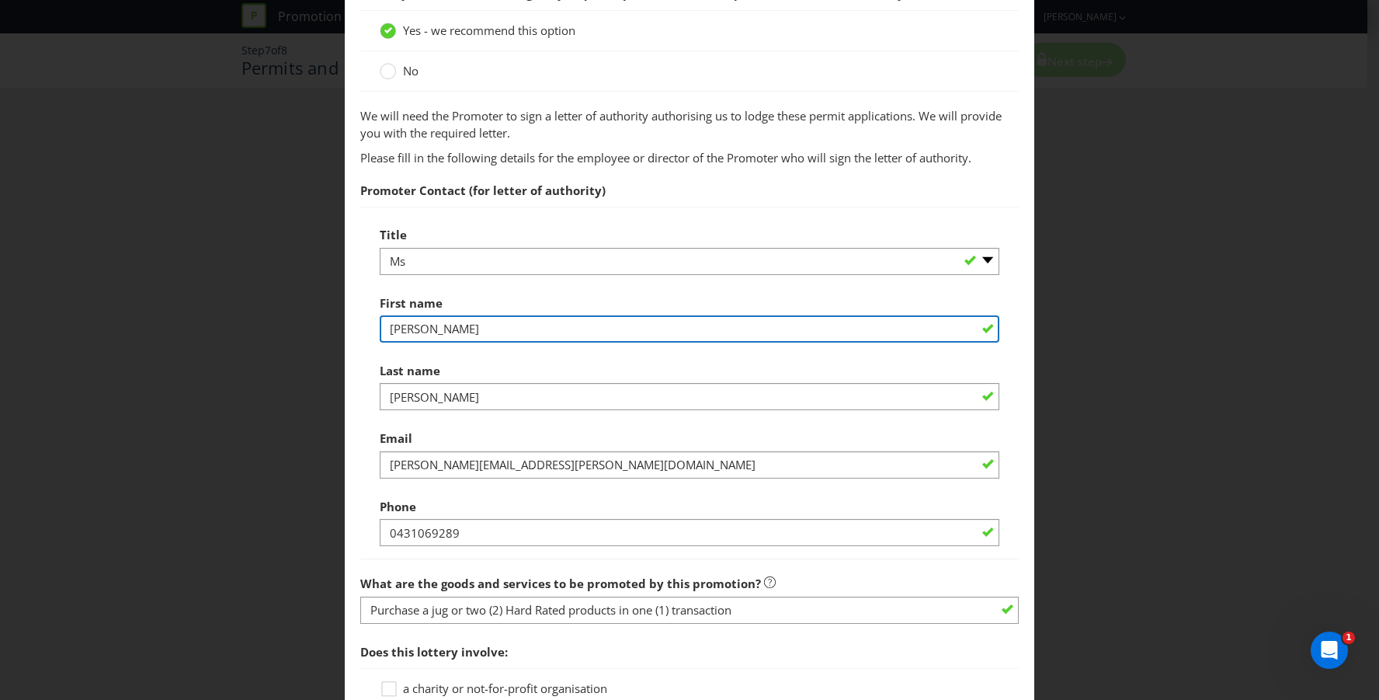
drag, startPoint x: 461, startPoint y: 331, endPoint x: 221, endPoint y: 328, distance: 240.0
click at [221, 328] on div "Permits and Privacy Permits You need permits in SA and ACT and an authority and…" at bounding box center [689, 350] width 1379 height 700
type input "[PERSON_NAME]"
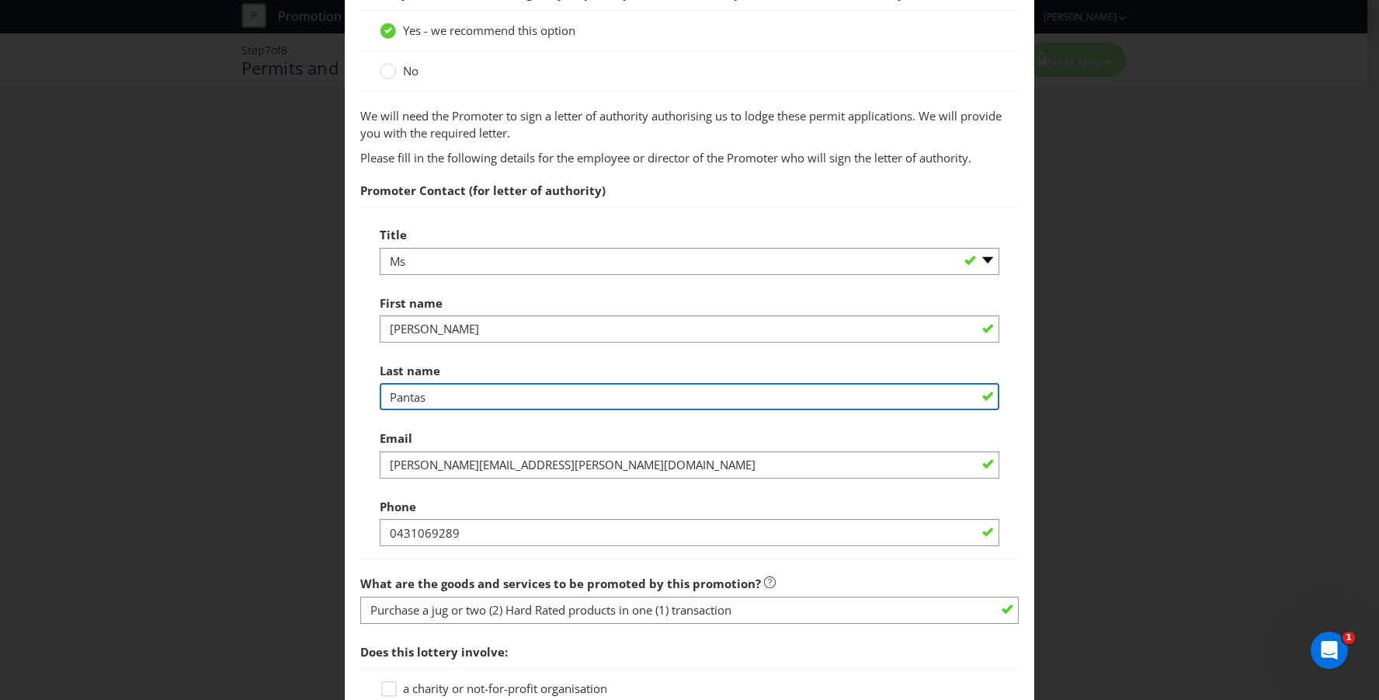
type input "Pantas"
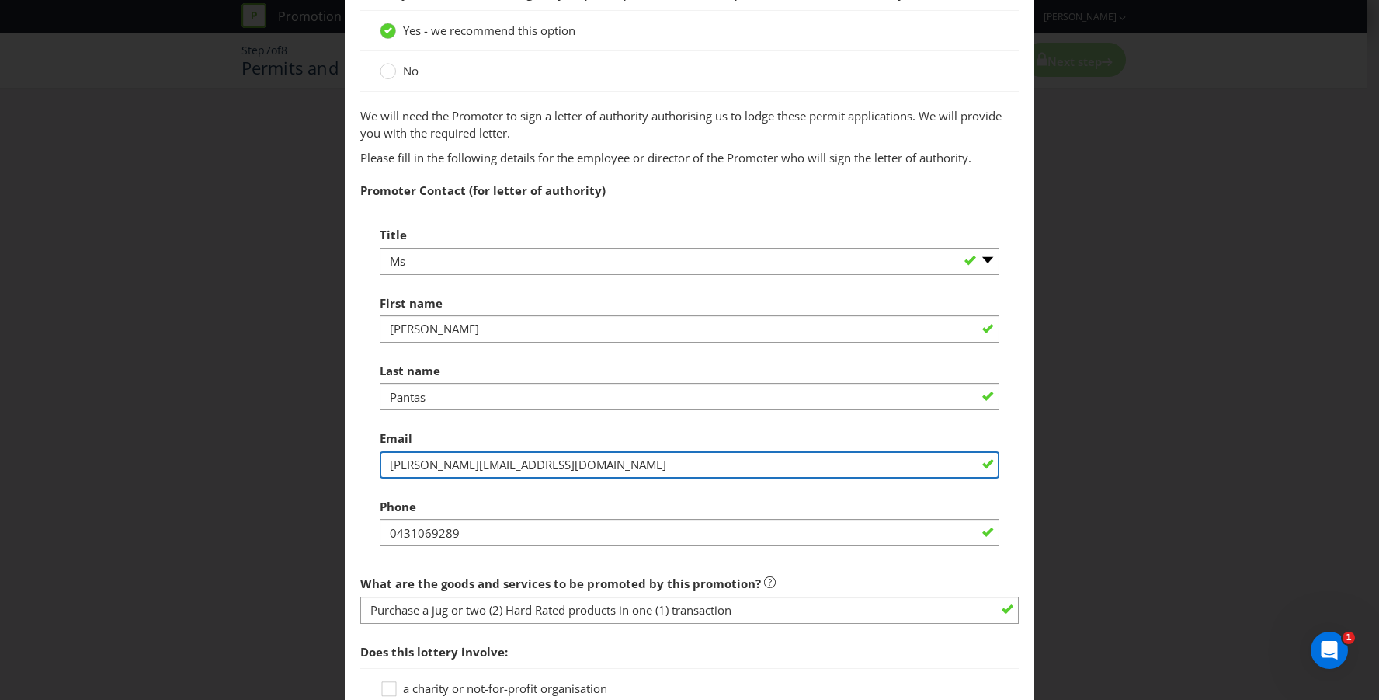
type input "[PERSON_NAME][EMAIL_ADDRESS][DOMAIN_NAME]"
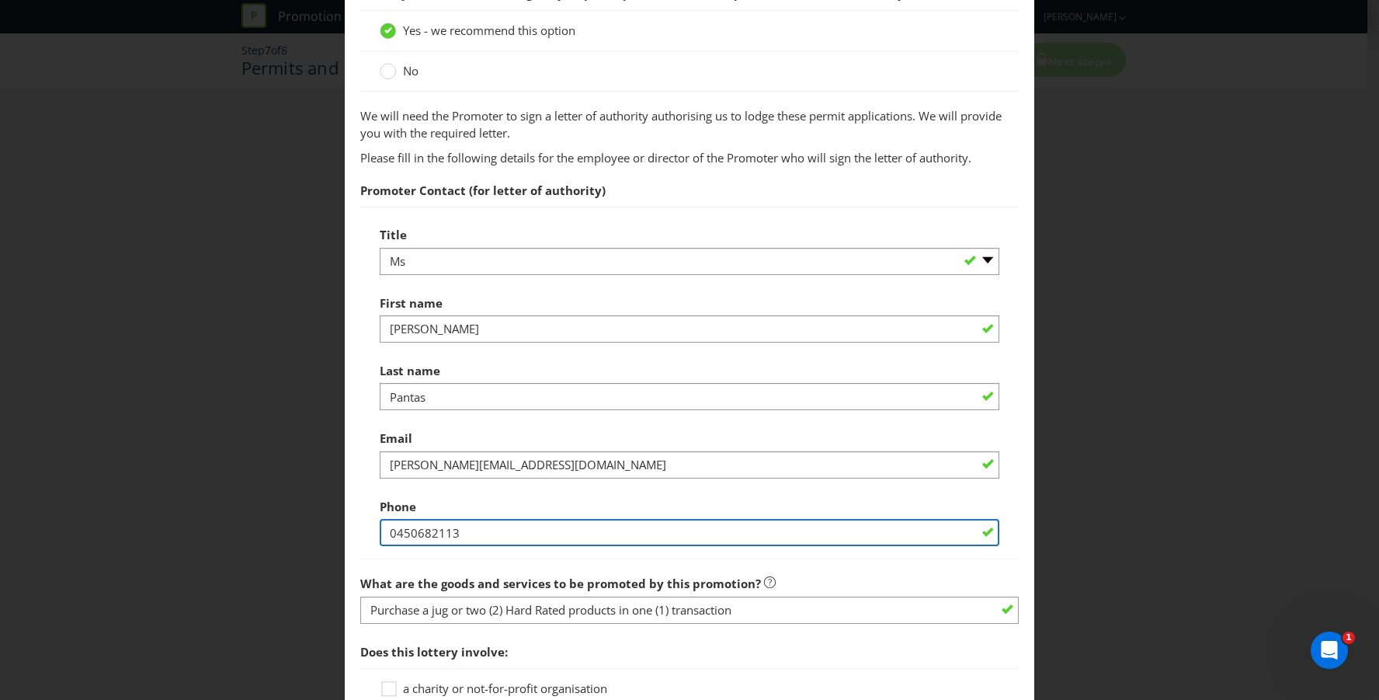
type input "0450682113"
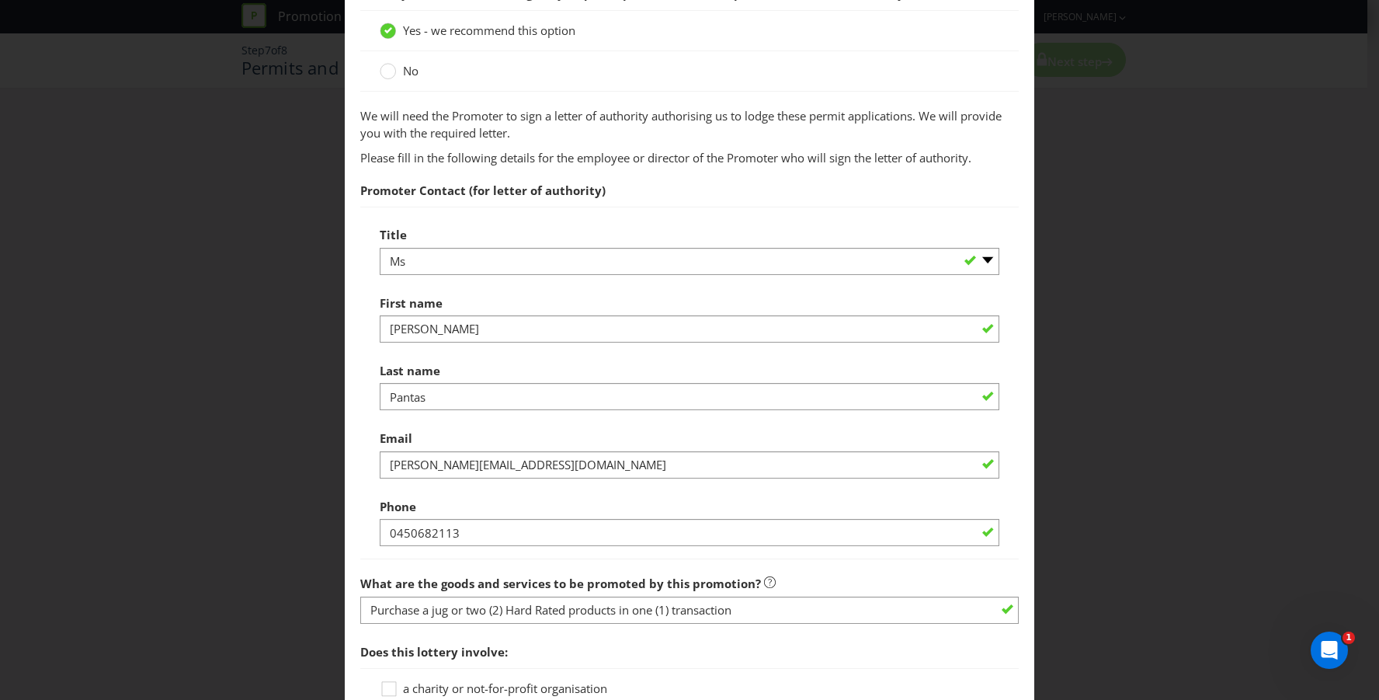
click at [1052, 412] on div "Permits and Privacy Permits You need permits in SA and ACT and an authority and…" at bounding box center [689, 350] width 1379 height 700
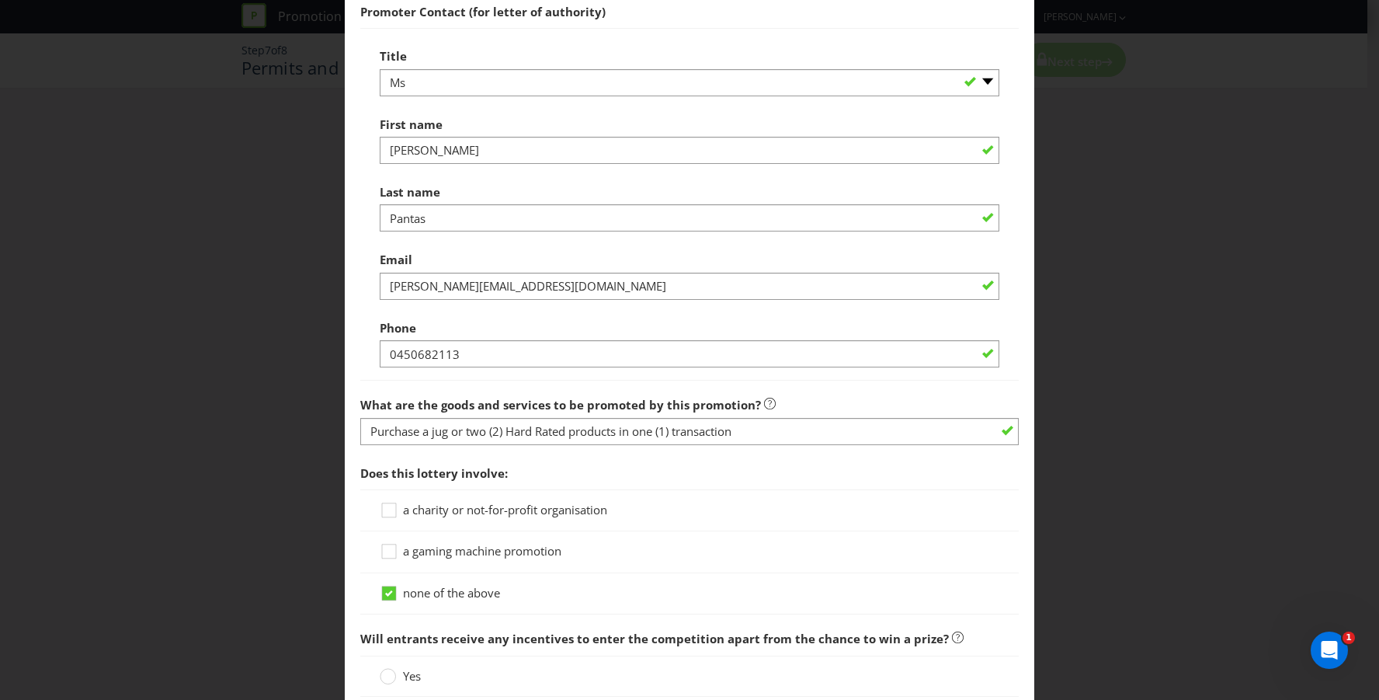
scroll to position [1027, 0]
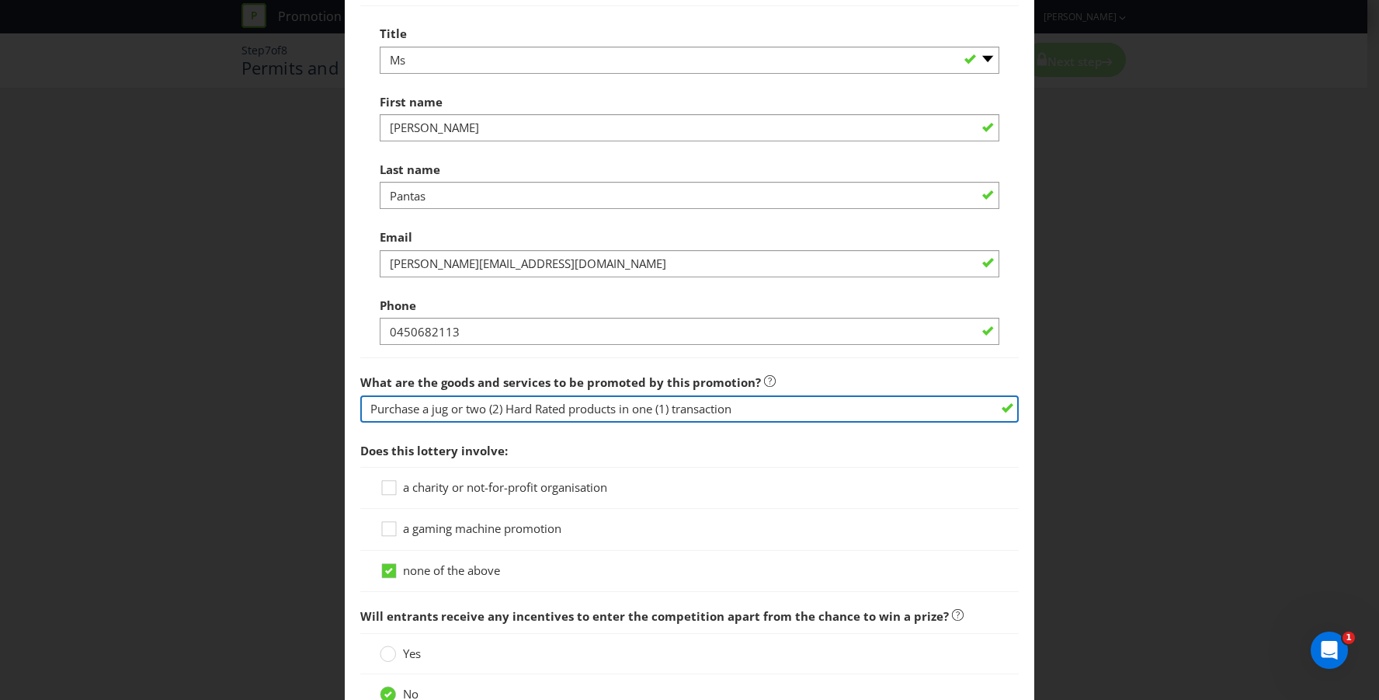
drag, startPoint x: 516, startPoint y: 416, endPoint x: 510, endPoint y: 408, distance: 9.9
click at [507, 411] on input "Purchase a jug or two (2) Hard Rated products in one (1) transaction" at bounding box center [689, 408] width 659 height 27
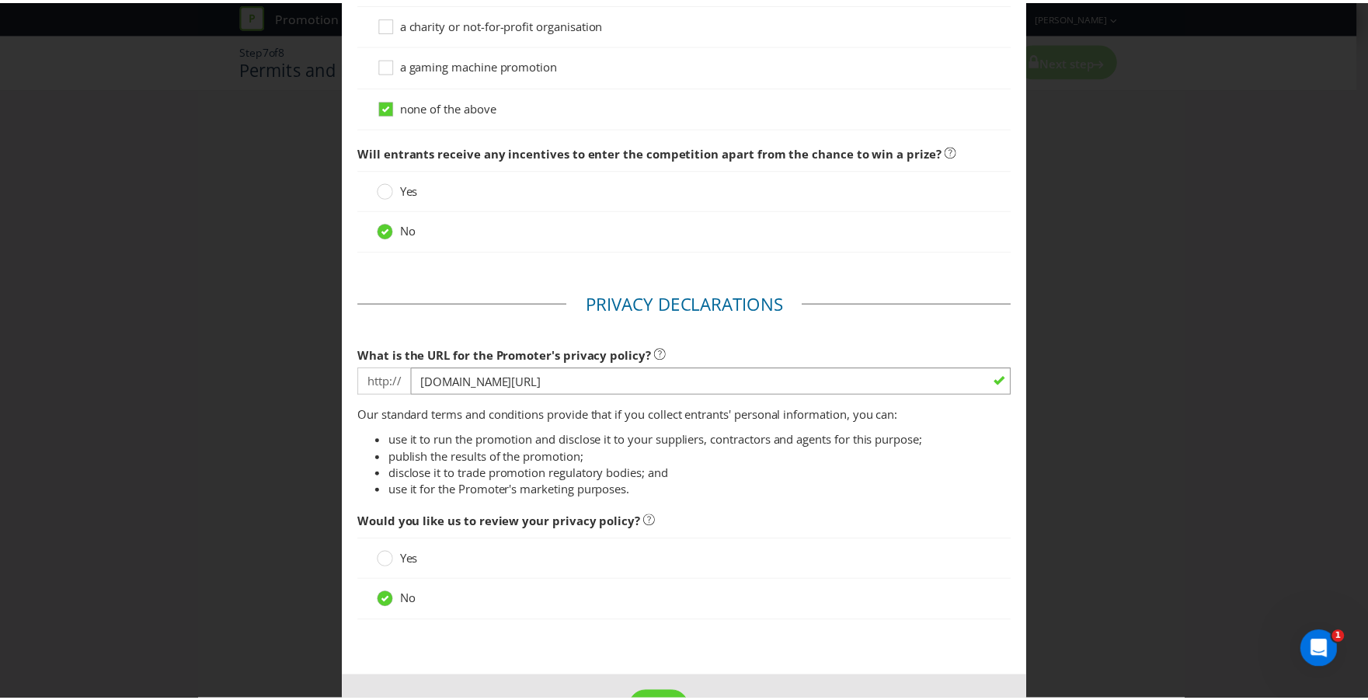
scroll to position [1545, 0]
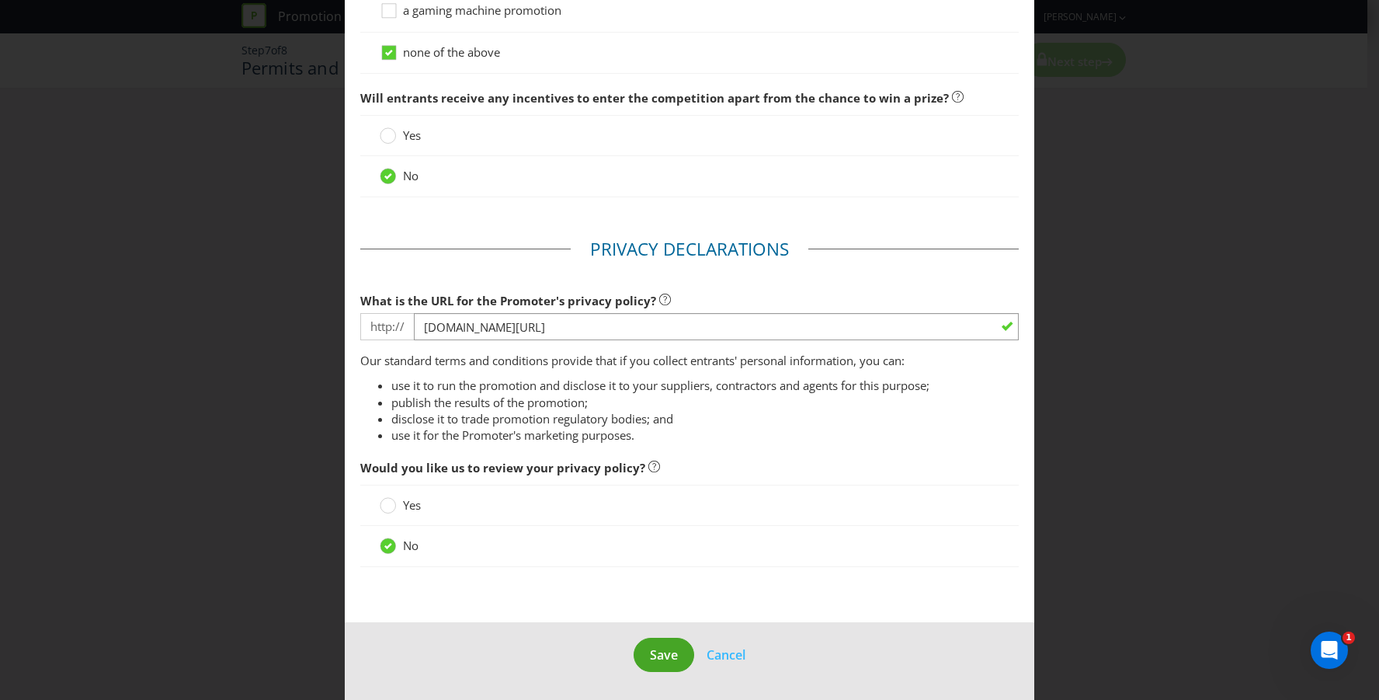
type input "Purchase a jug or two (2) Pepsi products in one (1) transaction"
click at [650, 655] on span "Save" at bounding box center [664, 654] width 28 height 17
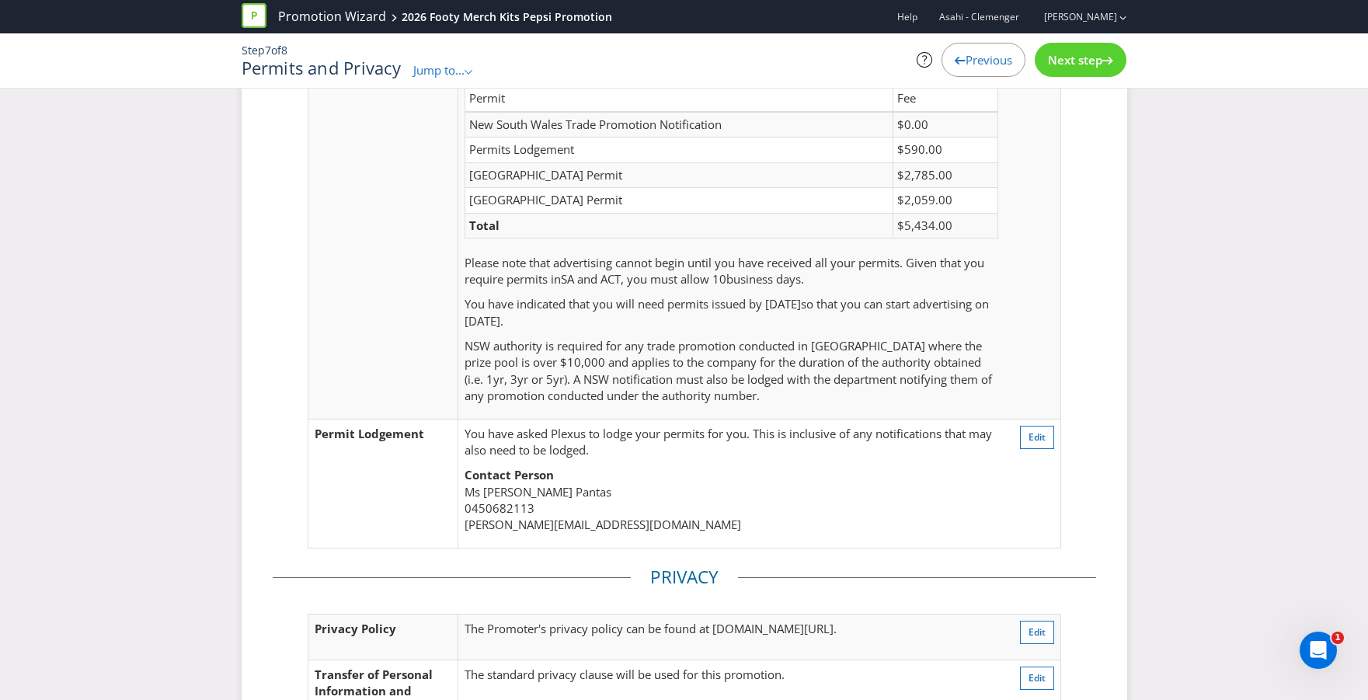
scroll to position [333, 0]
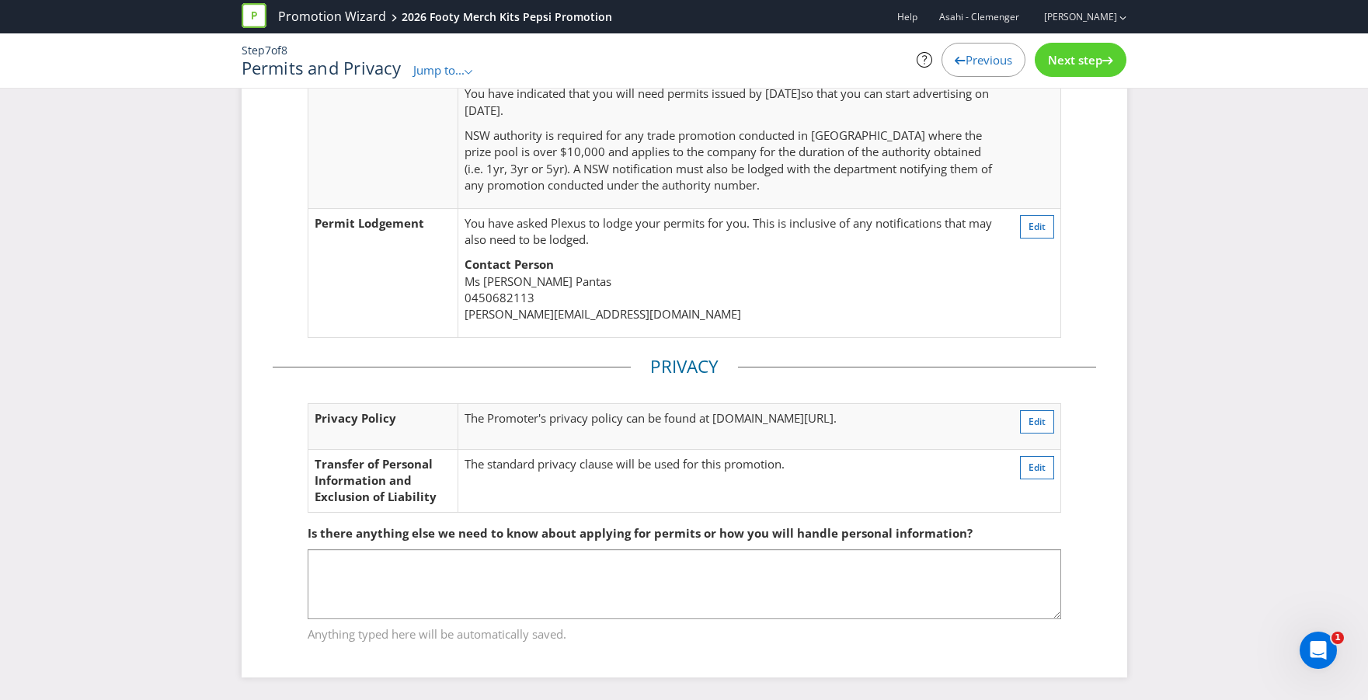
click at [1048, 57] on span "Next step" at bounding box center [1075, 60] width 54 height 16
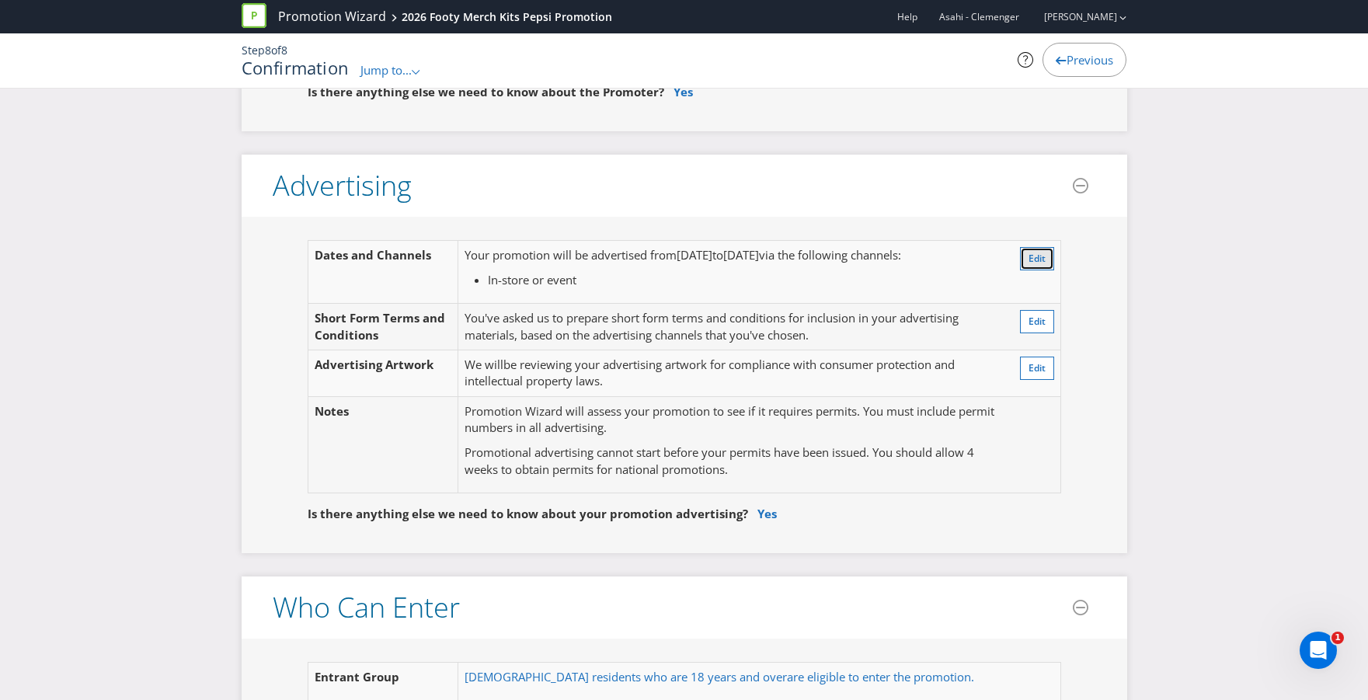
click at [1038, 262] on span "Edit" at bounding box center [1036, 258] width 17 height 13
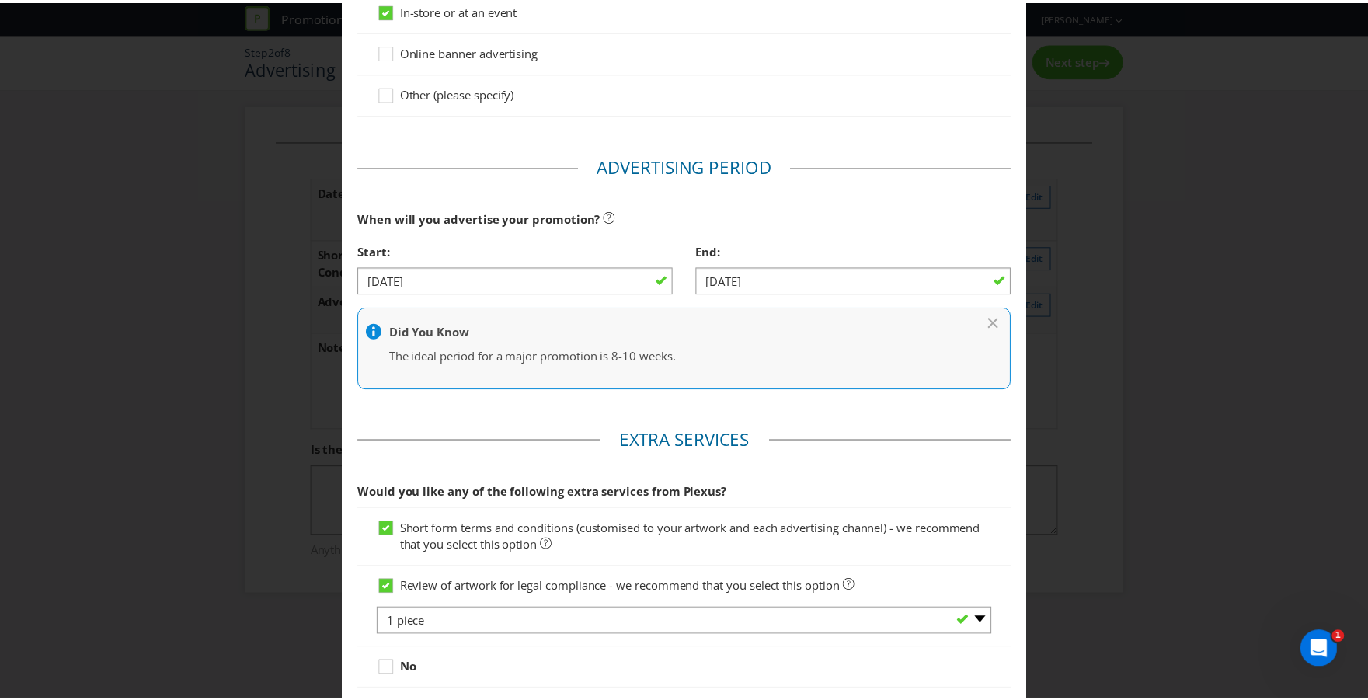
scroll to position [455, 0]
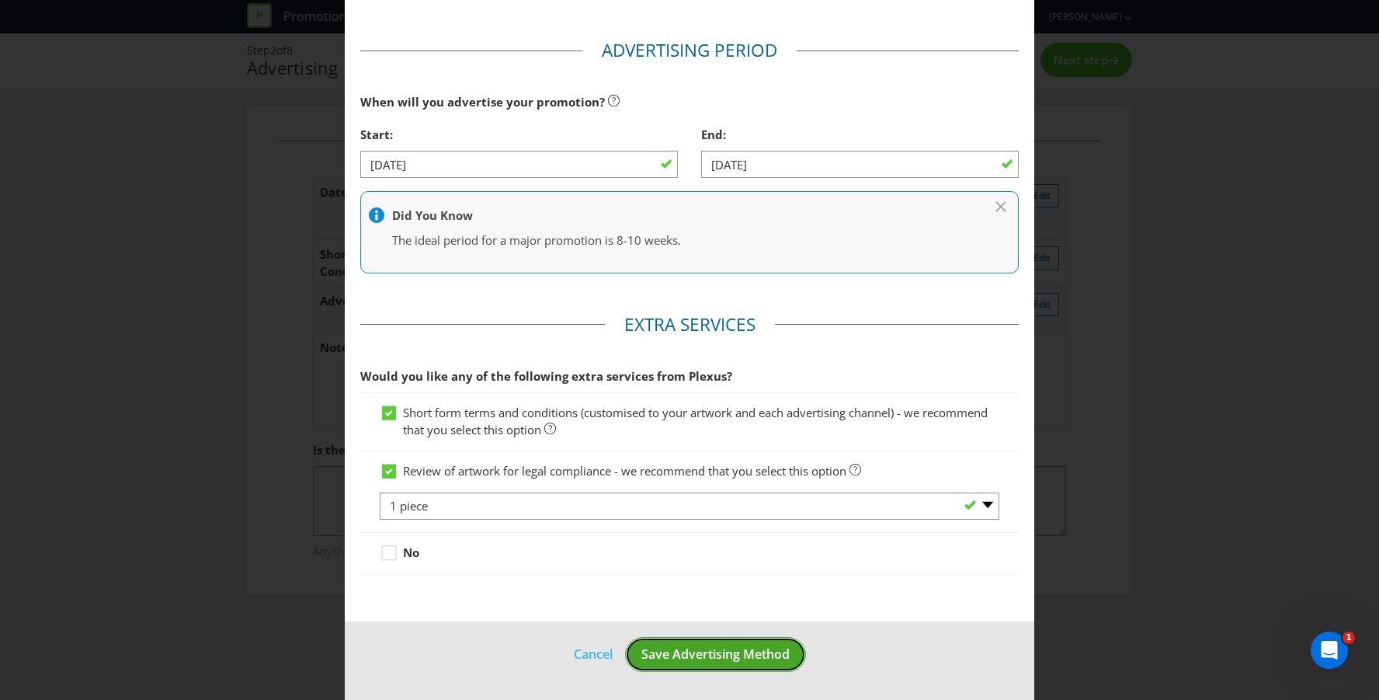
click at [716, 665] on button "Save Advertising Method" at bounding box center [715, 654] width 181 height 35
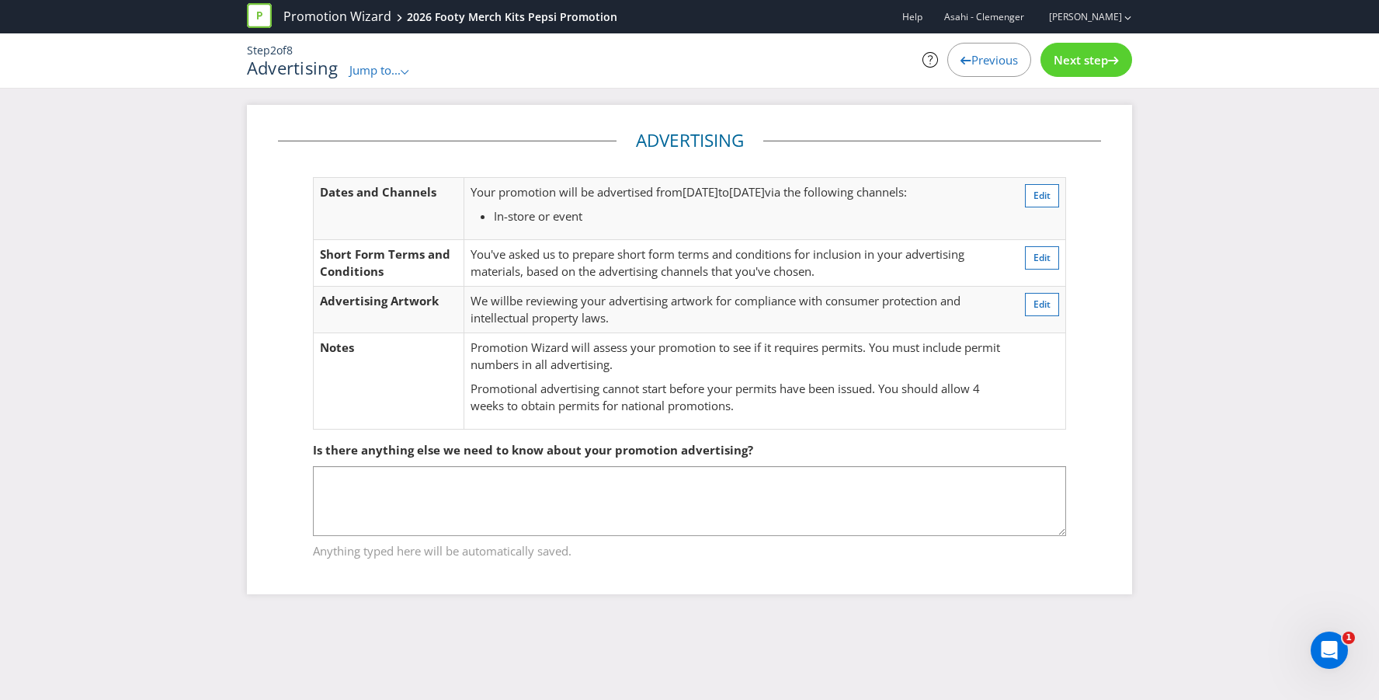
click at [1093, 74] on div "Next step" at bounding box center [1087, 60] width 92 height 34
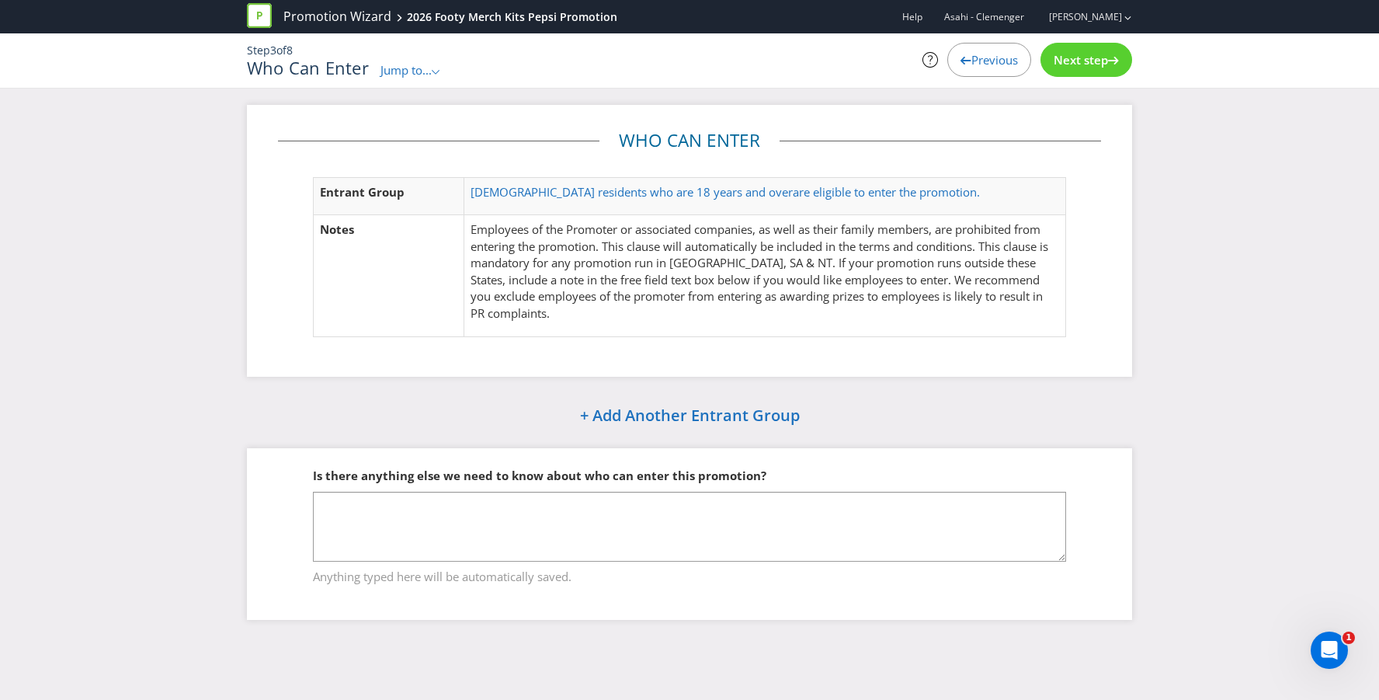
click at [1092, 74] on div "Next step" at bounding box center [1087, 60] width 92 height 34
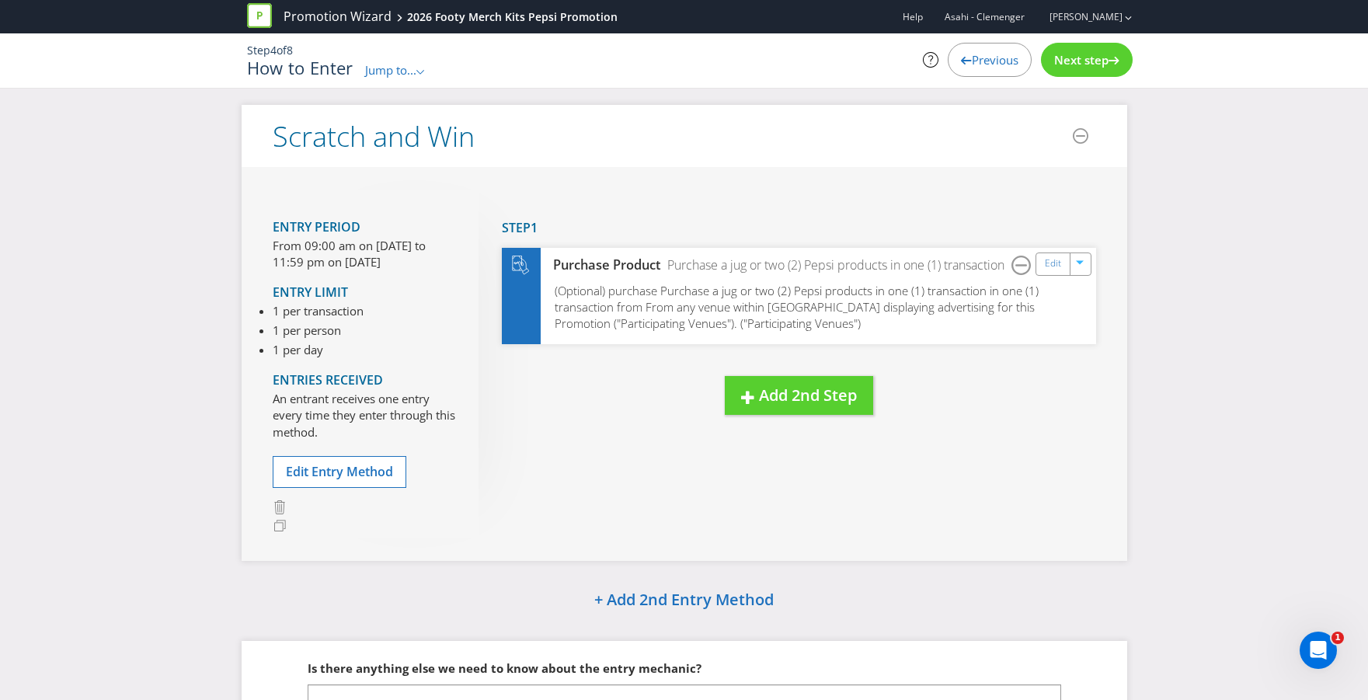
click at [1092, 74] on div "Next step" at bounding box center [1087, 60] width 92 height 34
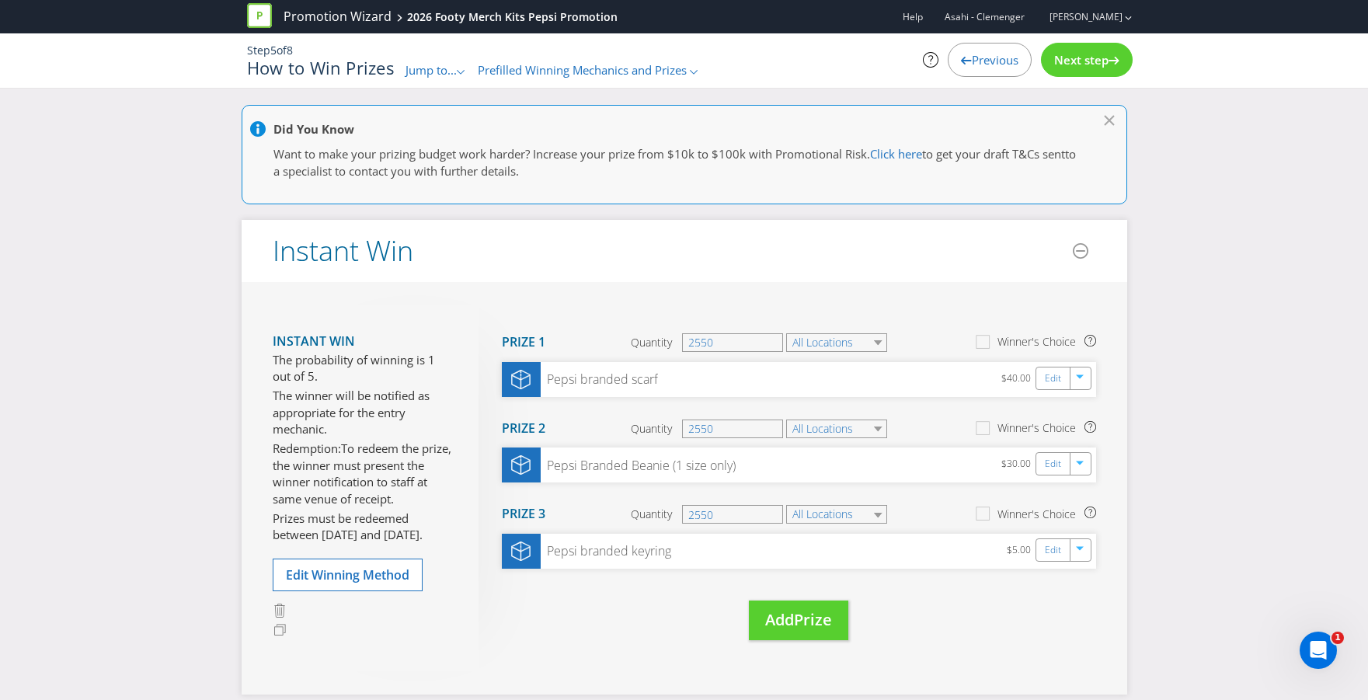
click at [1092, 74] on div "Next step" at bounding box center [1087, 60] width 92 height 34
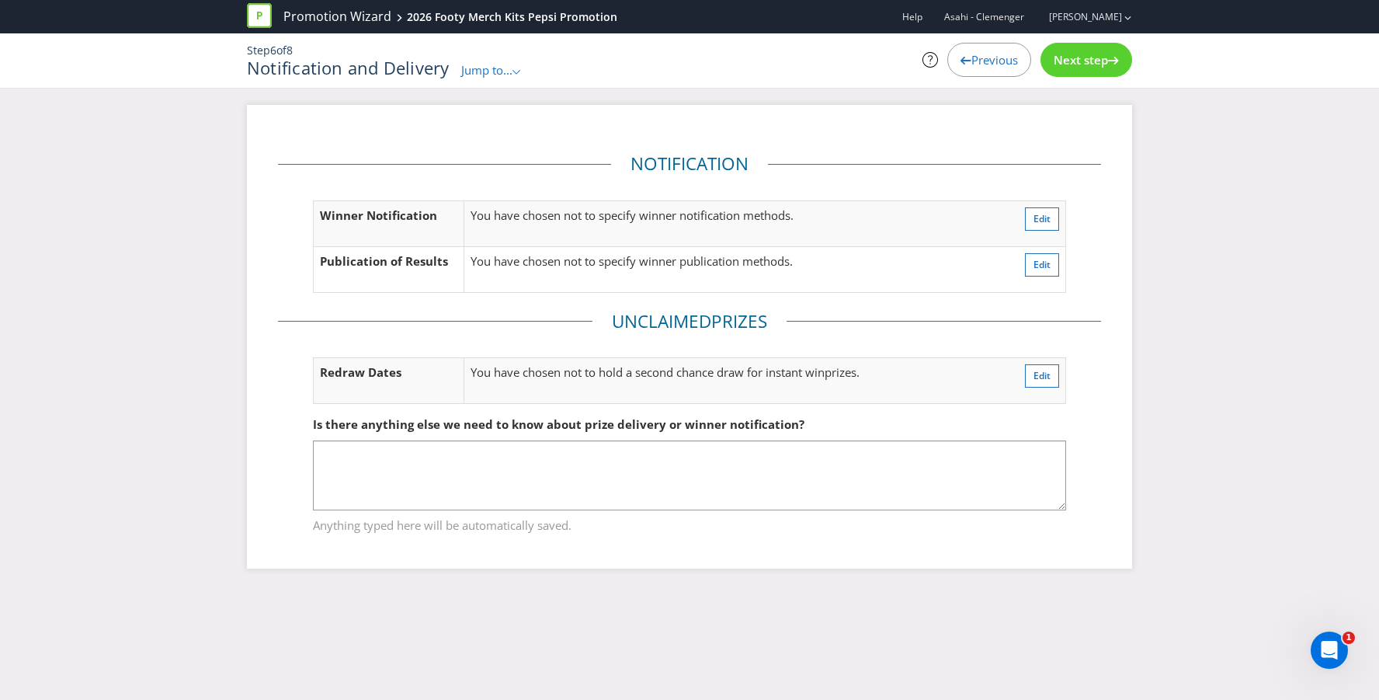
click at [1092, 74] on div "Next step" at bounding box center [1087, 60] width 92 height 34
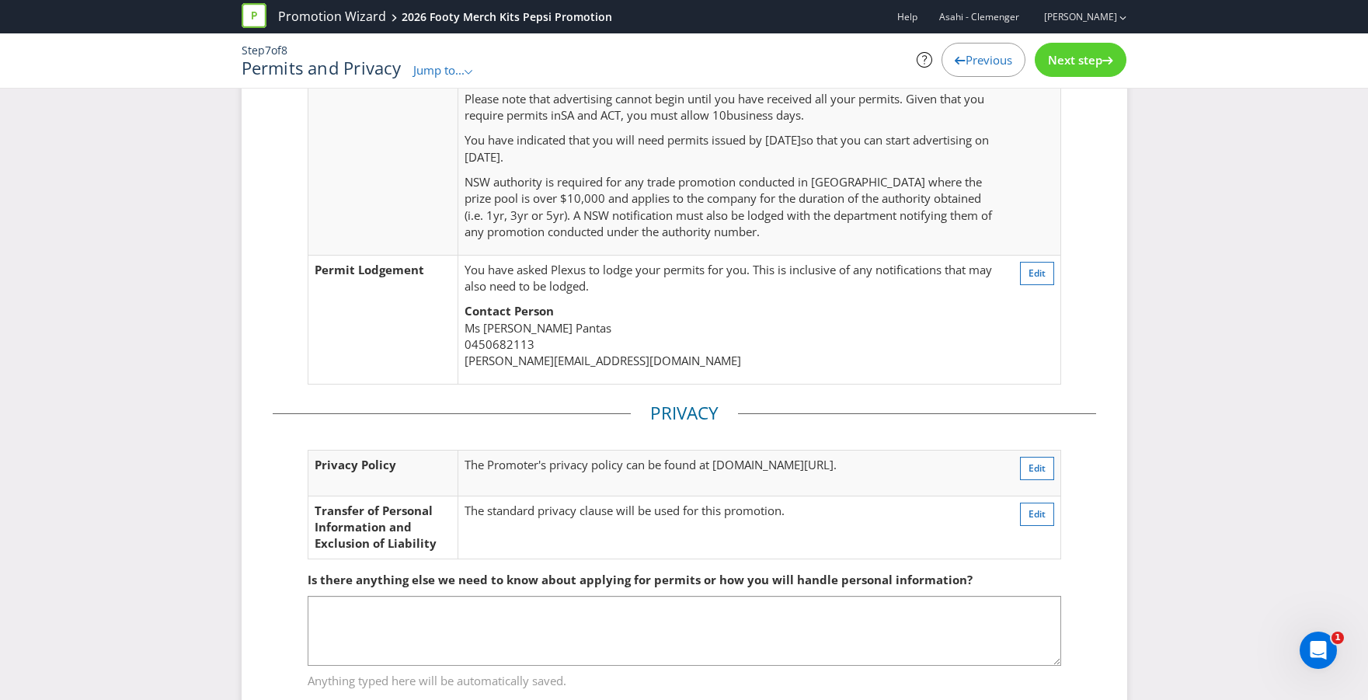
scroll to position [333, 0]
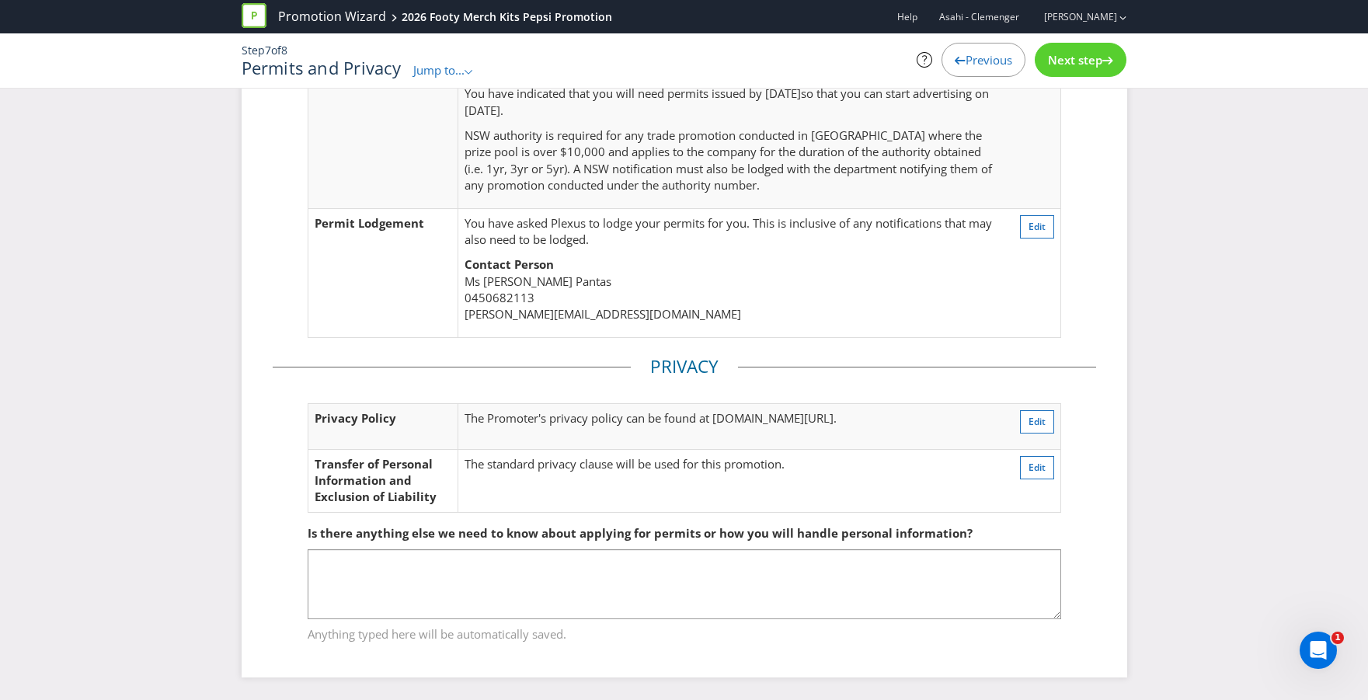
click at [1075, 75] on div "Next step" at bounding box center [1080, 60] width 92 height 34
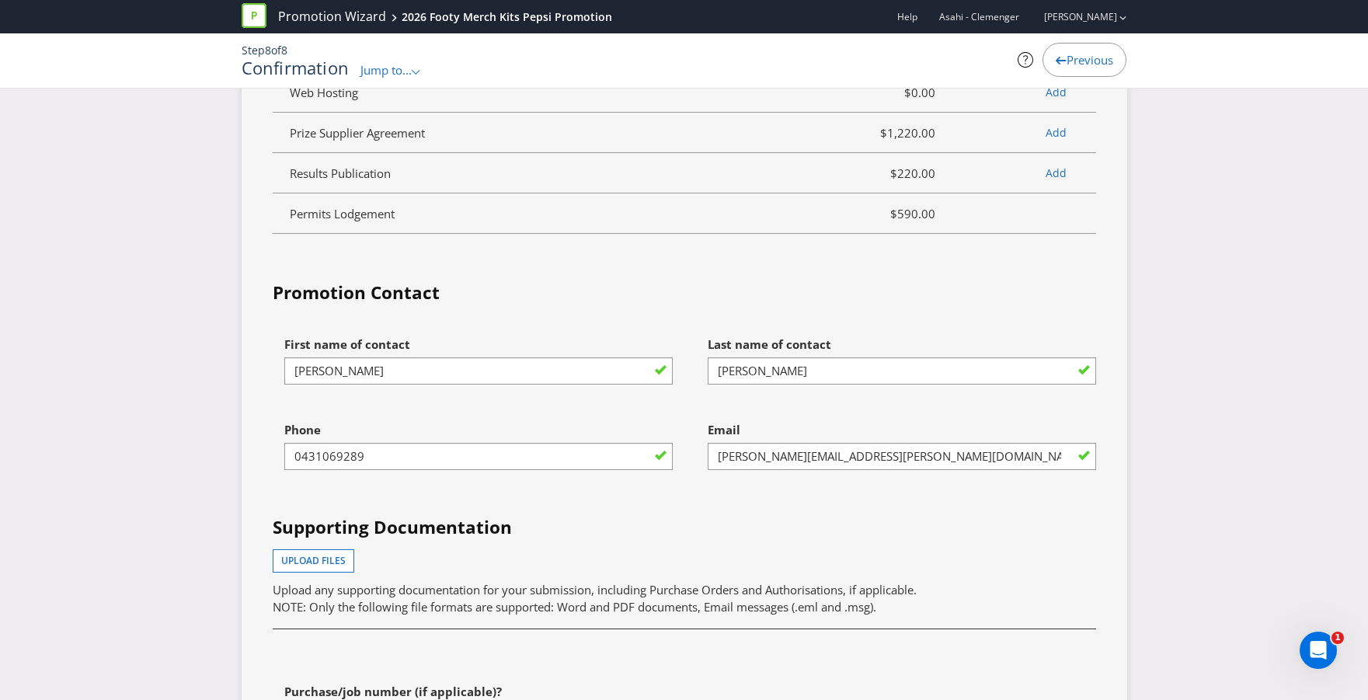
scroll to position [4867, 0]
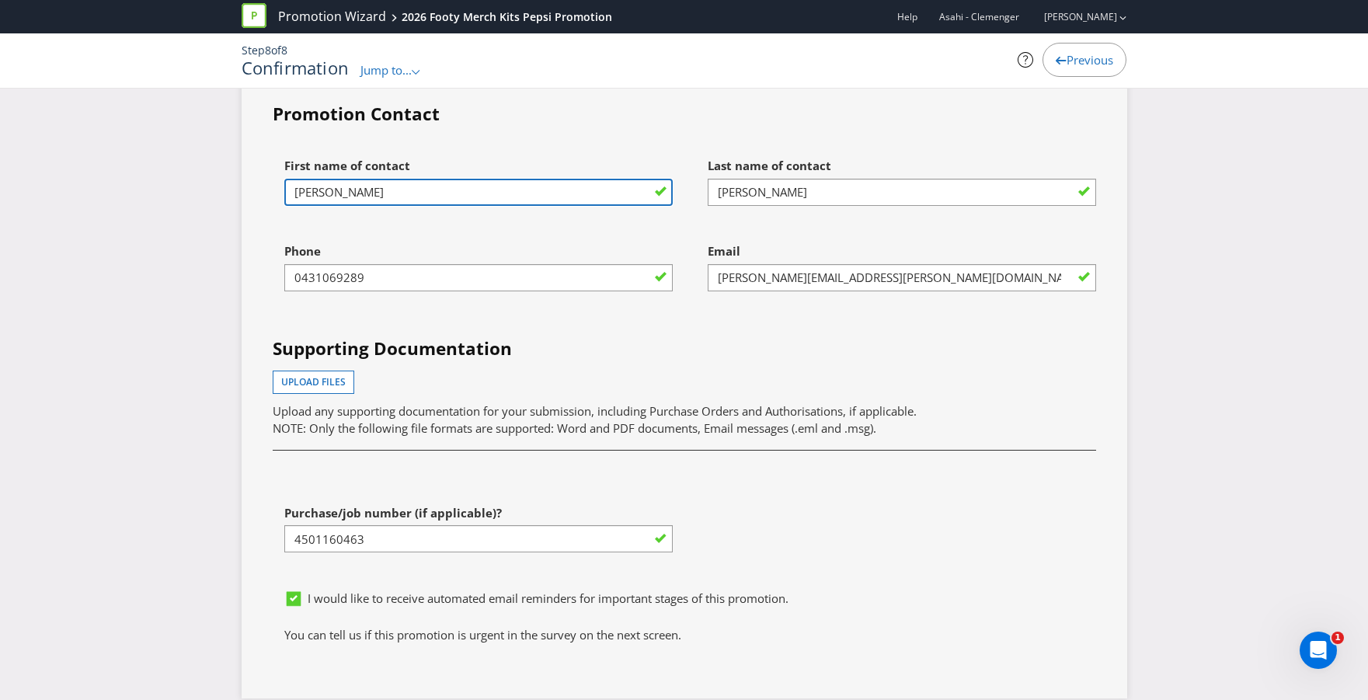
drag, startPoint x: 426, startPoint y: 193, endPoint x: 195, endPoint y: 183, distance: 231.7
type input "[PERSON_NAME]"
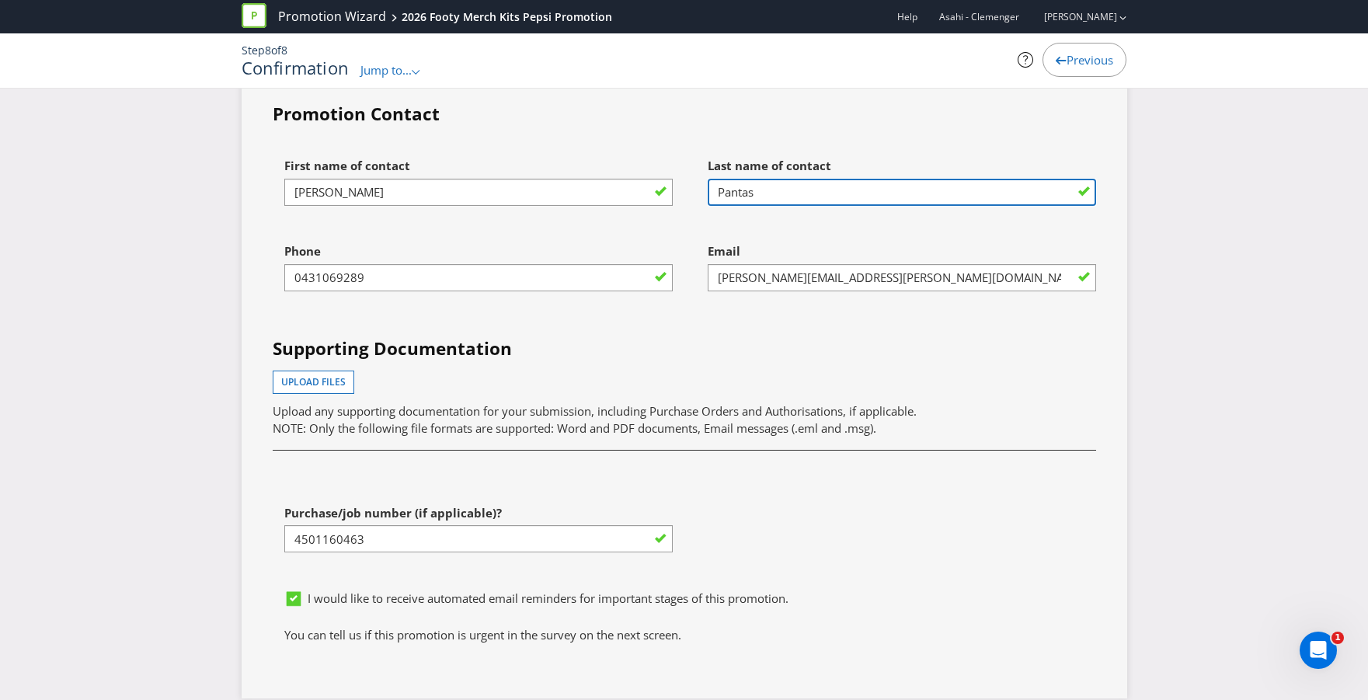
type input "Pantas"
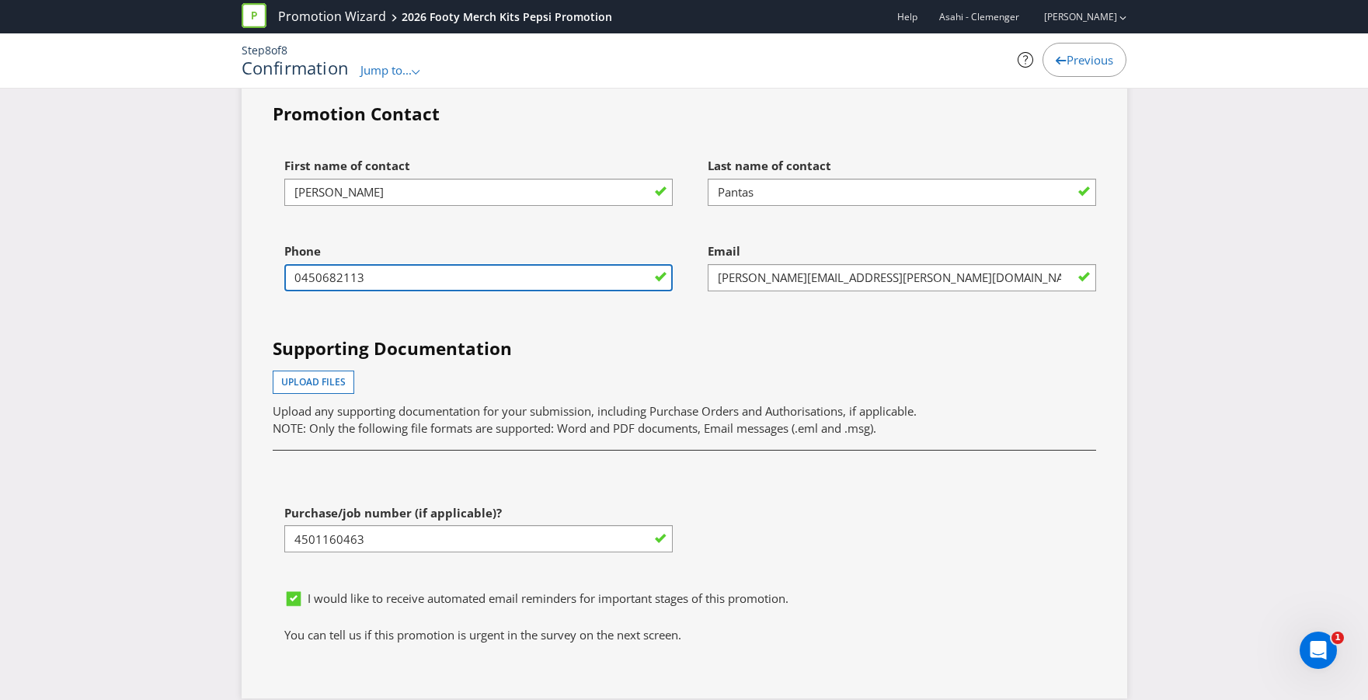
type input "0450682113"
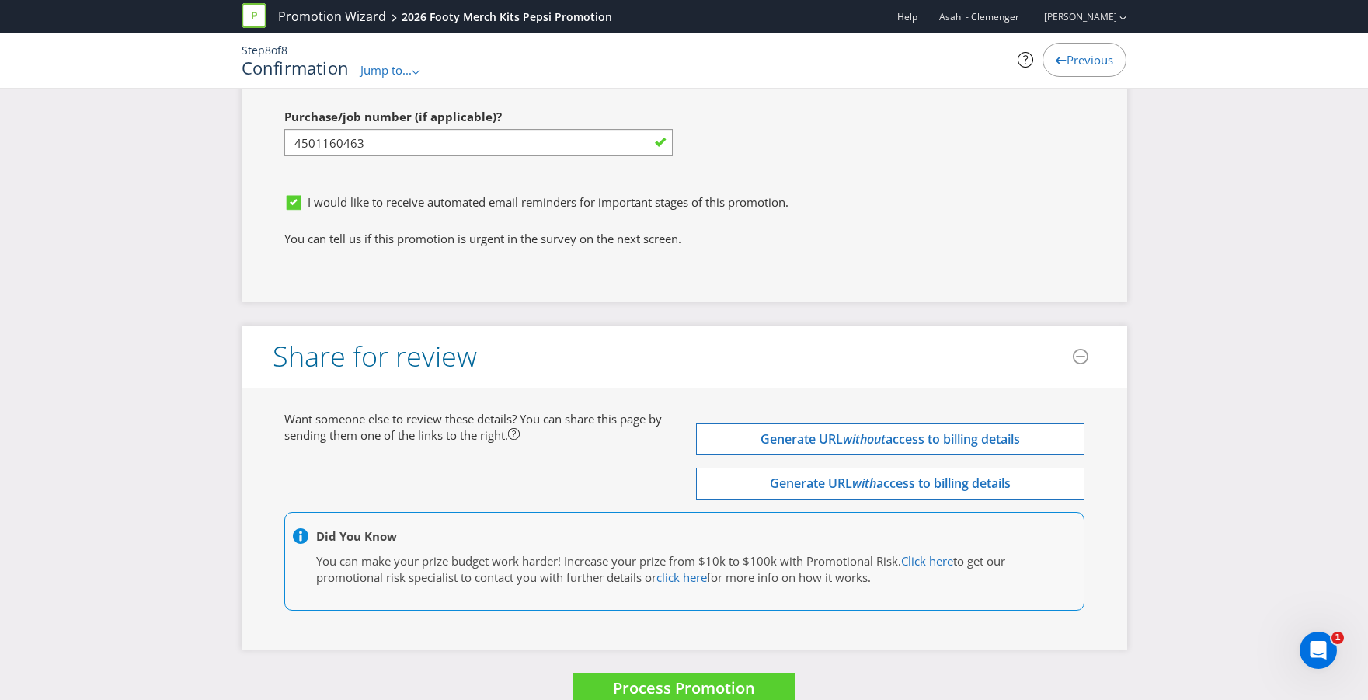
scroll to position [5292, 0]
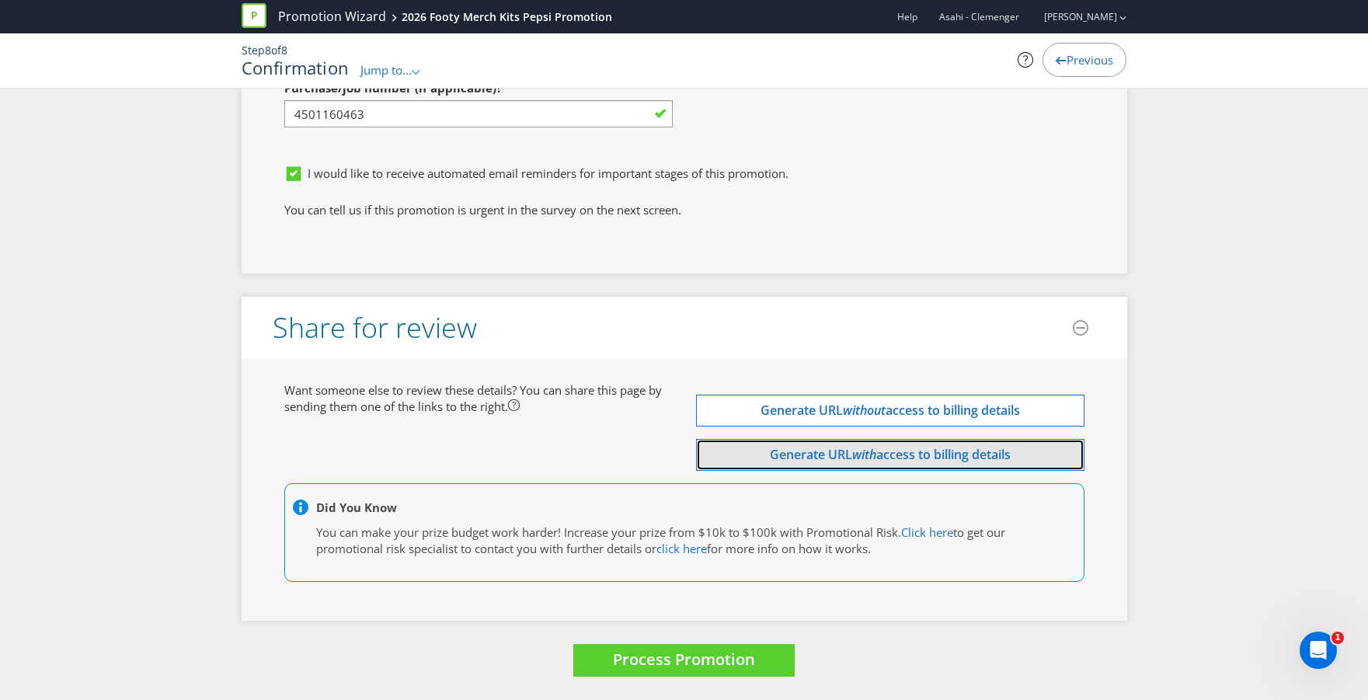
click at [927, 456] on span "access to billing details" at bounding box center [943, 454] width 134 height 17
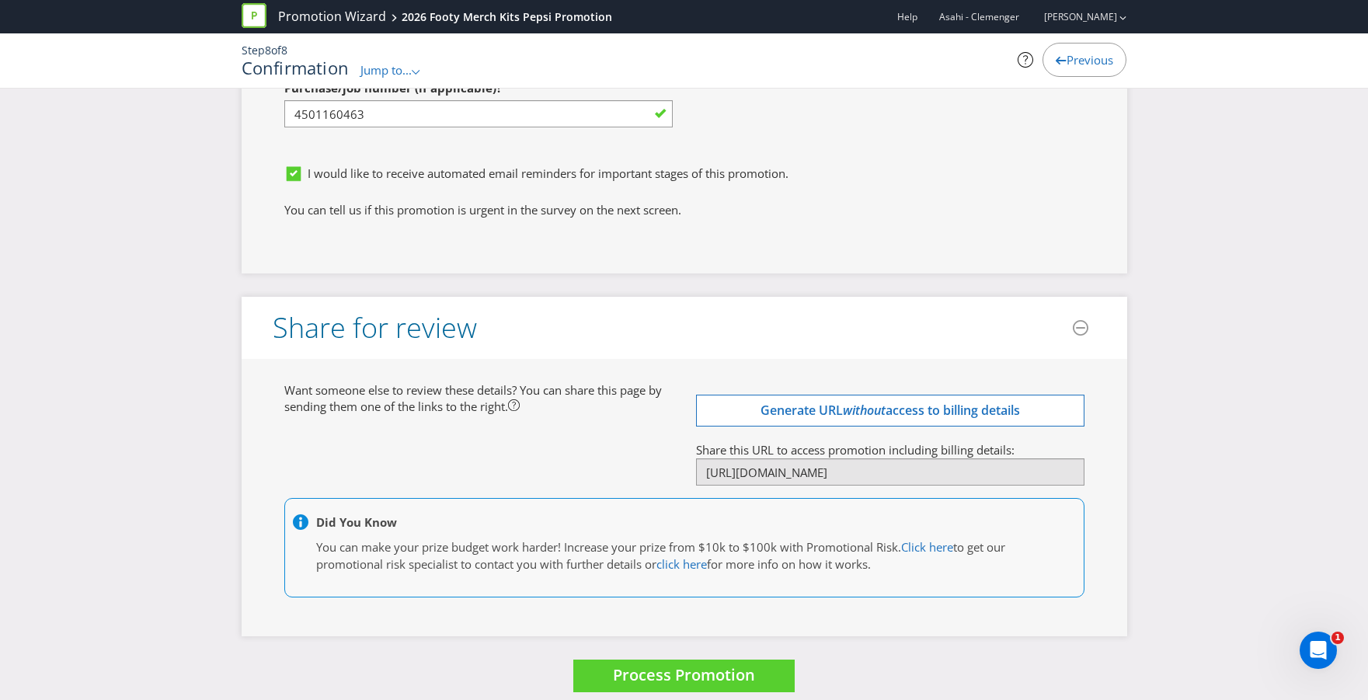
scroll to position [5307, 0]
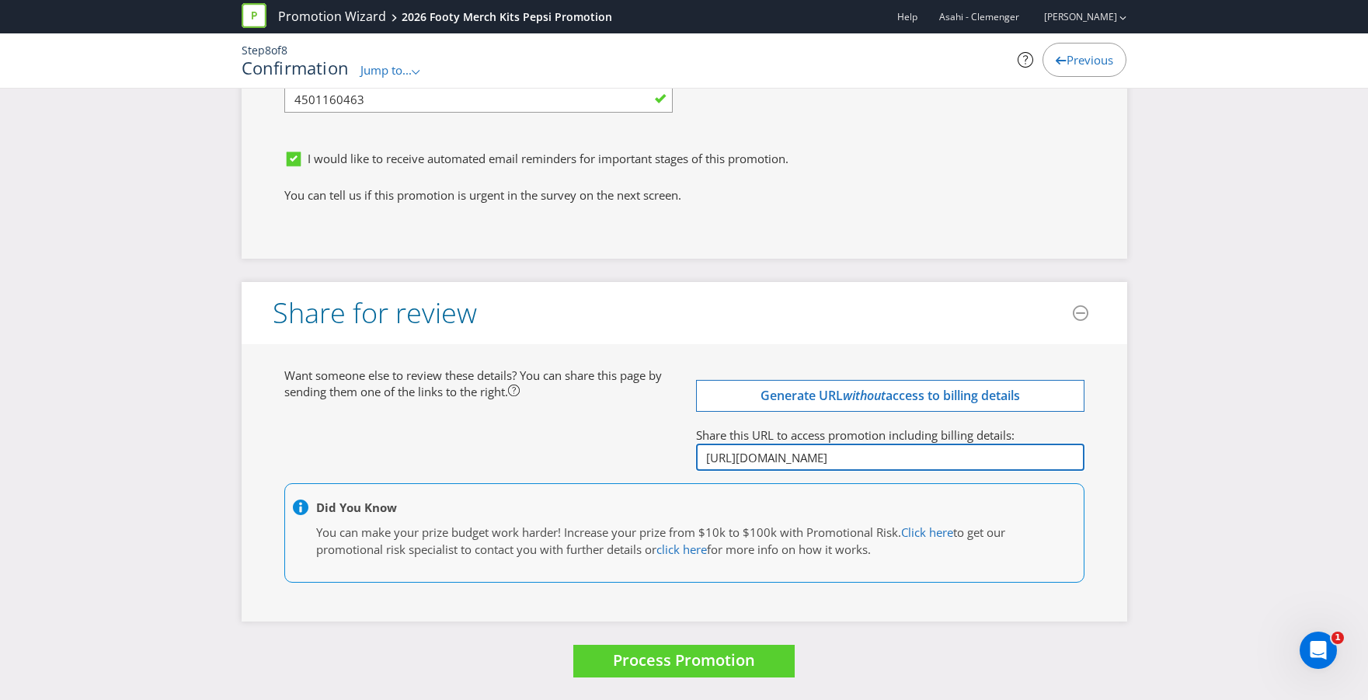
click at [979, 451] on input "[URL][DOMAIN_NAME]" at bounding box center [890, 456] width 388 height 27
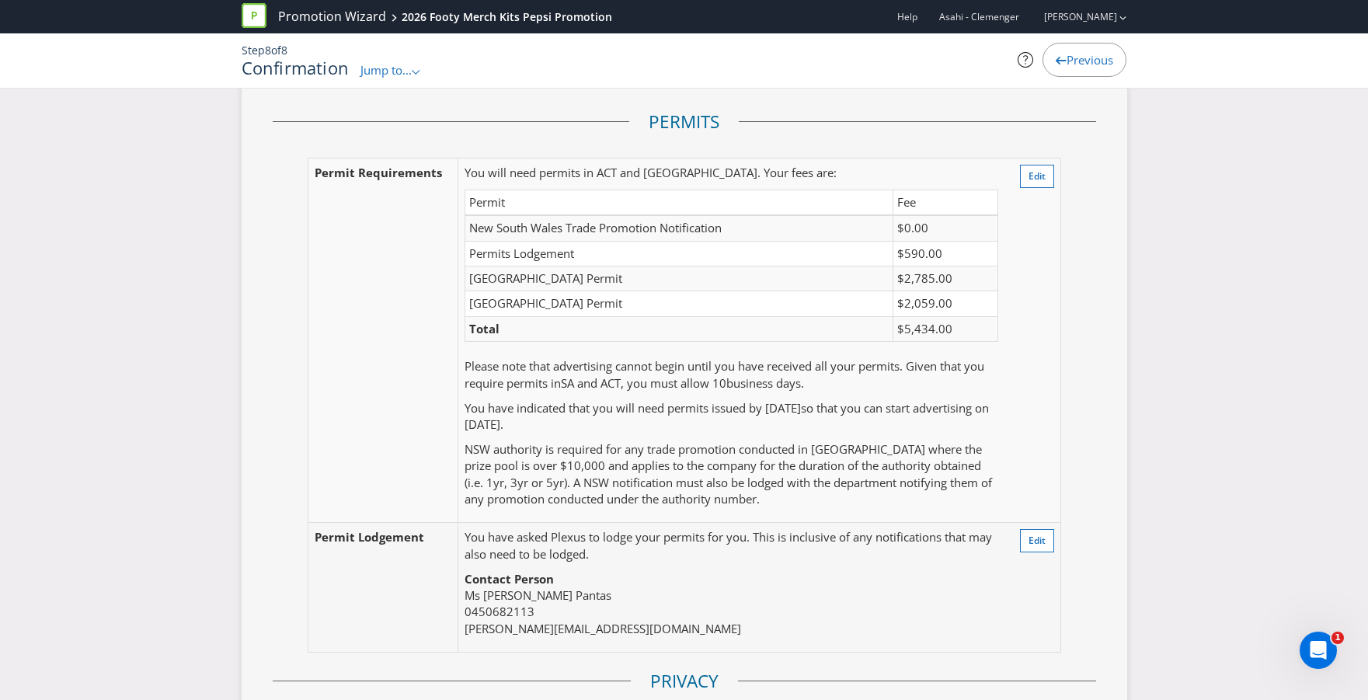
scroll to position [2269, 0]
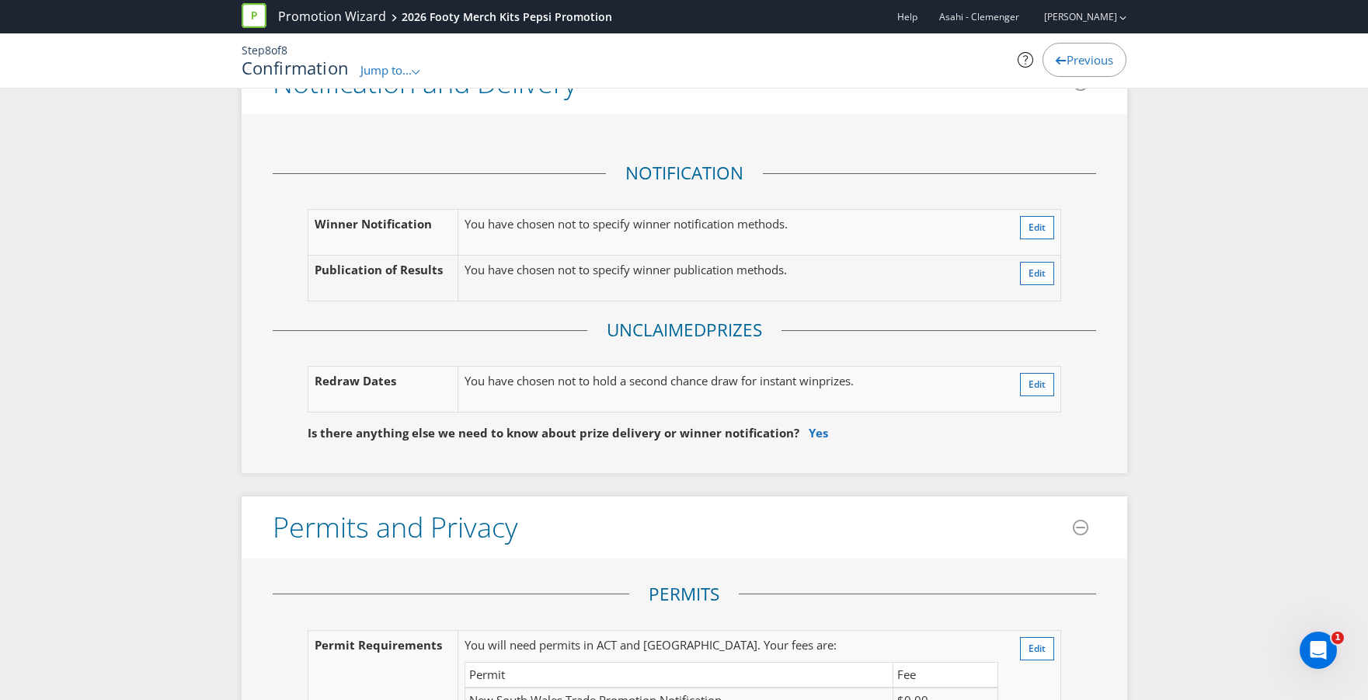
click at [1069, 61] on span "Previous" at bounding box center [1089, 60] width 47 height 16
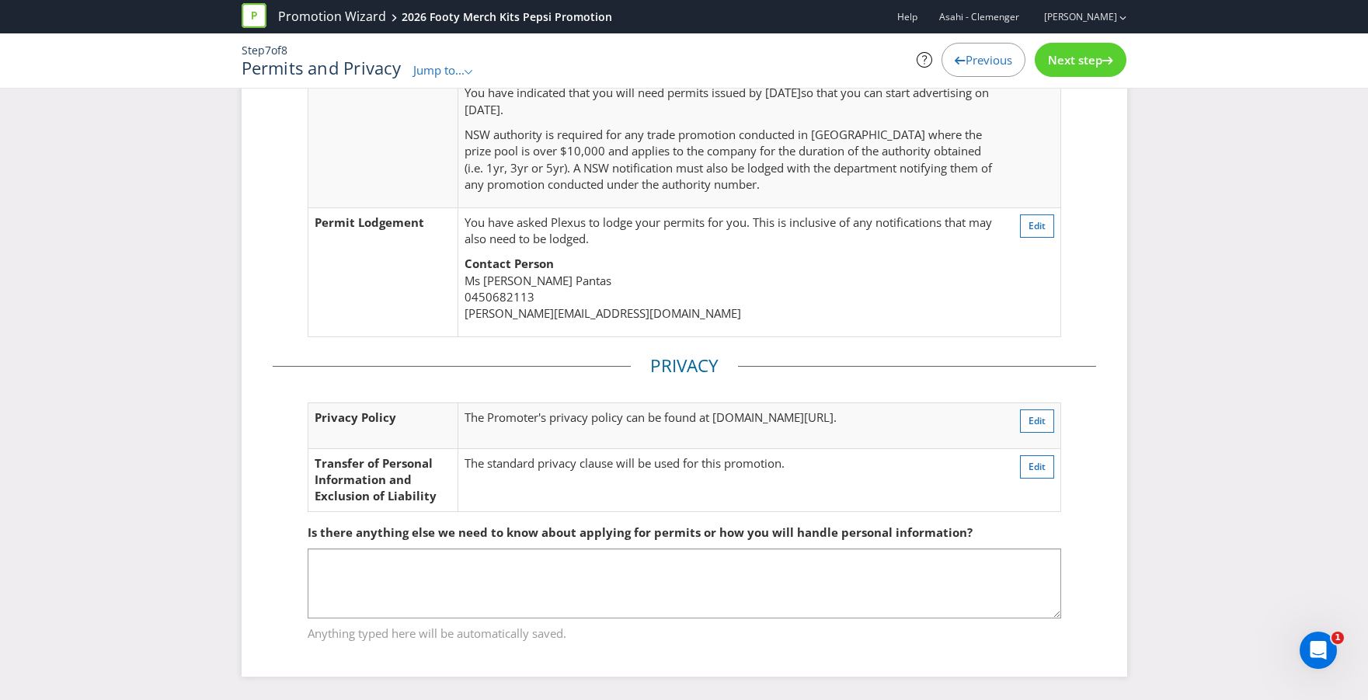
scroll to position [333, 0]
click at [976, 63] on span "Previous" at bounding box center [988, 60] width 47 height 16
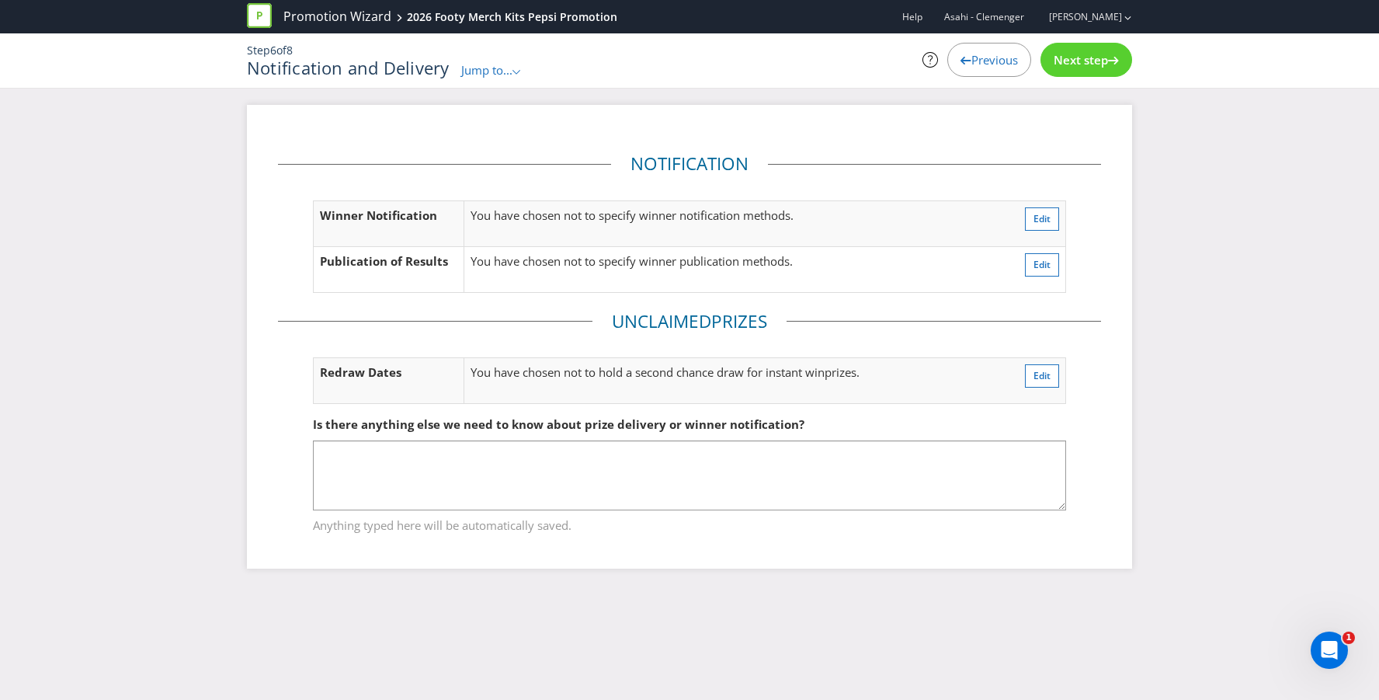
click at [976, 63] on span "Previous" at bounding box center [995, 60] width 47 height 16
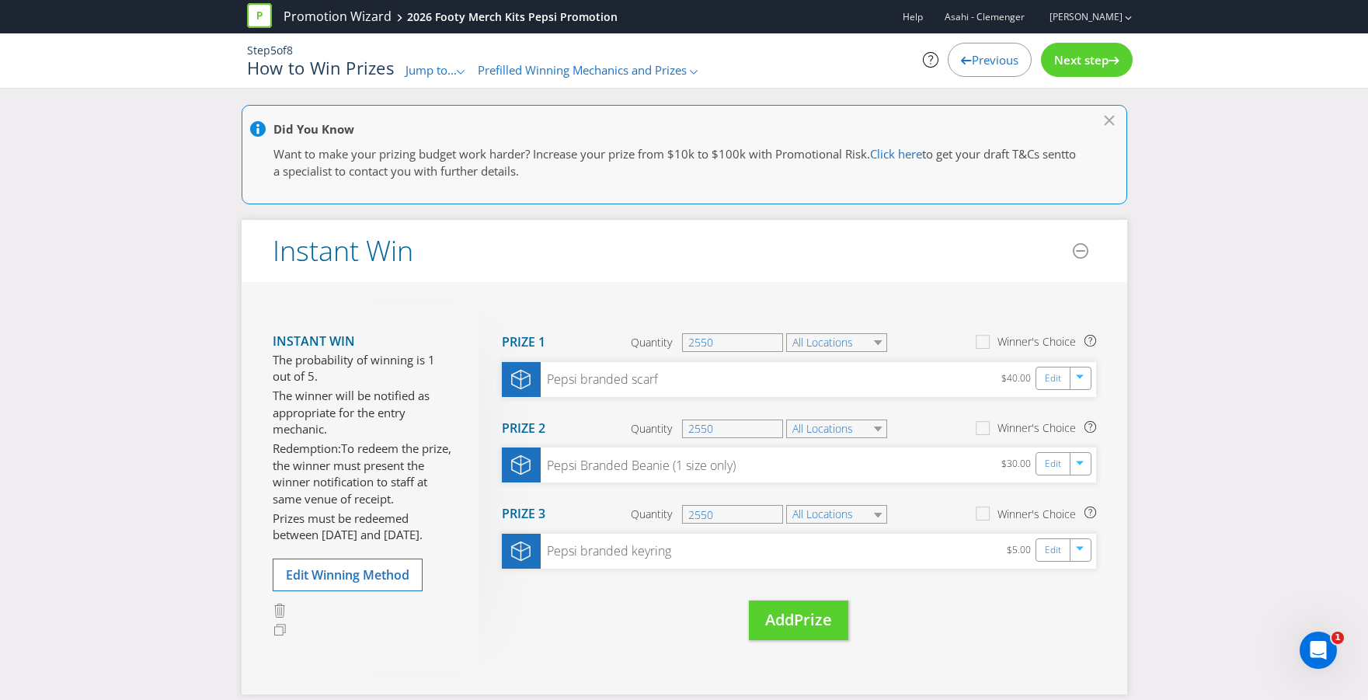
click at [976, 63] on span "Previous" at bounding box center [995, 60] width 47 height 16
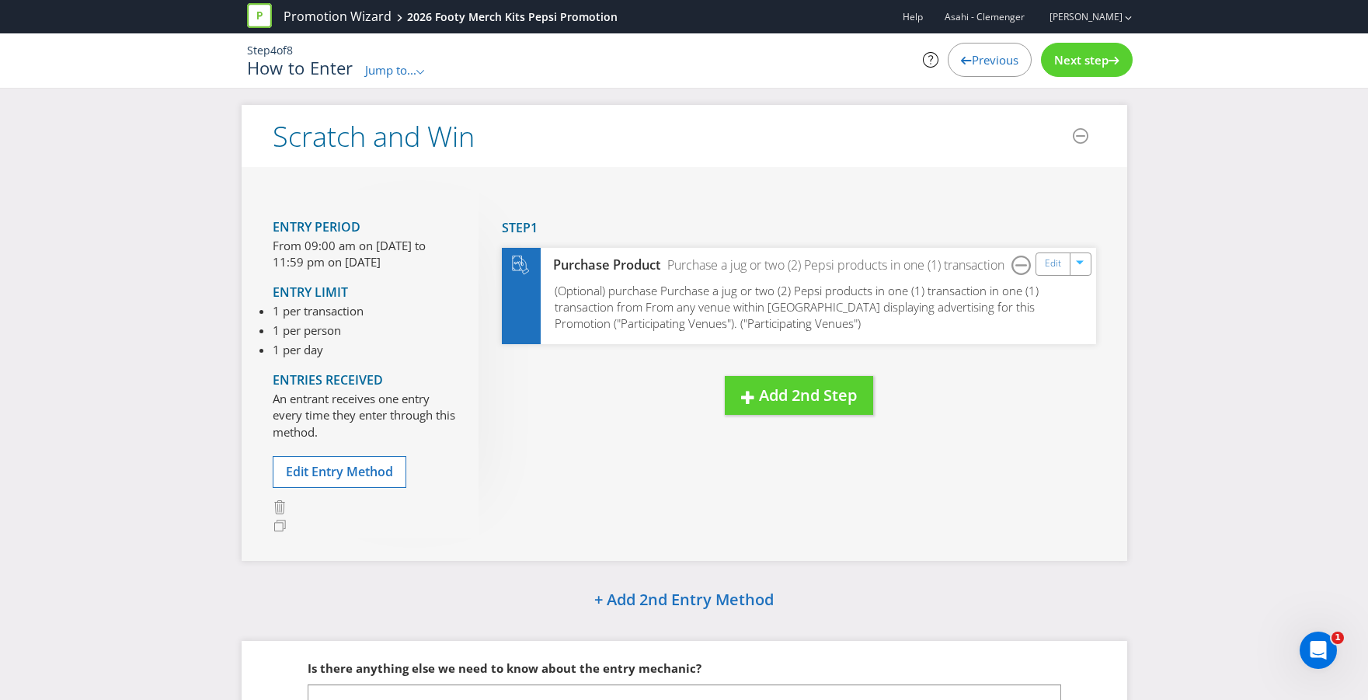
click at [975, 63] on span "Previous" at bounding box center [995, 60] width 47 height 16
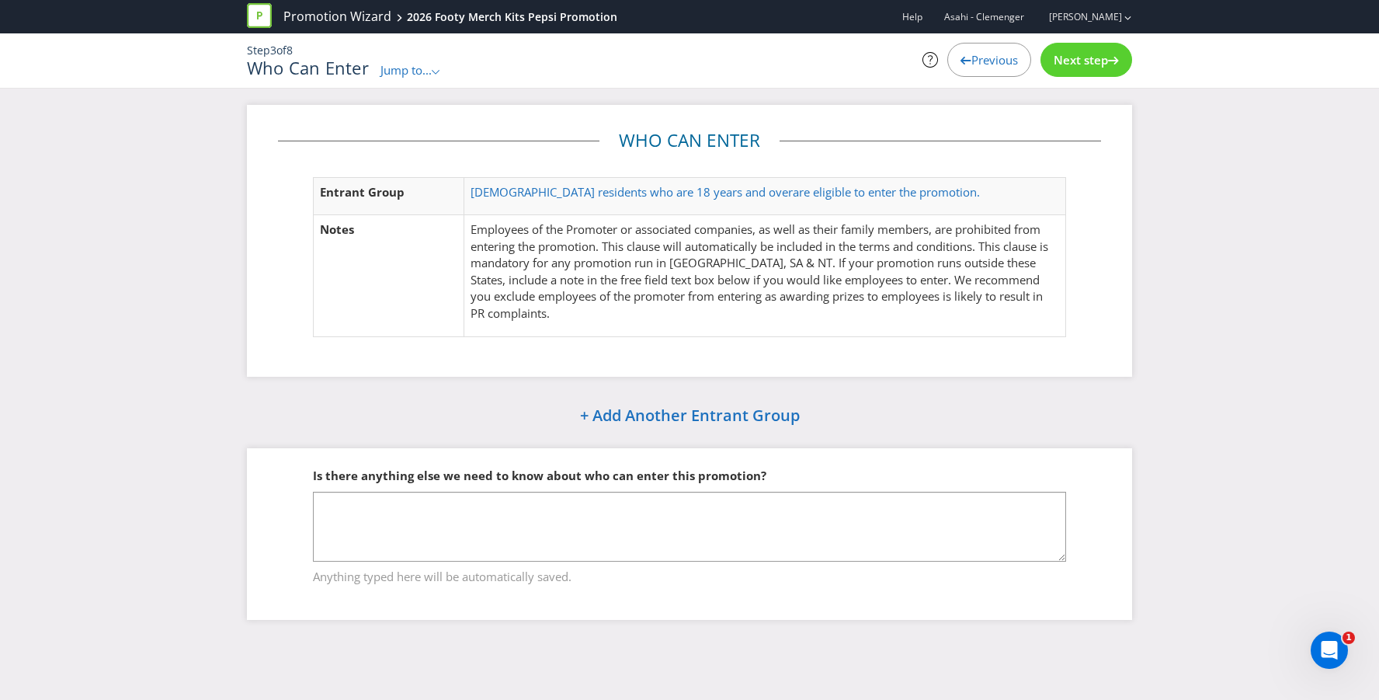
click at [975, 63] on span "Previous" at bounding box center [995, 60] width 47 height 16
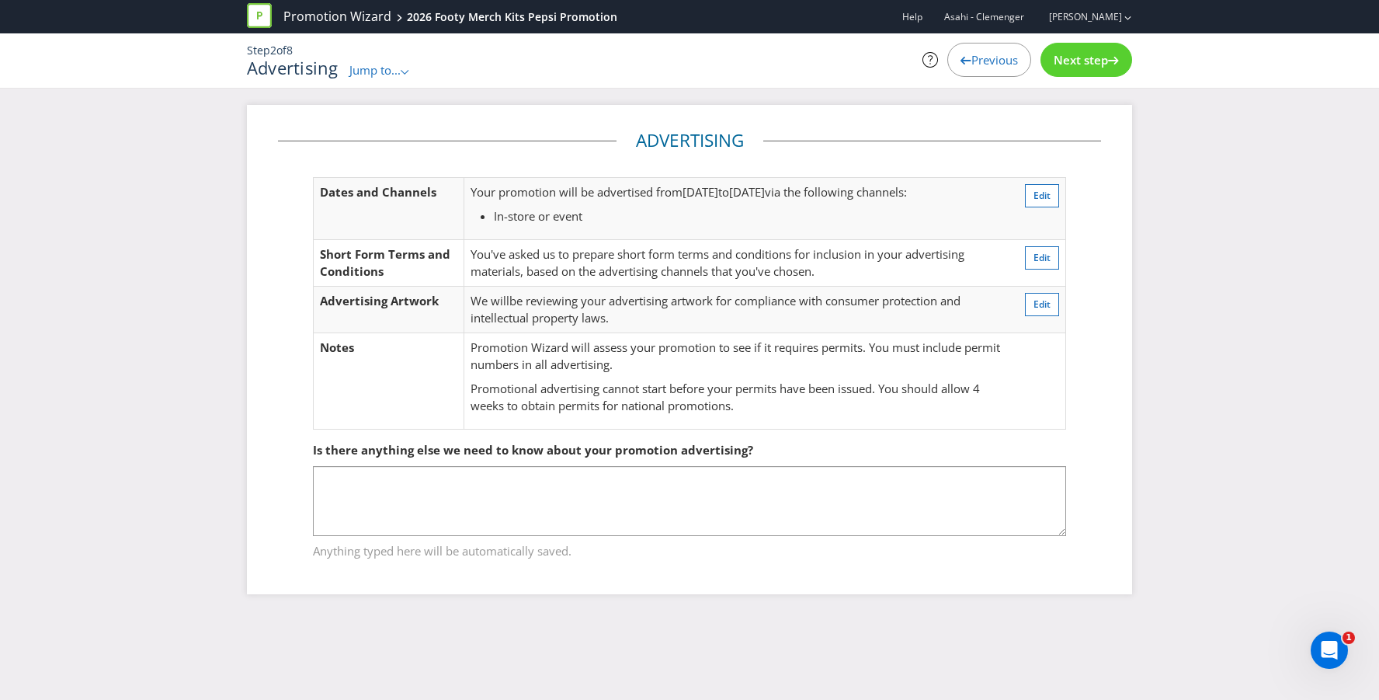
click at [975, 63] on span "Previous" at bounding box center [995, 60] width 47 height 16
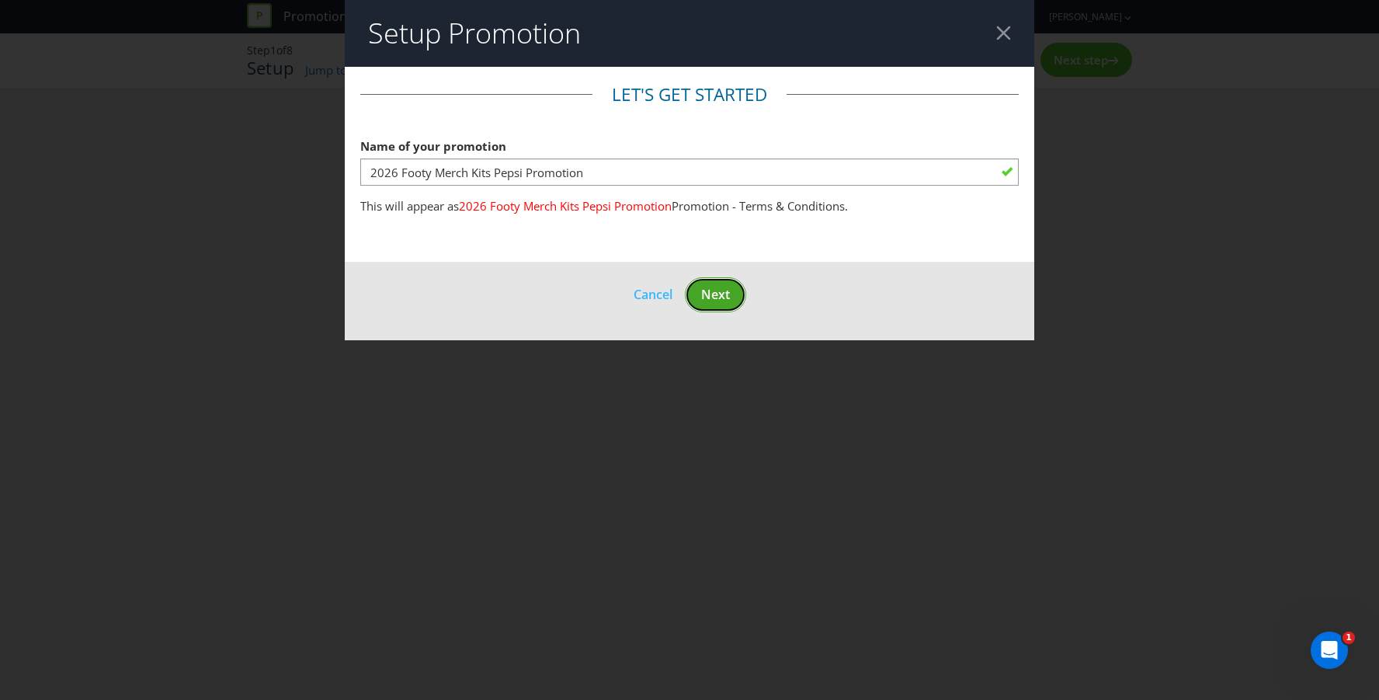
click at [733, 281] on button "Next" at bounding box center [715, 294] width 61 height 35
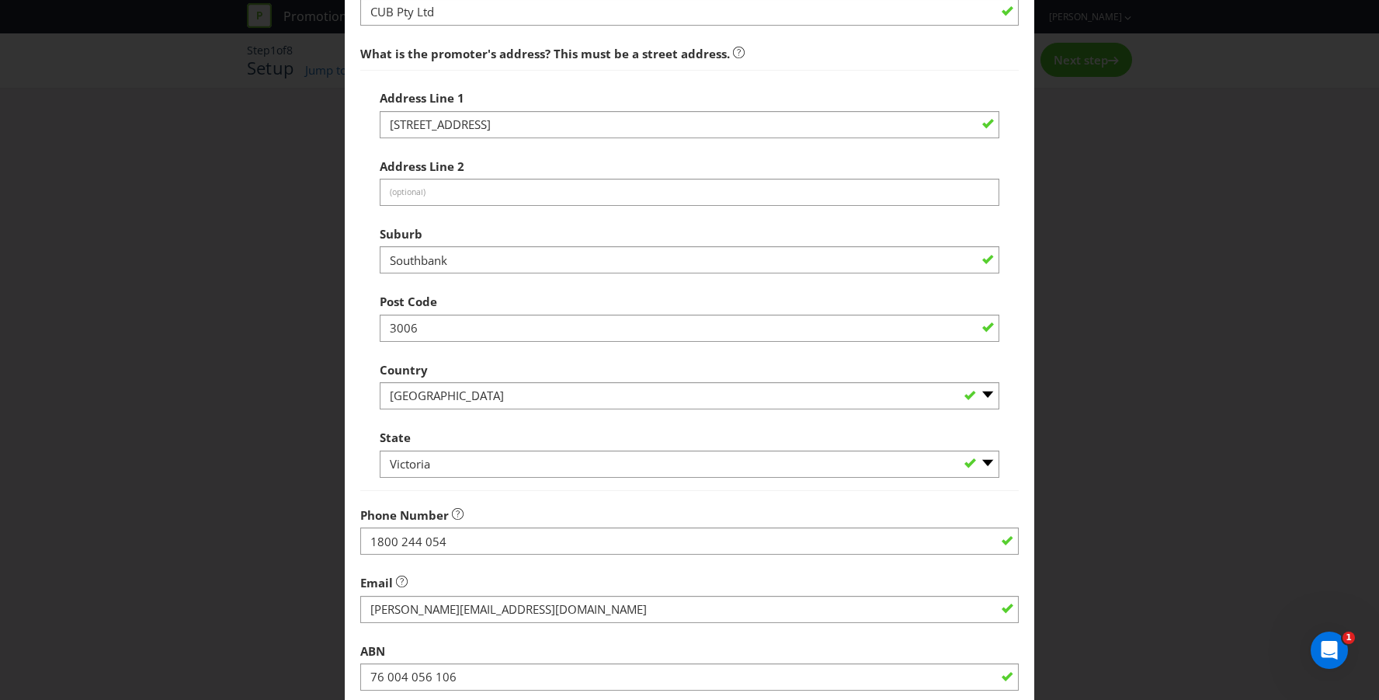
scroll to position [513, 0]
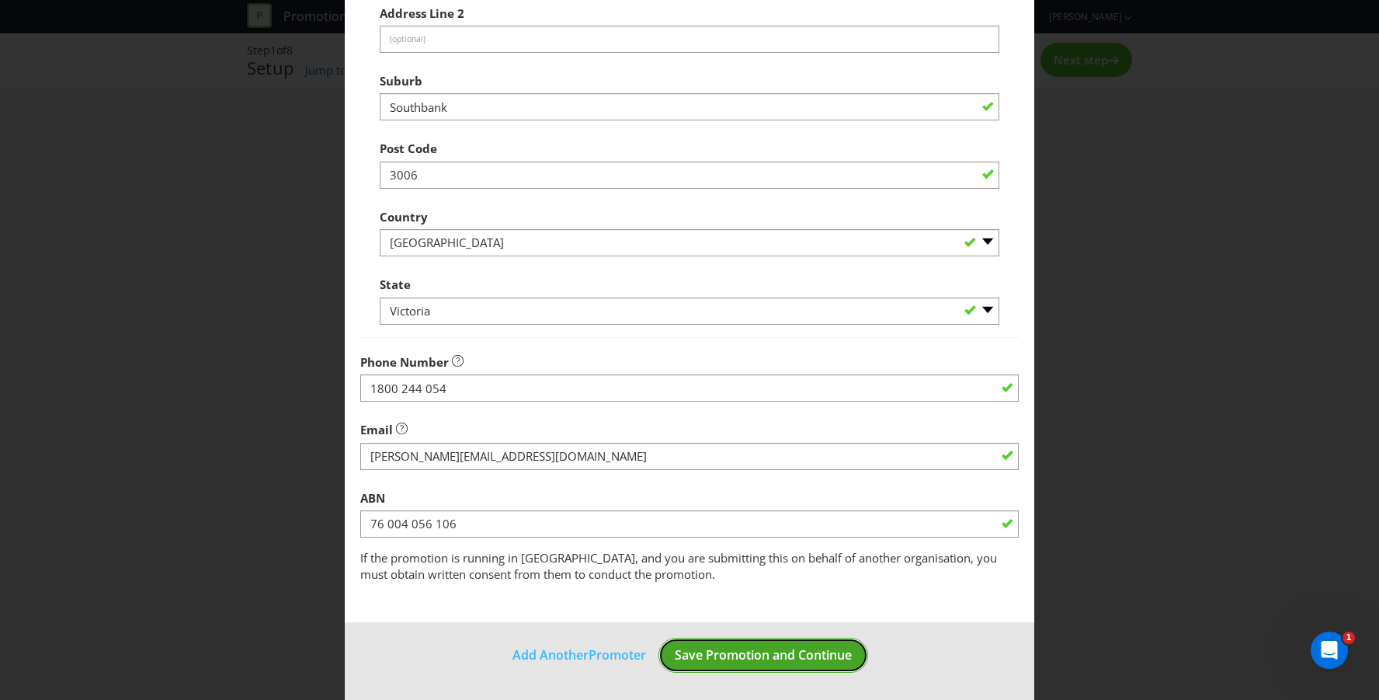
click at [744, 646] on span "Save Promotion and Continue" at bounding box center [763, 654] width 177 height 17
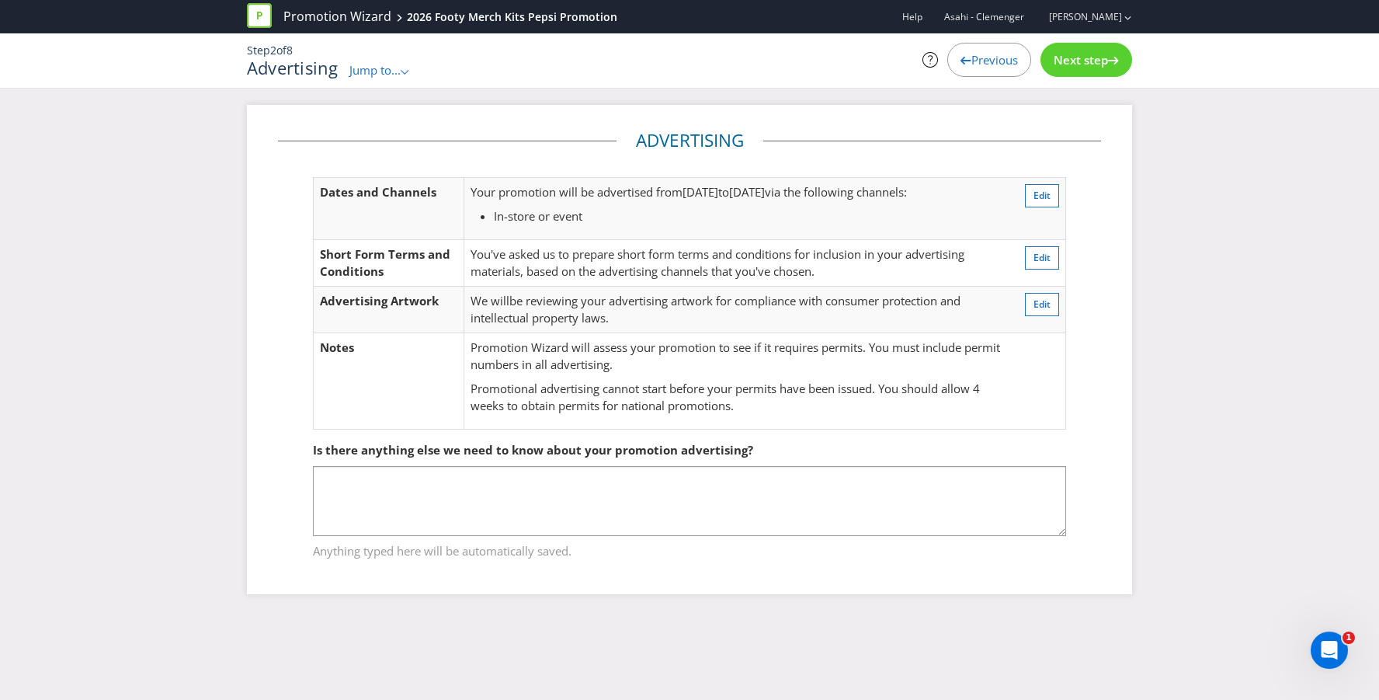
click at [1076, 60] on span "Next step" at bounding box center [1081, 60] width 54 height 16
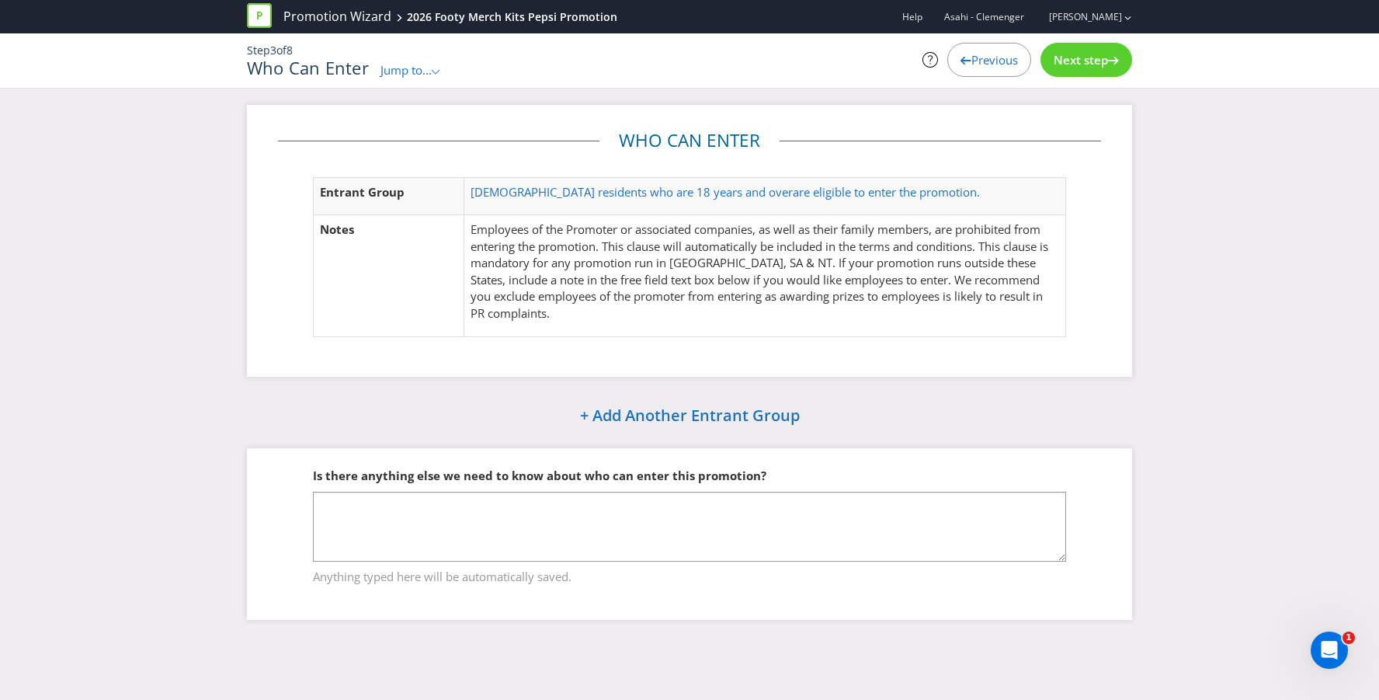
click at [857, 316] on p "Employees of the Promoter or associated companies, as well as their family memb…" at bounding box center [765, 271] width 589 height 100
click at [716, 264] on p "Employees of the Promoter or associated companies, as well as their family memb…" at bounding box center [765, 271] width 589 height 100
click at [972, 59] on span "Previous" at bounding box center [995, 60] width 47 height 16
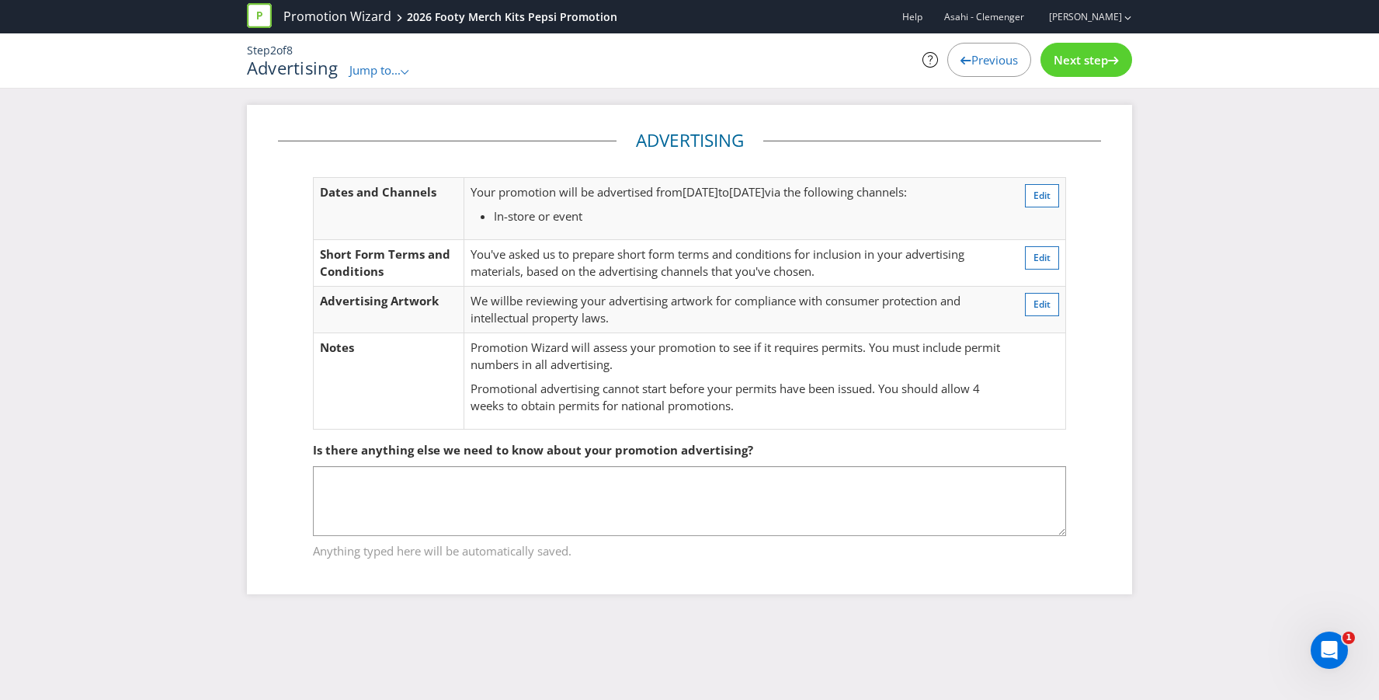
click at [972, 59] on span "Previous" at bounding box center [995, 60] width 47 height 16
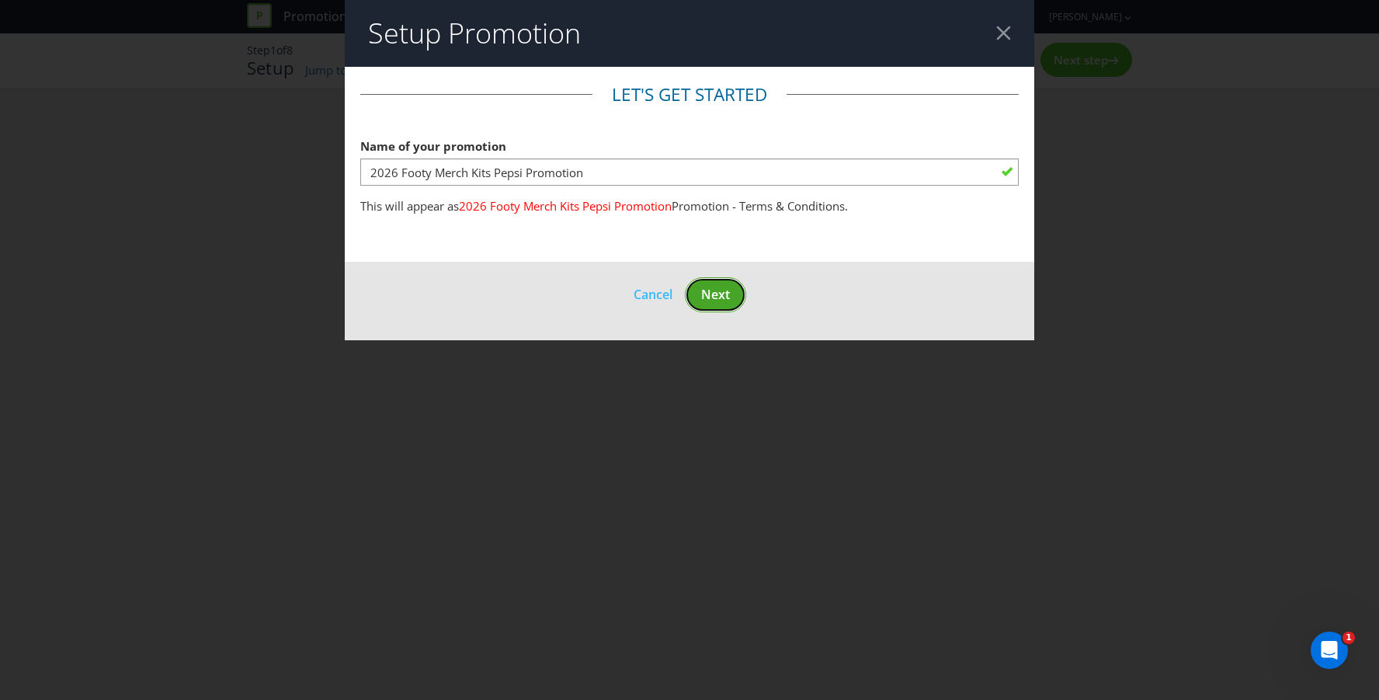
click at [728, 289] on span "Next" at bounding box center [715, 294] width 29 height 17
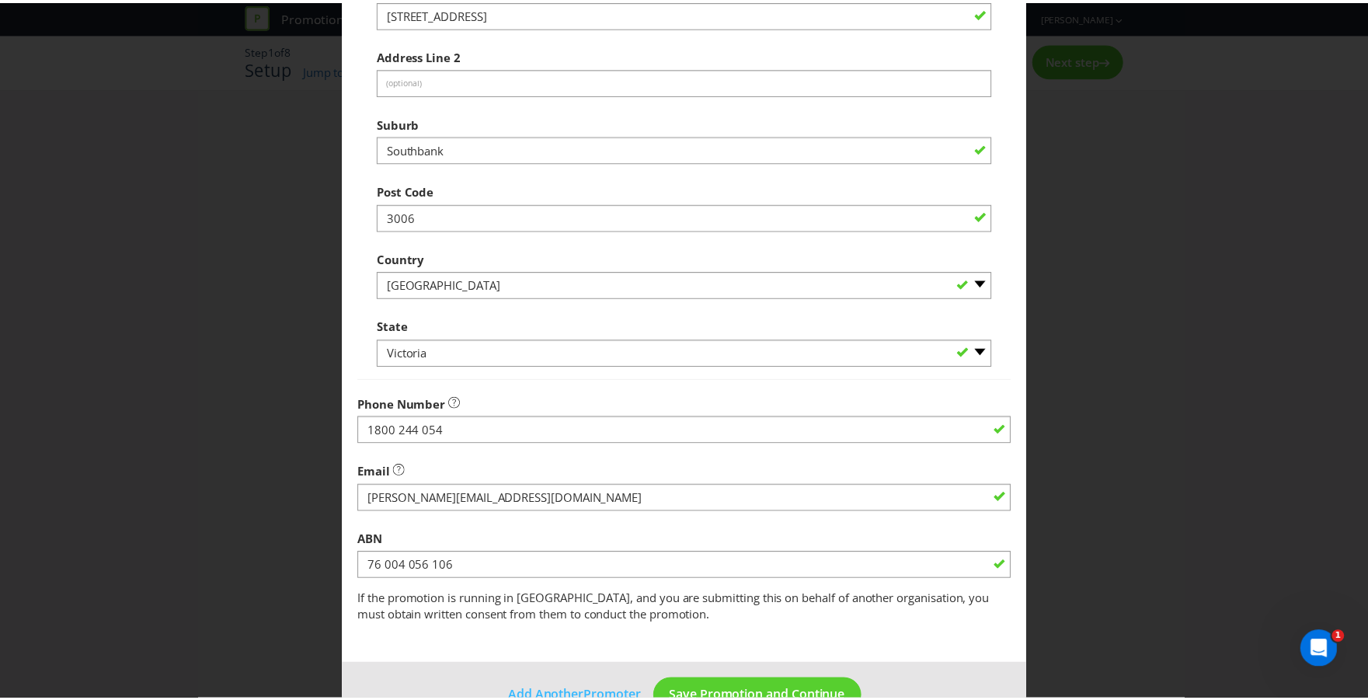
scroll to position [513, 0]
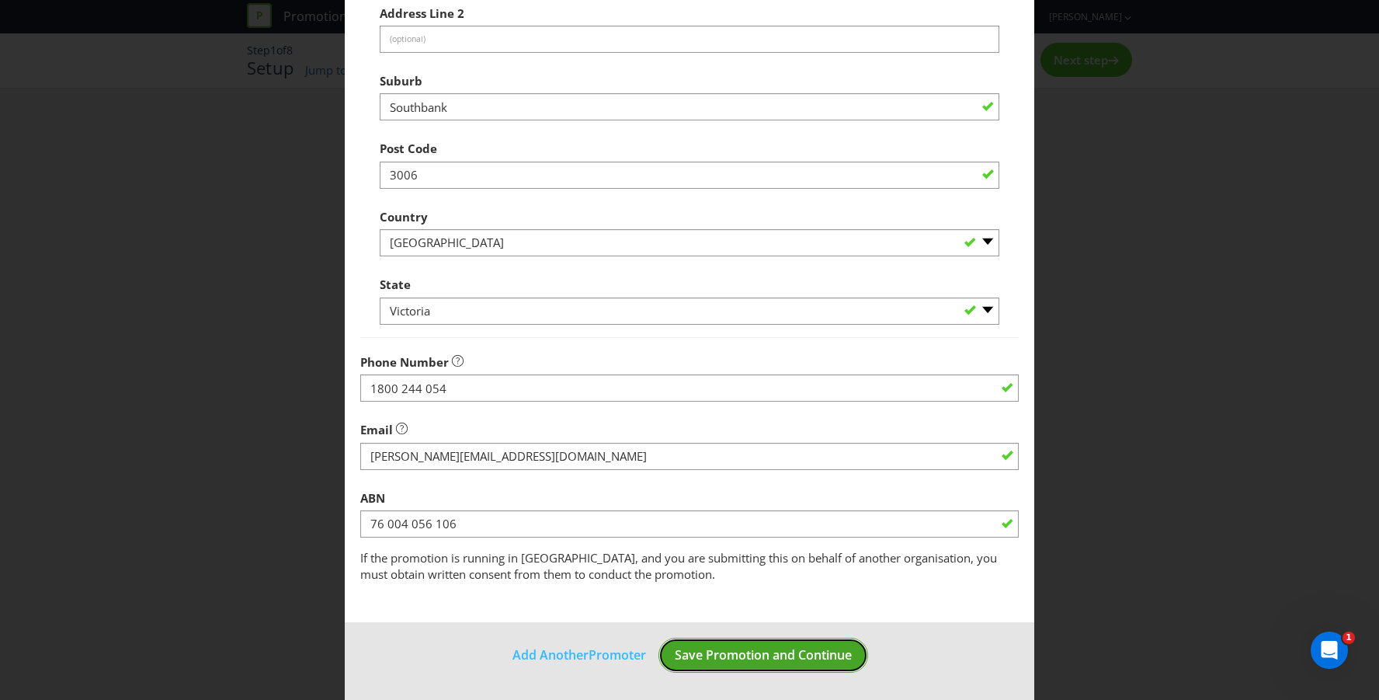
click at [790, 659] on span "Save Promotion and Continue" at bounding box center [763, 654] width 177 height 17
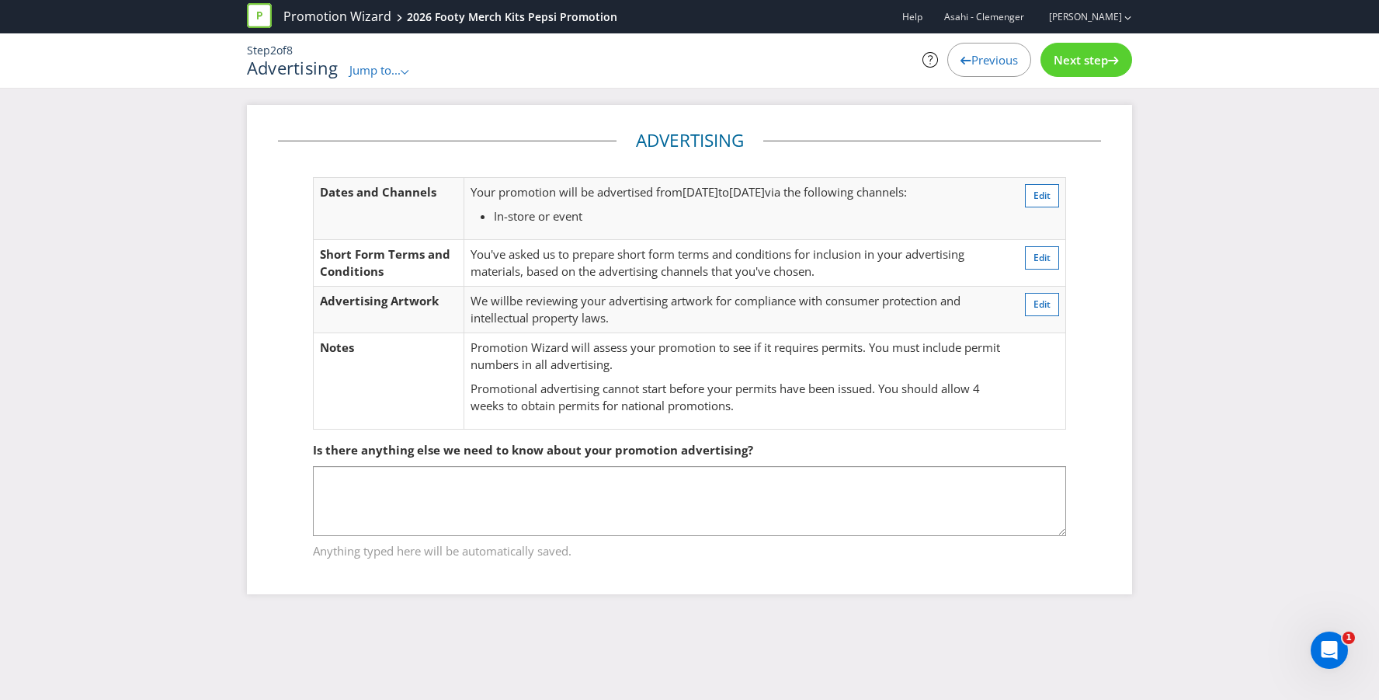
click at [1076, 72] on div "Next step" at bounding box center [1087, 60] width 92 height 34
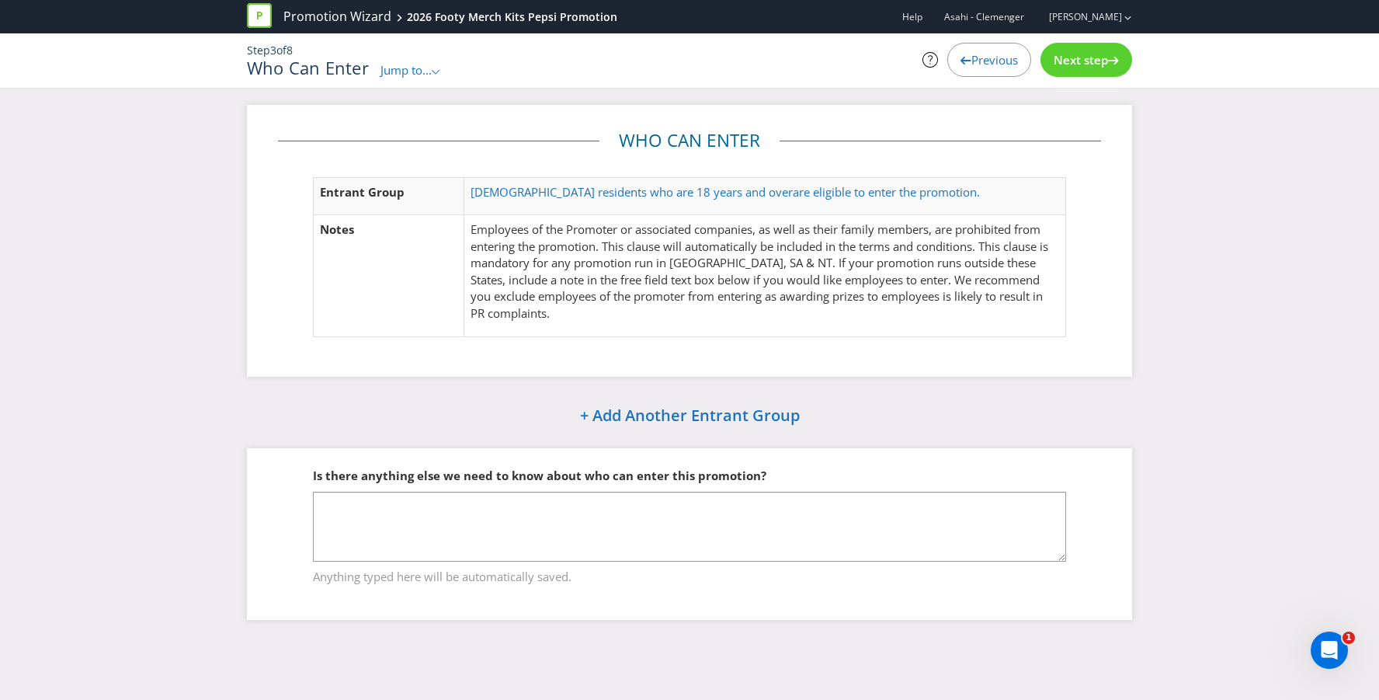
click at [1076, 72] on div "Next step" at bounding box center [1087, 60] width 92 height 34
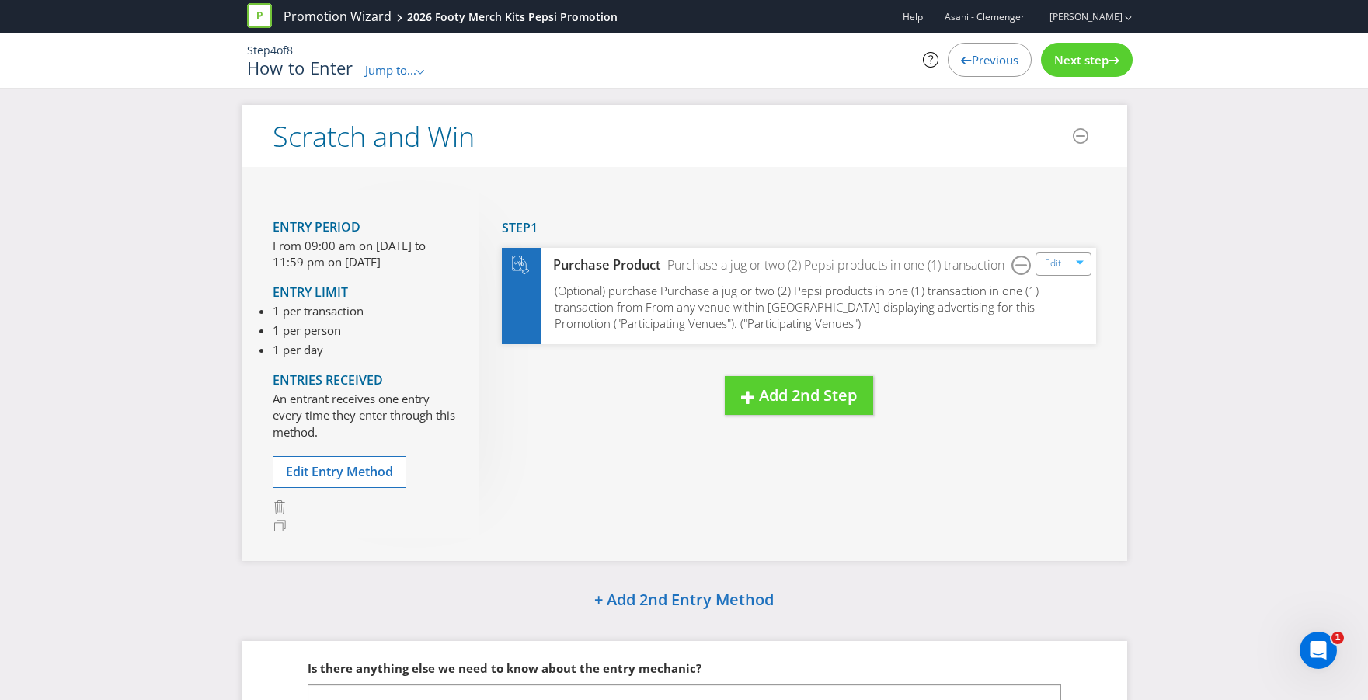
click at [1076, 72] on div "Next step" at bounding box center [1087, 60] width 92 height 34
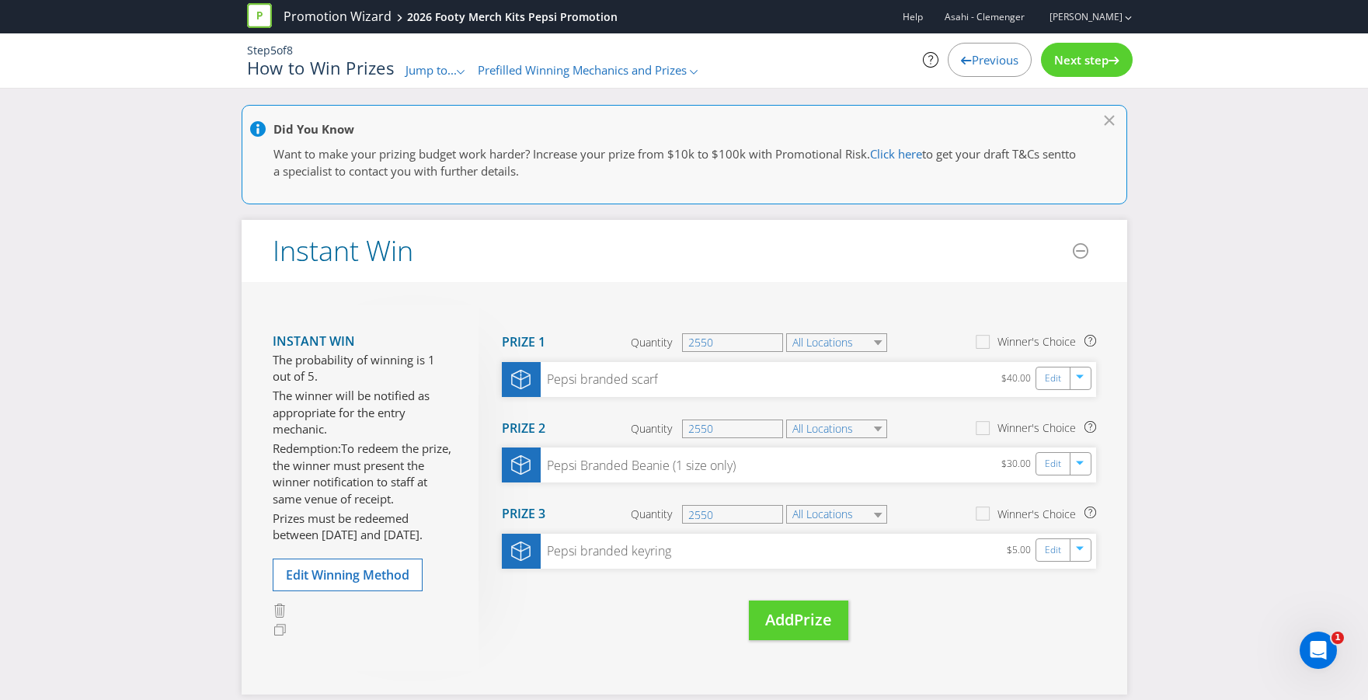
click at [1076, 72] on div "Next step" at bounding box center [1087, 60] width 92 height 34
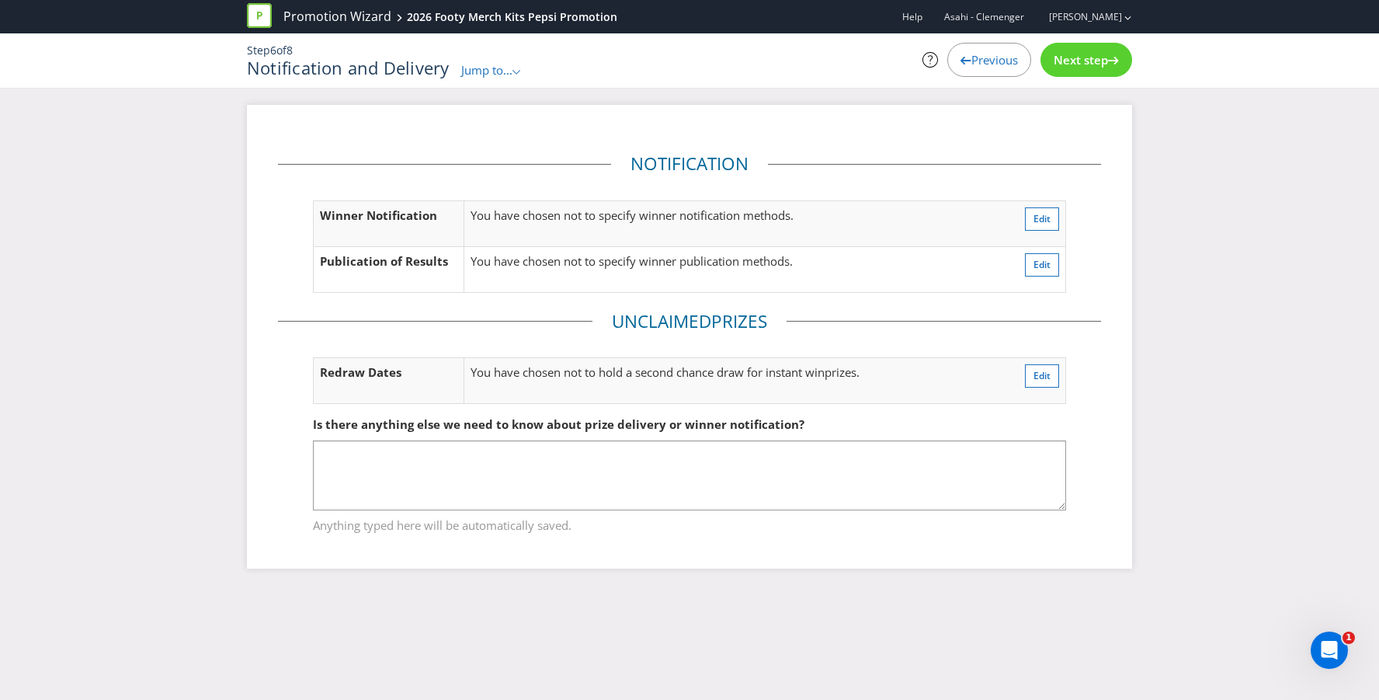
click at [1076, 72] on div "Next step" at bounding box center [1087, 60] width 92 height 34
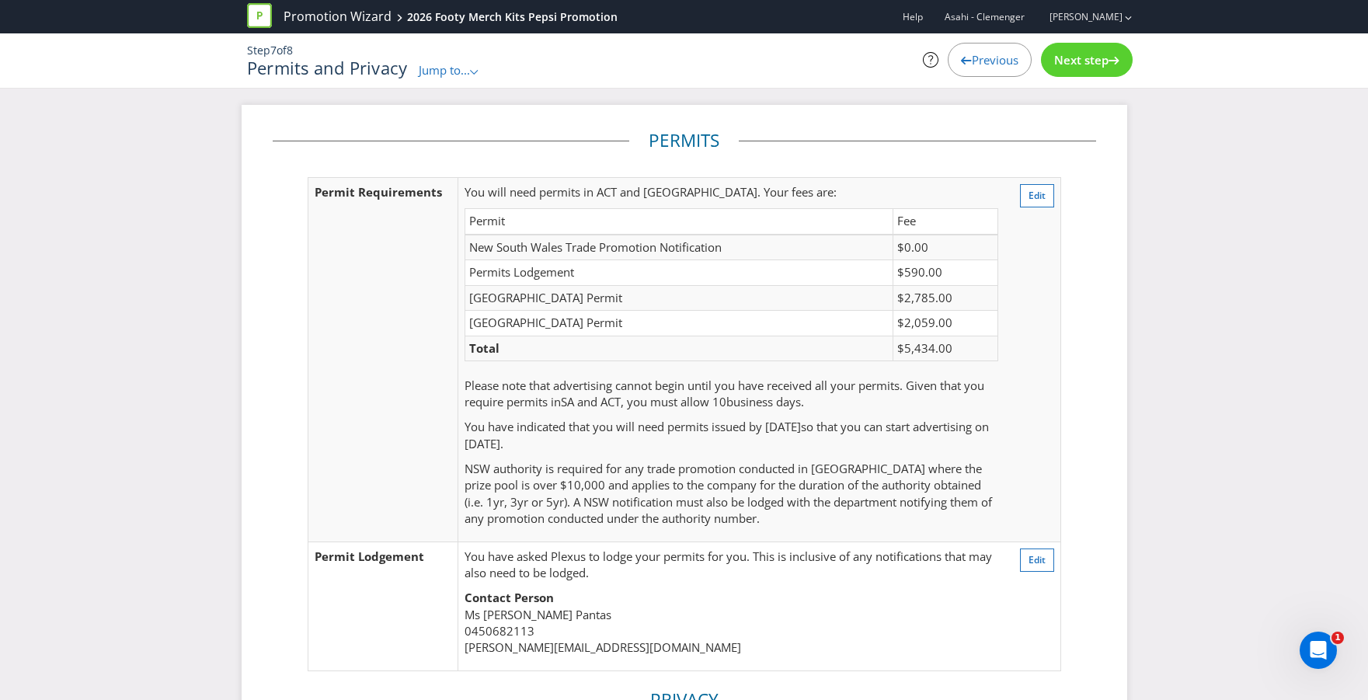
click at [1076, 72] on div "Next step" at bounding box center [1087, 60] width 92 height 34
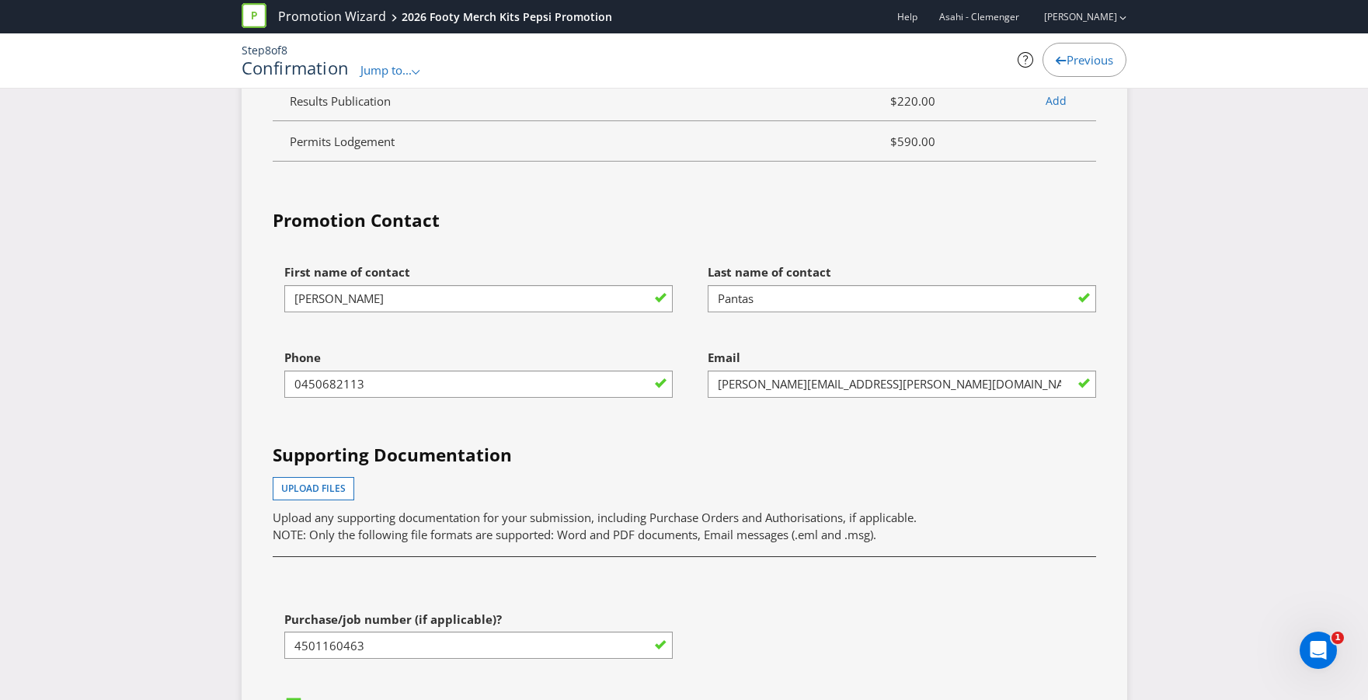
scroll to position [4720, 0]
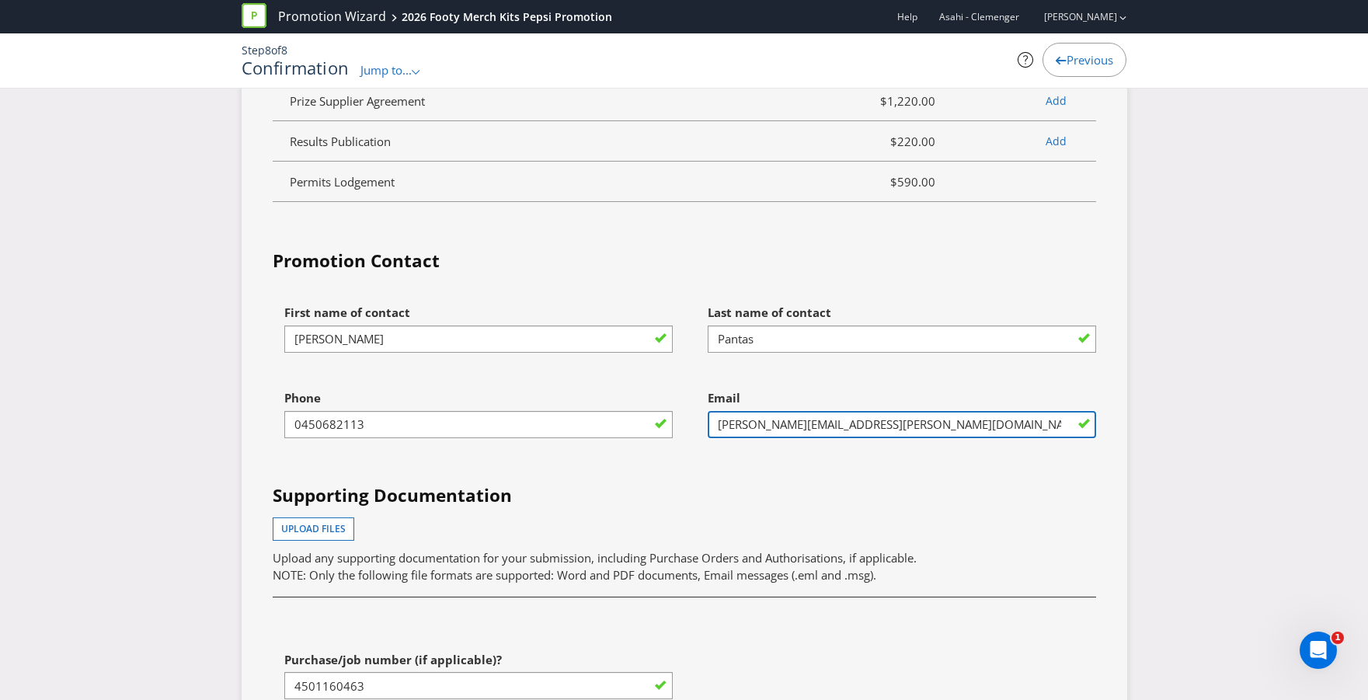
drag, startPoint x: 965, startPoint y: 429, endPoint x: 757, endPoint y: 422, distance: 207.5
click at [757, 422] on input "[PERSON_NAME][EMAIL_ADDRESS][PERSON_NAME][DOMAIN_NAME]" at bounding box center [901, 424] width 388 height 27
click at [767, 421] on input "[PERSON_NAME][EMAIL_ADDRESS][PERSON_NAME][DOMAIN_NAME]" at bounding box center [901, 424] width 388 height 27
drag, startPoint x: 662, startPoint y: 421, endPoint x: 596, endPoint y: 419, distance: 66.1
click at [607, 427] on div "First name of contact [PERSON_NAME] Last name of contact Pantas Phone [PHONE_NU…" at bounding box center [684, 513] width 847 height 432
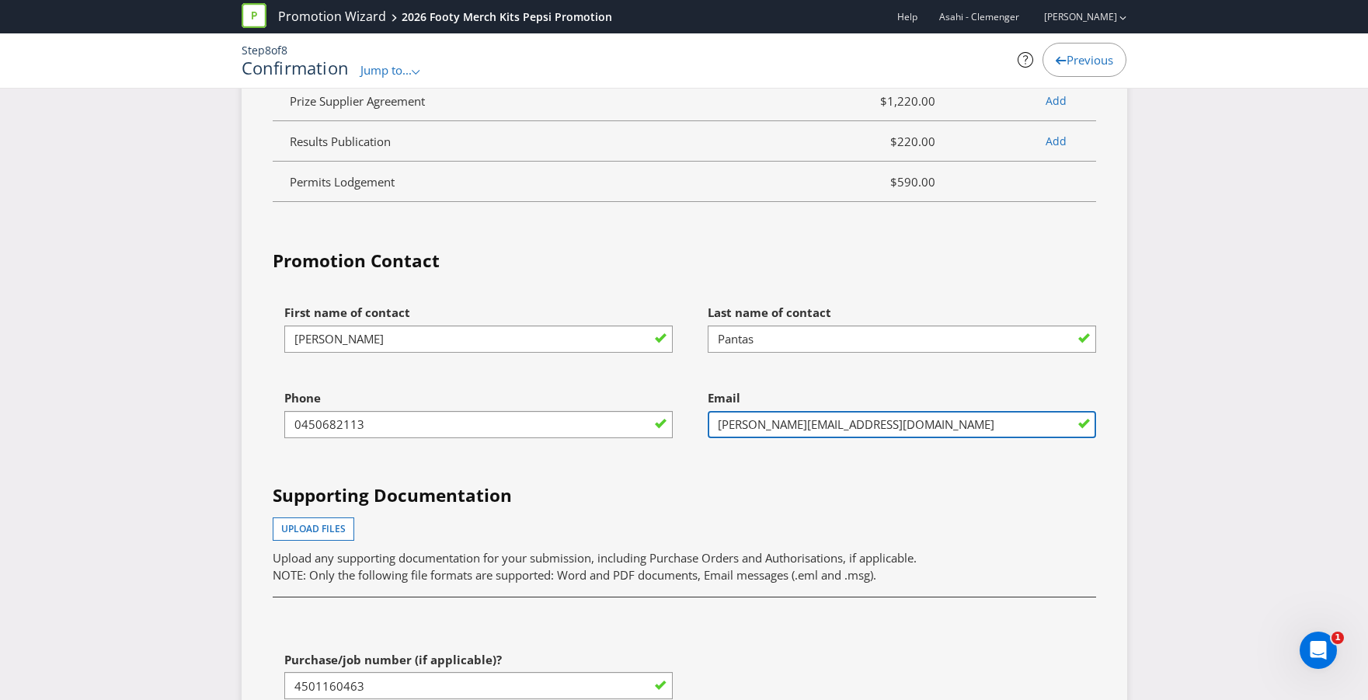
type input "[PERSON_NAME][EMAIL_ADDRESS][DOMAIN_NAME]"
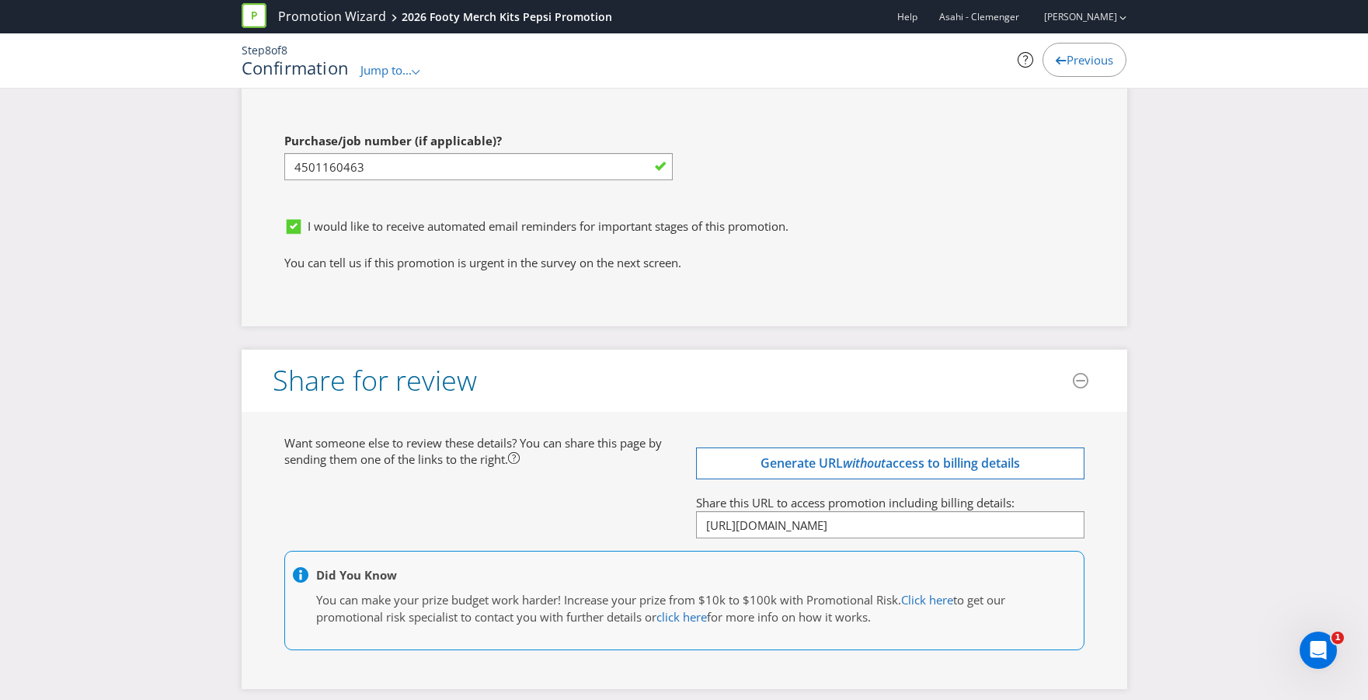
scroll to position [5304, 0]
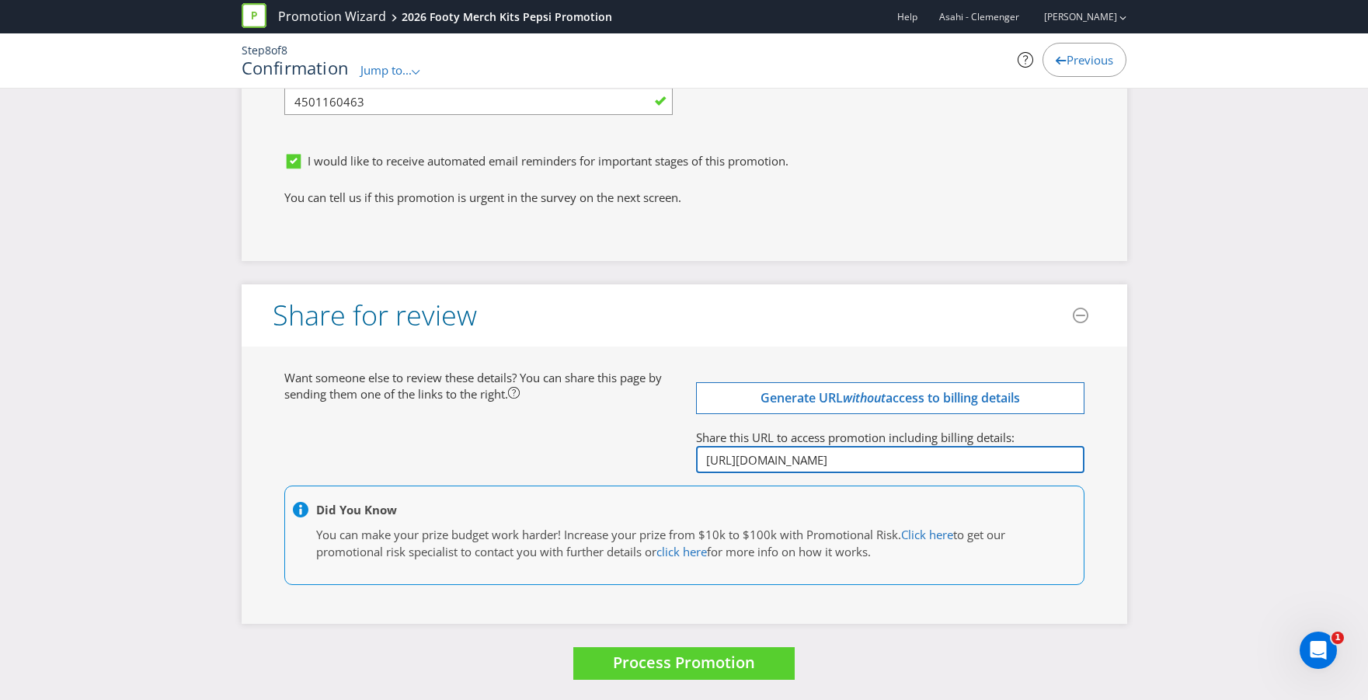
click at [786, 452] on input "[URL][DOMAIN_NAME]" at bounding box center [890, 459] width 388 height 27
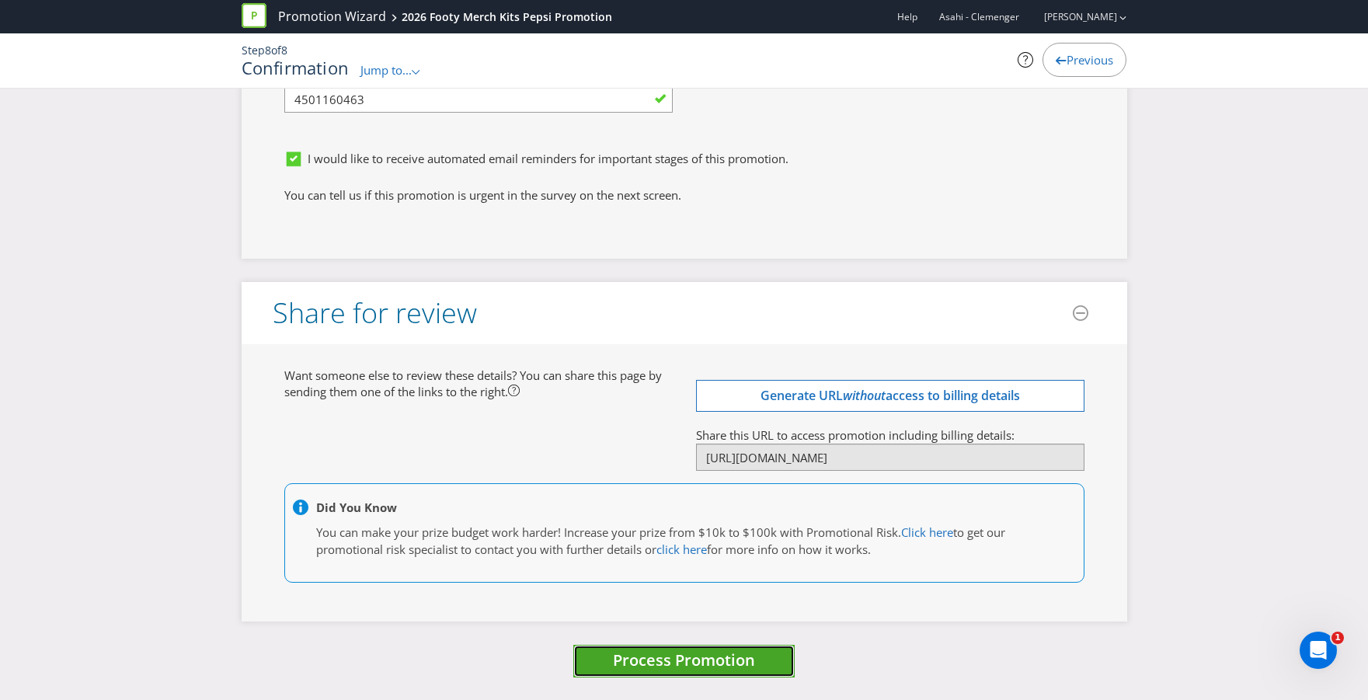
click at [619, 666] on span "Process Promotion" at bounding box center [684, 659] width 142 height 21
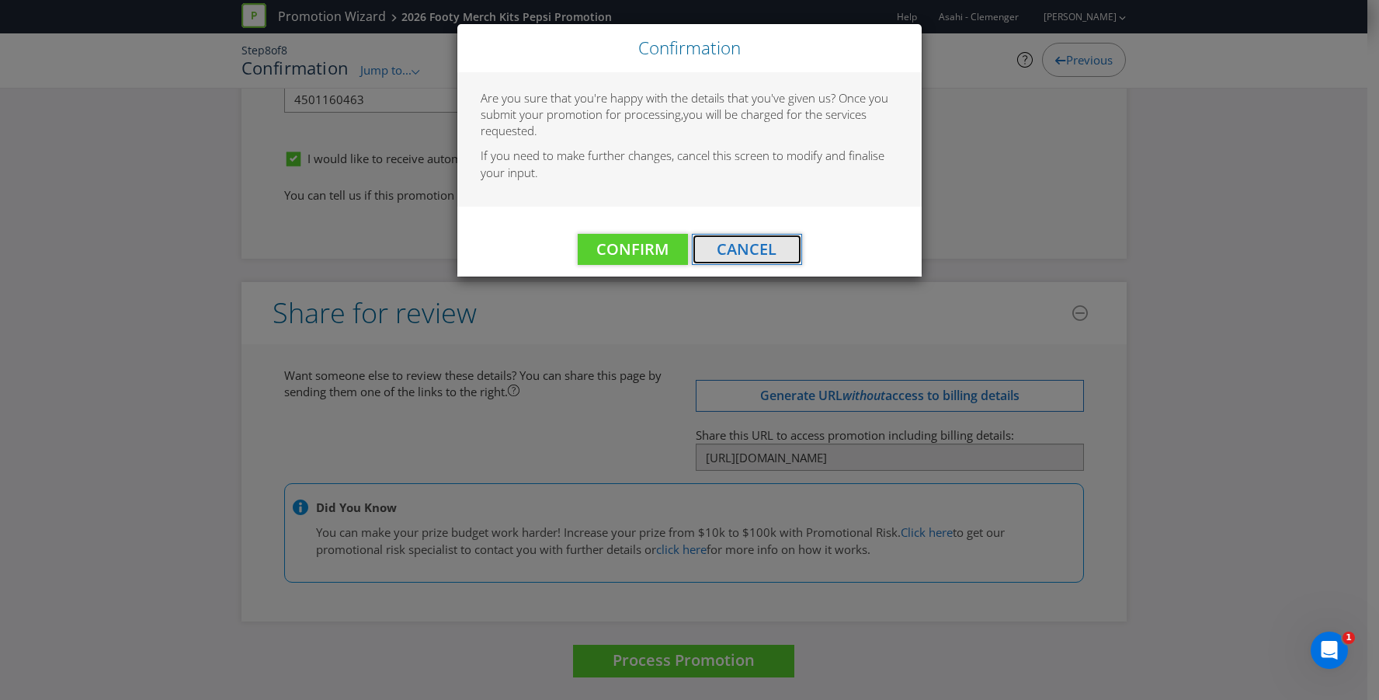
click at [752, 235] on button "Cancel" at bounding box center [747, 249] width 110 height 31
